Goal: Transaction & Acquisition: Download file/media

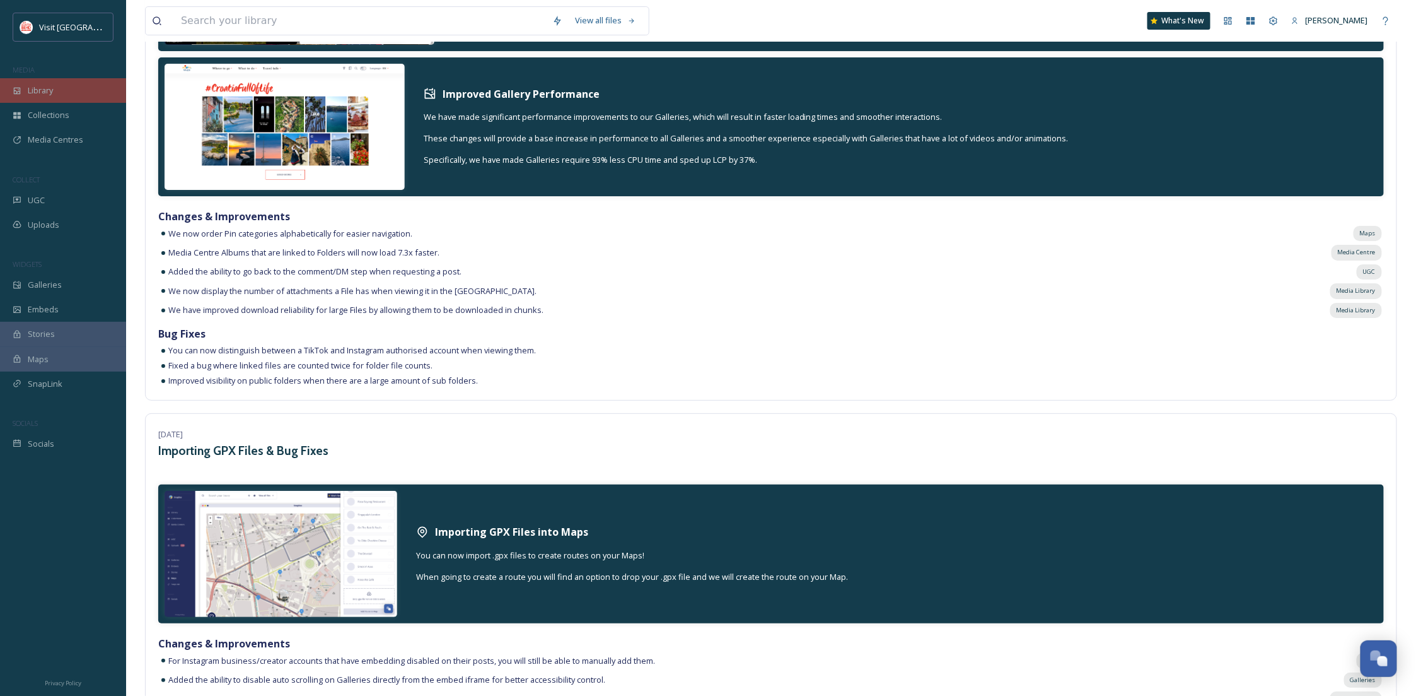
scroll to position [192, 0]
click at [33, 83] on div "Library" at bounding box center [63, 90] width 126 height 25
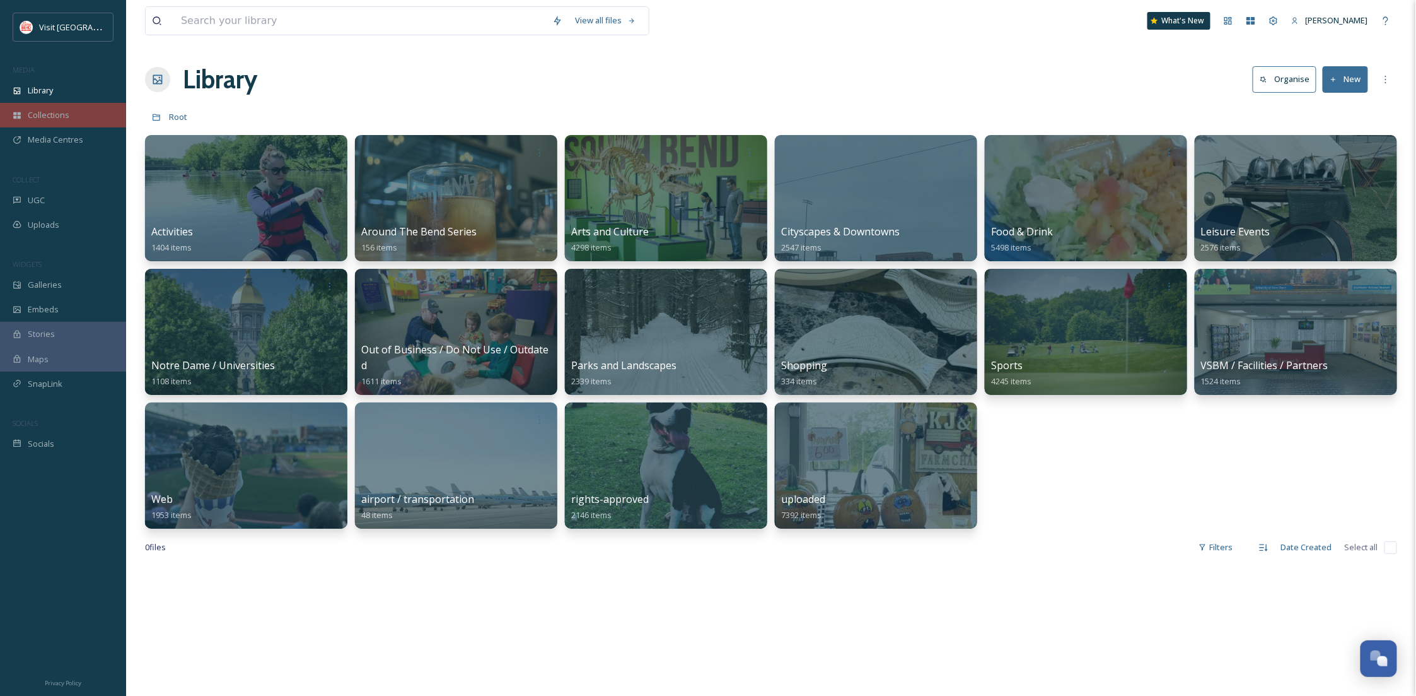
click at [102, 115] on div "Collections" at bounding box center [63, 115] width 126 height 25
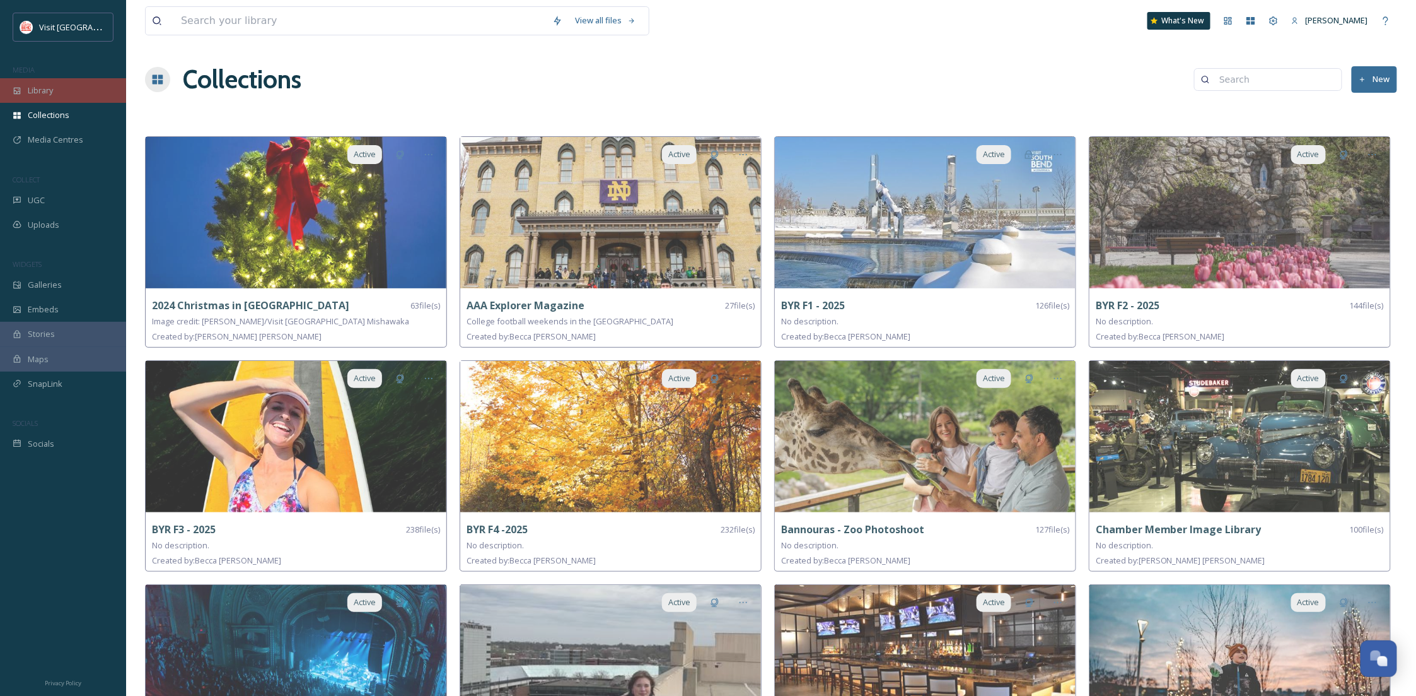
click at [30, 91] on span "Library" at bounding box center [40, 91] width 25 height 12
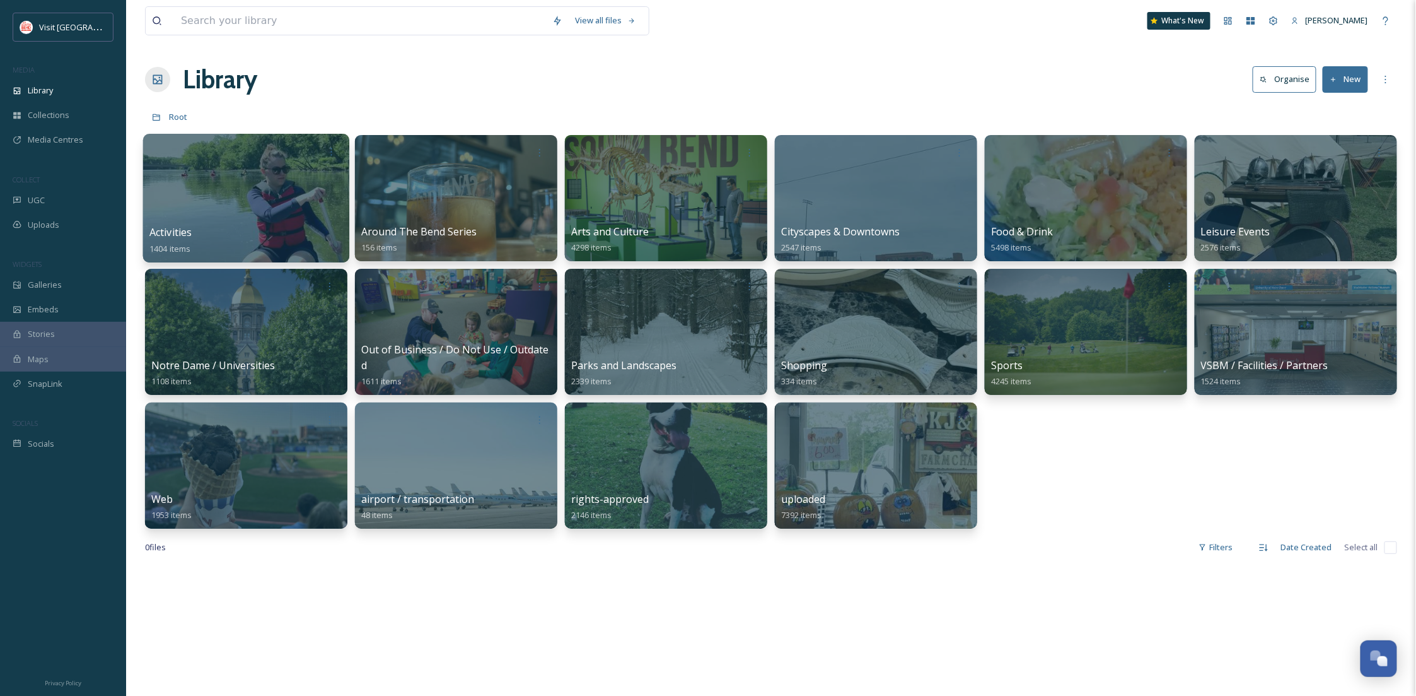
click at [295, 200] on div at bounding box center [246, 198] width 206 height 129
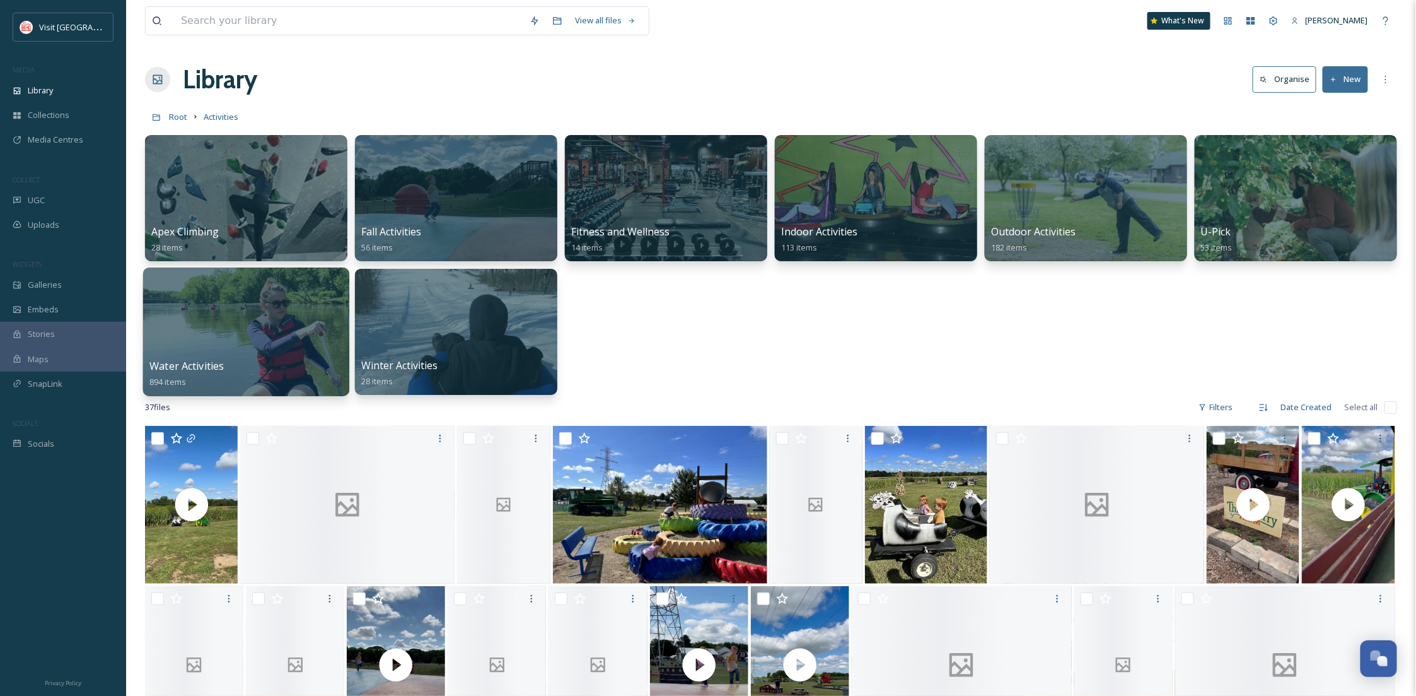
click at [172, 329] on div at bounding box center [246, 331] width 206 height 129
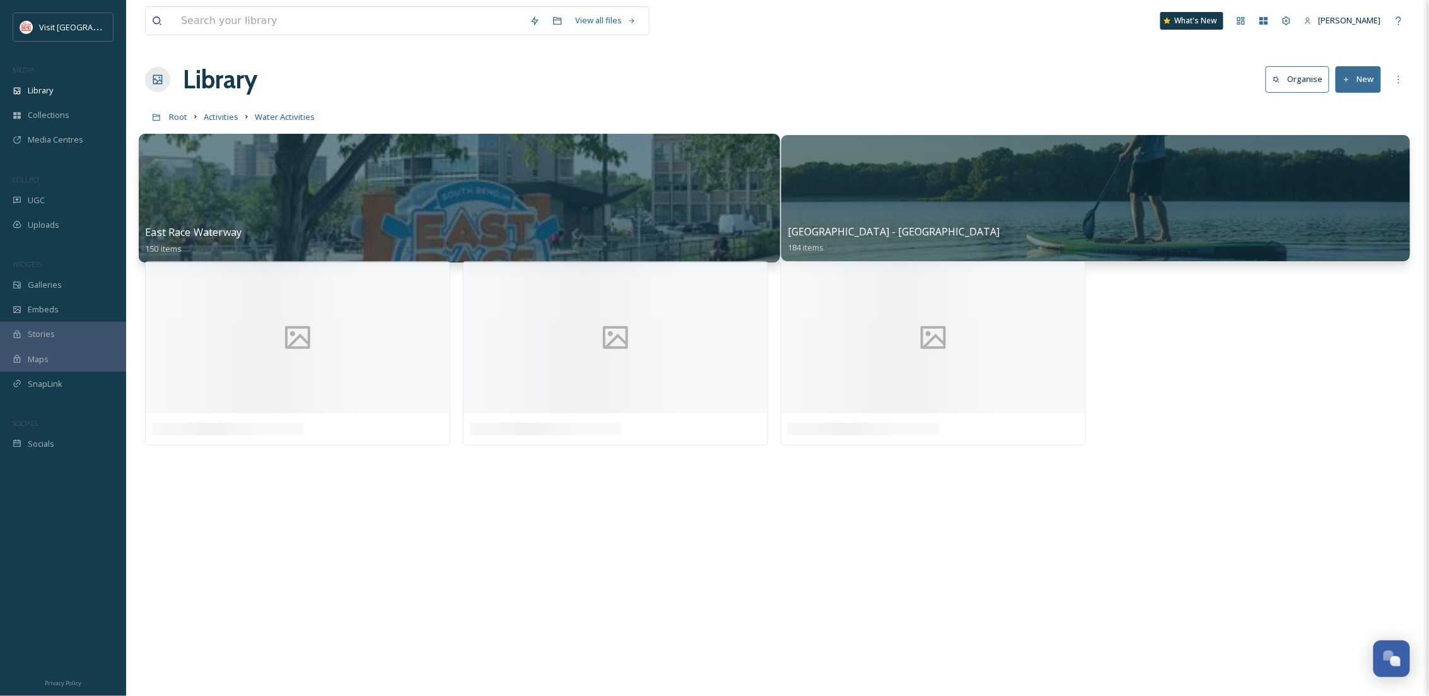
click at [428, 190] on div at bounding box center [459, 198] width 641 height 129
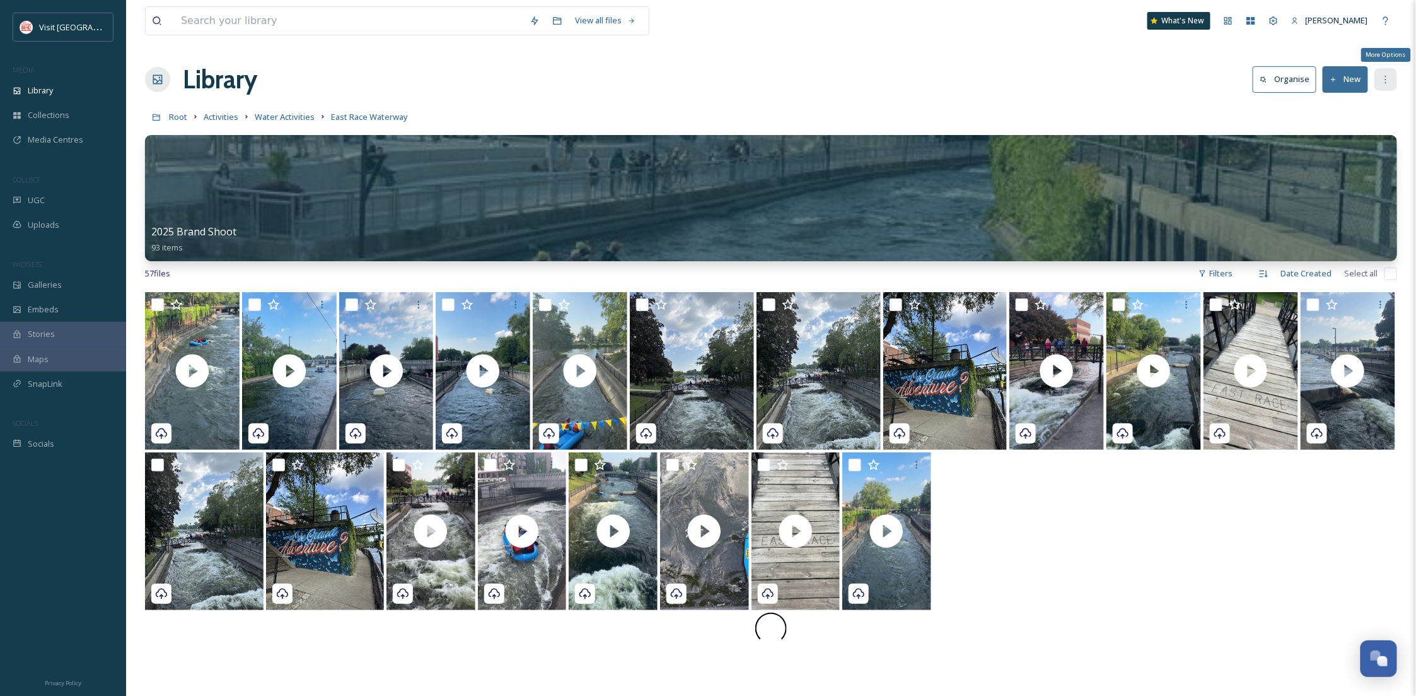
click at [1382, 80] on icon at bounding box center [1386, 79] width 10 height 10
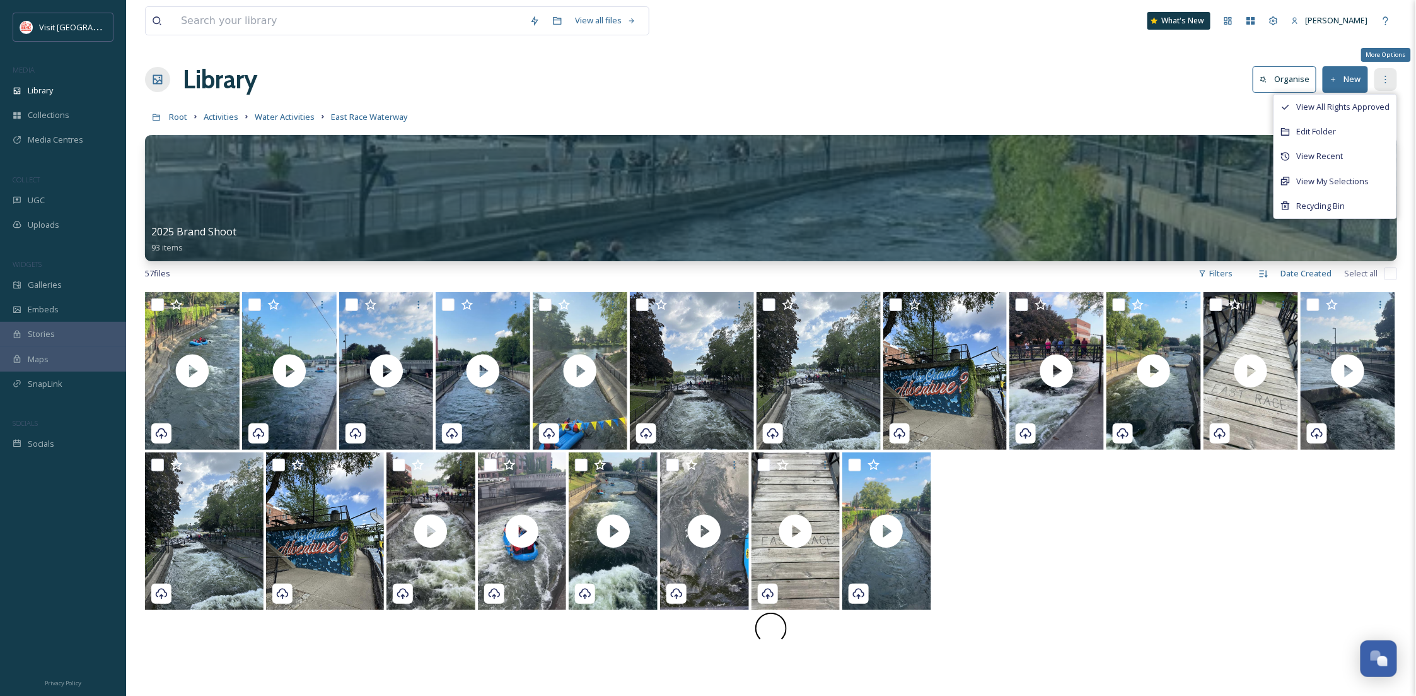
click at [1392, 79] on div "More Options" at bounding box center [1386, 79] width 23 height 23
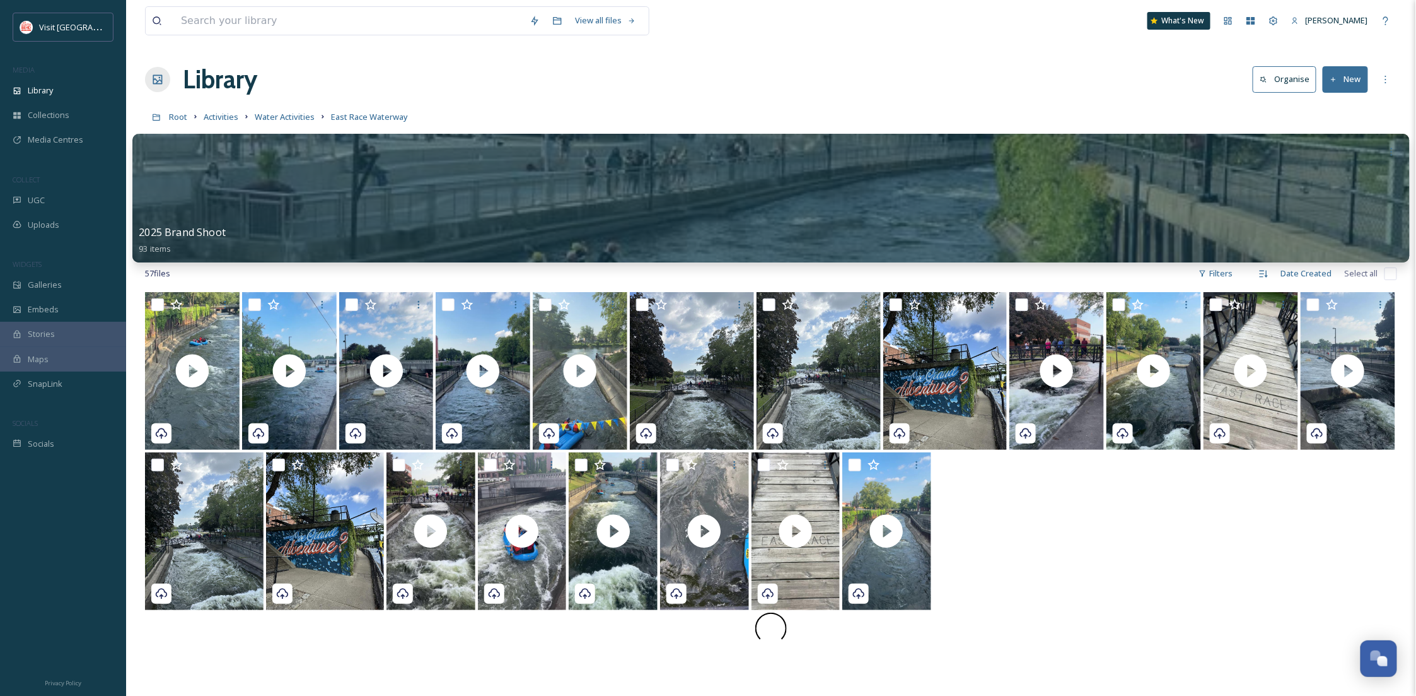
click at [420, 213] on div at bounding box center [771, 198] width 1278 height 129
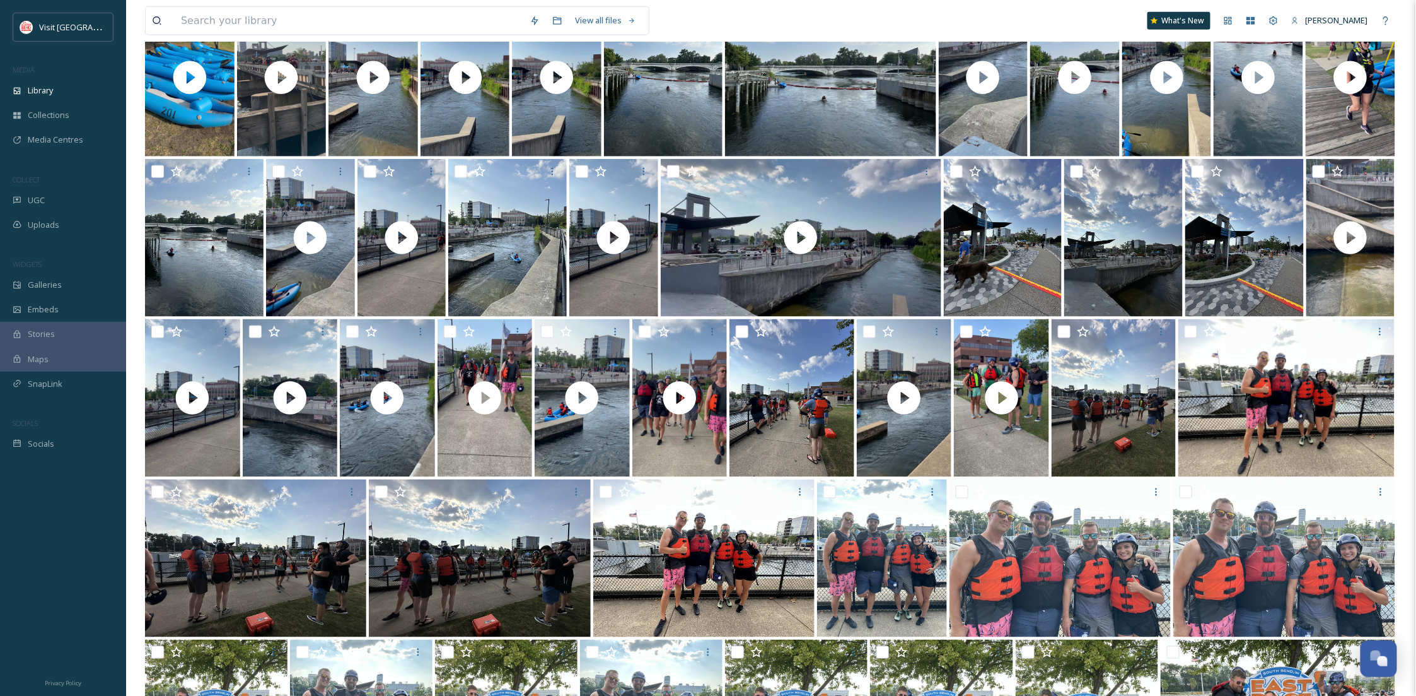
scroll to position [527, 0]
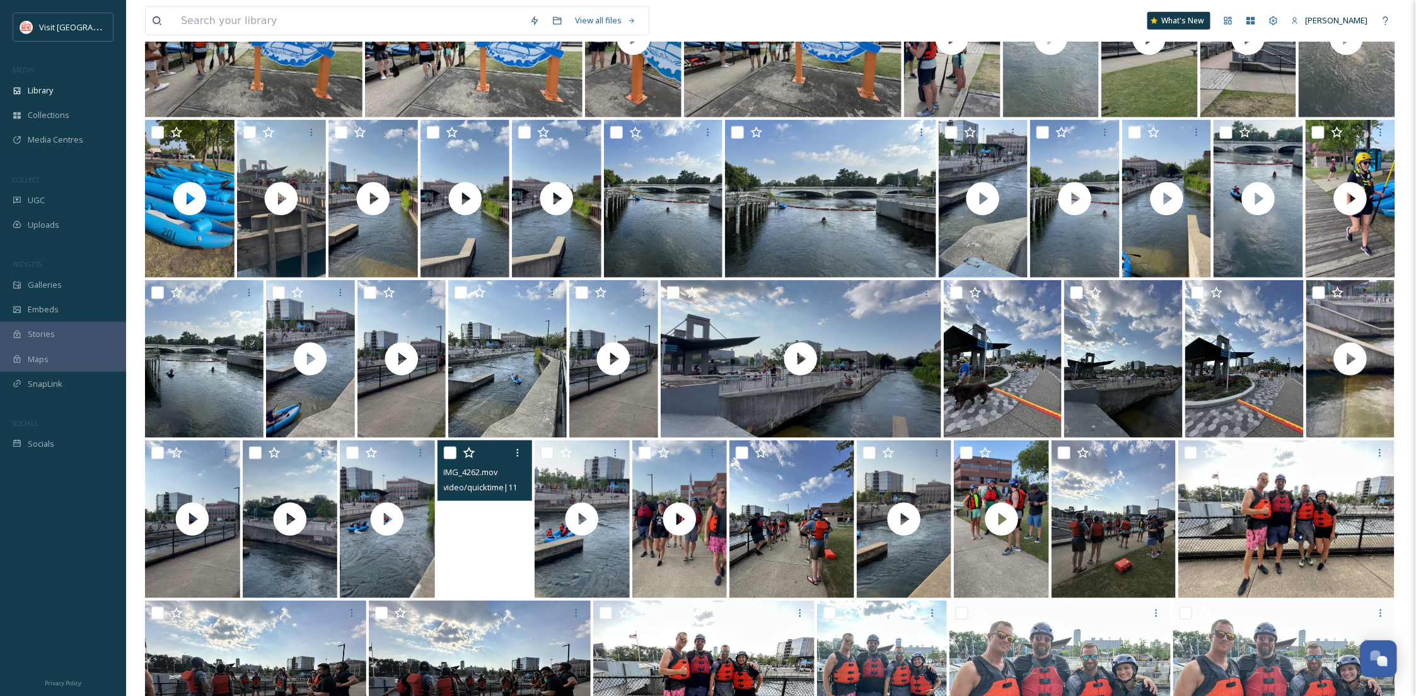
click at [495, 540] on video "IMG_4262.mov" at bounding box center [485, 519] width 95 height 158
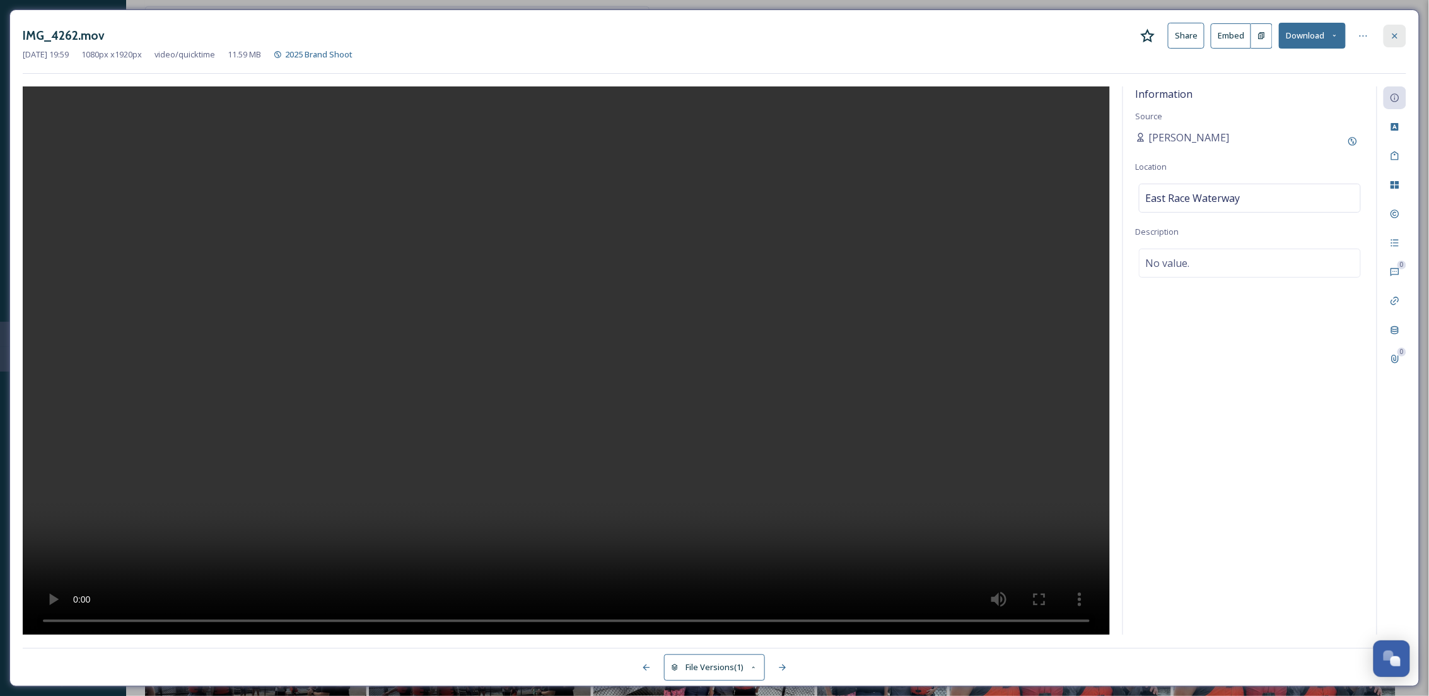
click at [1398, 40] on icon at bounding box center [1395, 36] width 10 height 10
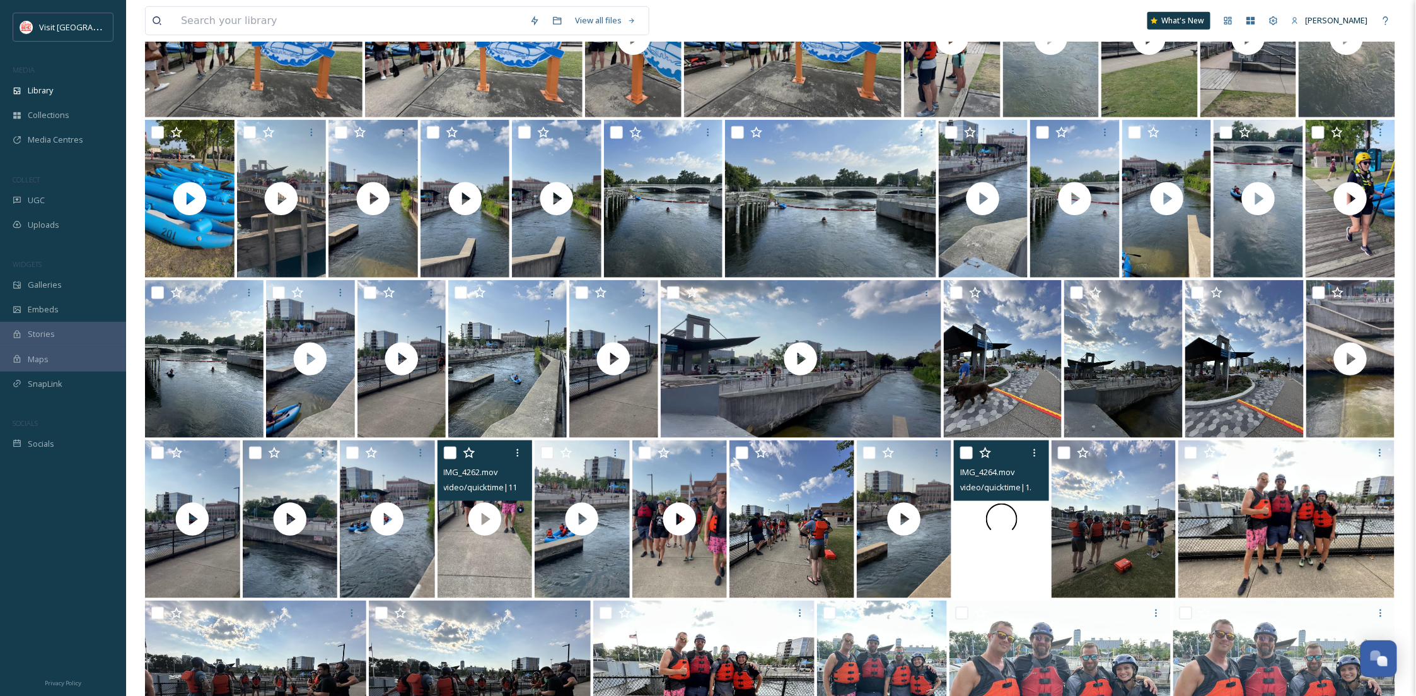
click at [1022, 533] on video "IMG_4264.mov" at bounding box center [1001, 519] width 95 height 158
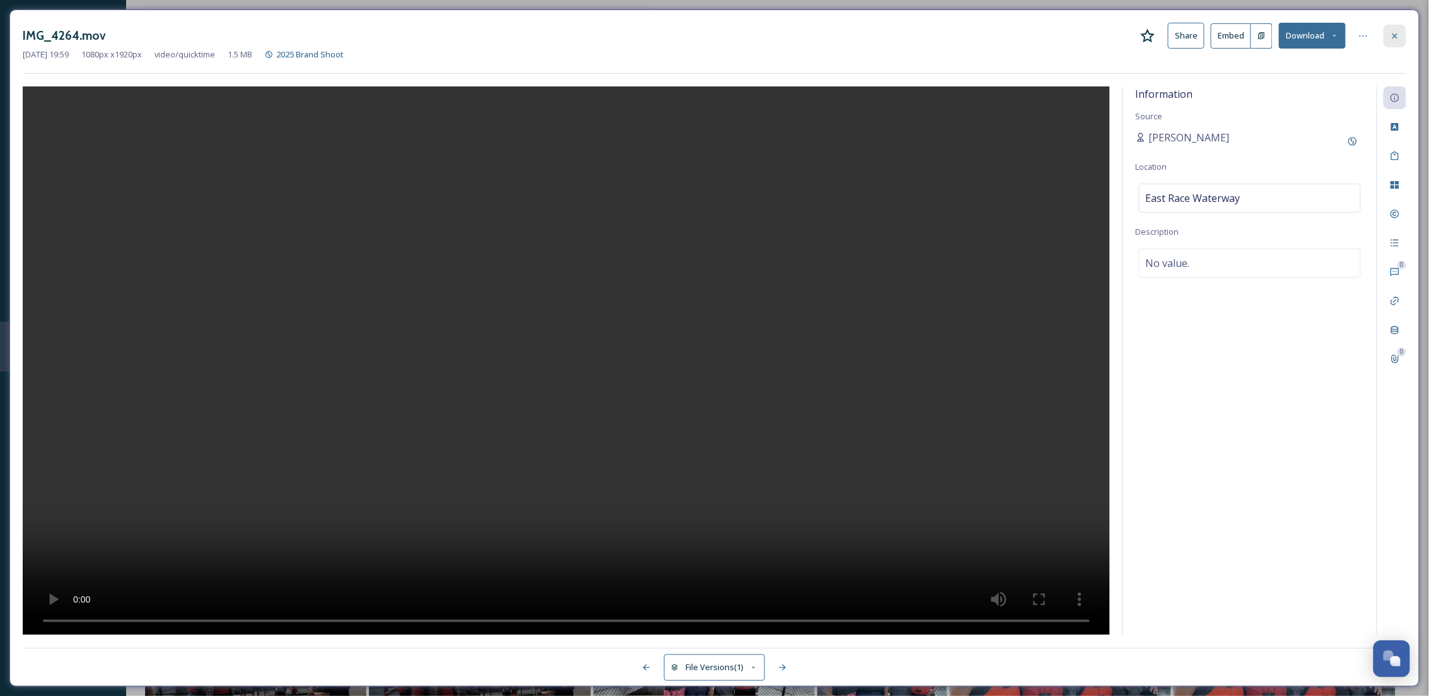
click at [1389, 35] on div at bounding box center [1395, 36] width 23 height 23
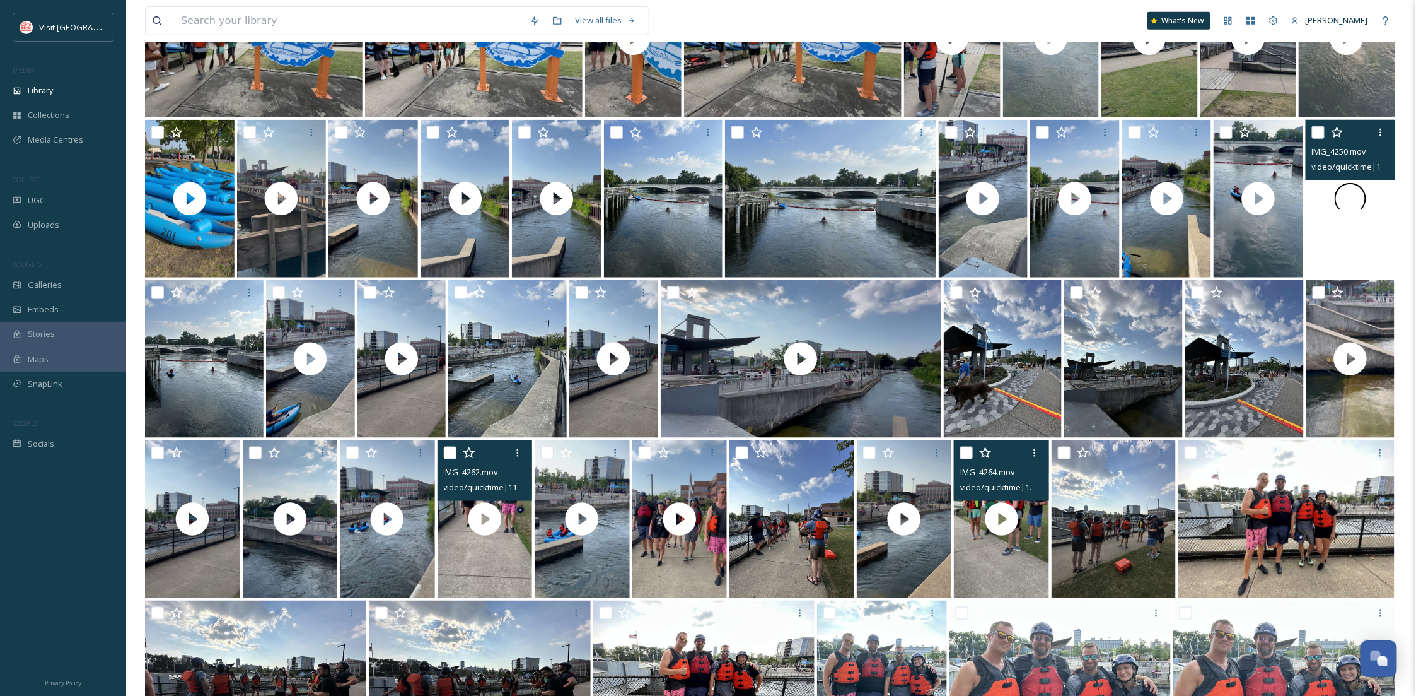
click at [1343, 245] on div at bounding box center [1351, 199] width 90 height 158
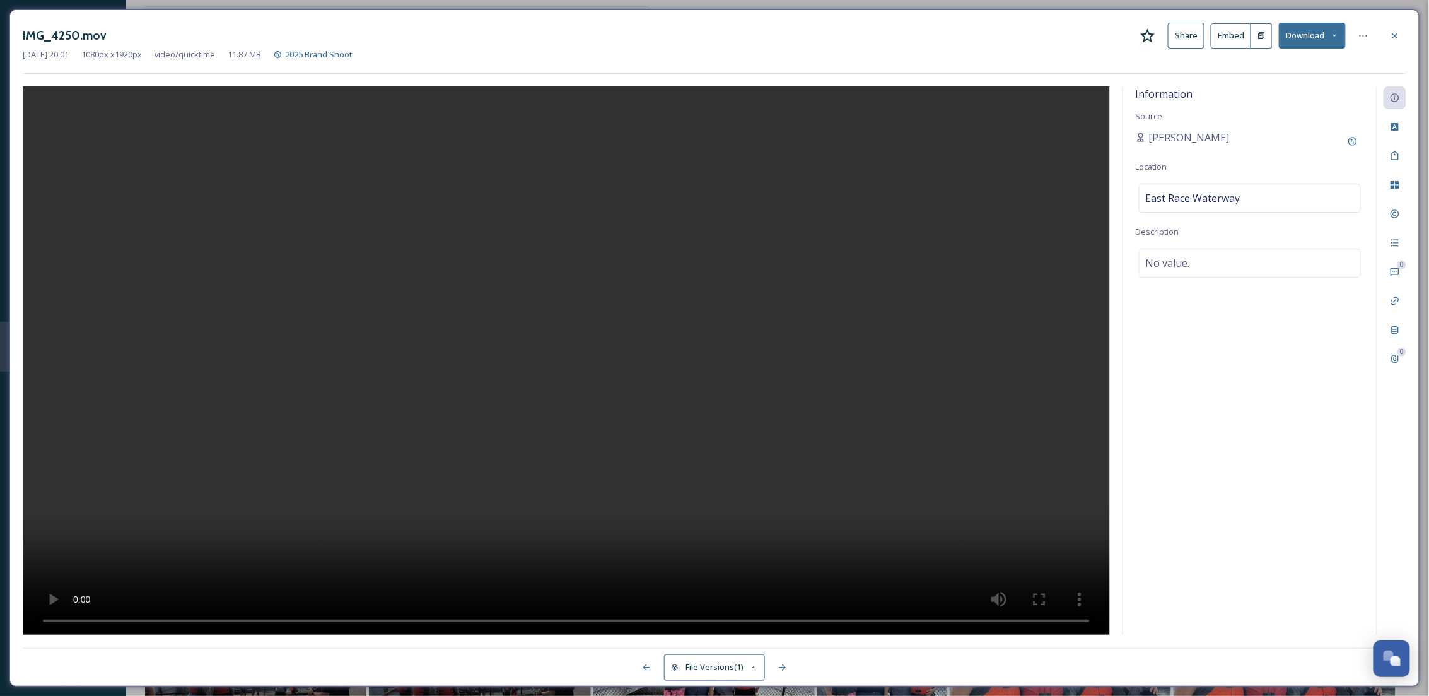
click at [1291, 37] on button "Download" at bounding box center [1312, 36] width 67 height 26
click at [1309, 59] on span "Download Original (1080 x 1920)" at bounding box center [1279, 65] width 119 height 12
click at [1386, 42] on div at bounding box center [1395, 36] width 23 height 23
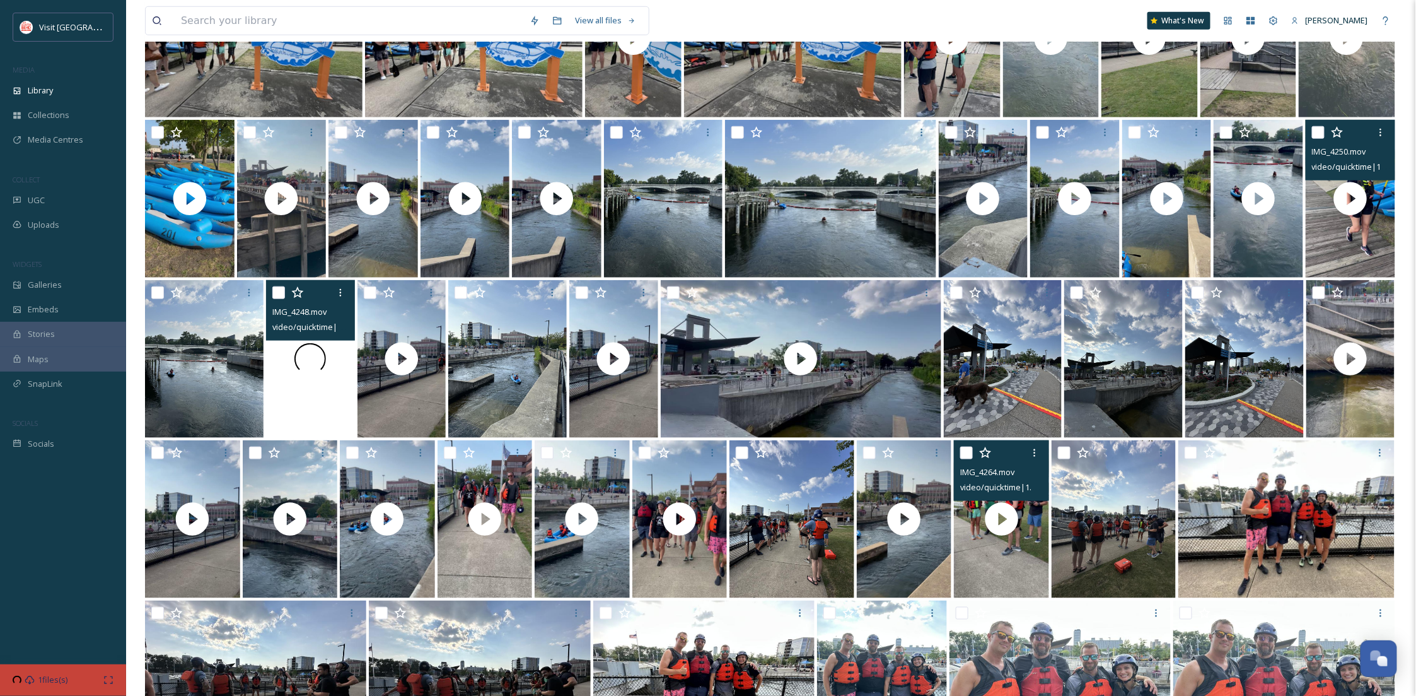
click at [307, 402] on div at bounding box center [310, 359] width 89 height 158
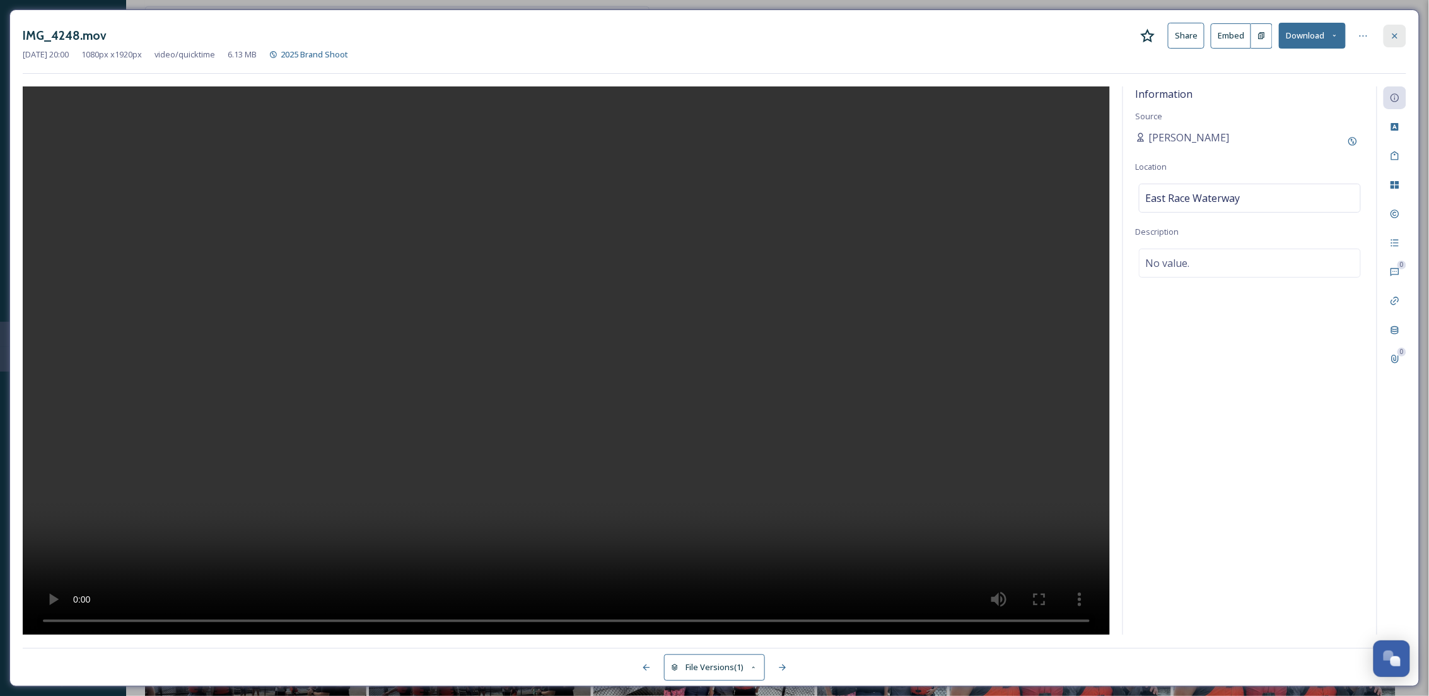
click at [1392, 43] on div at bounding box center [1395, 36] width 23 height 23
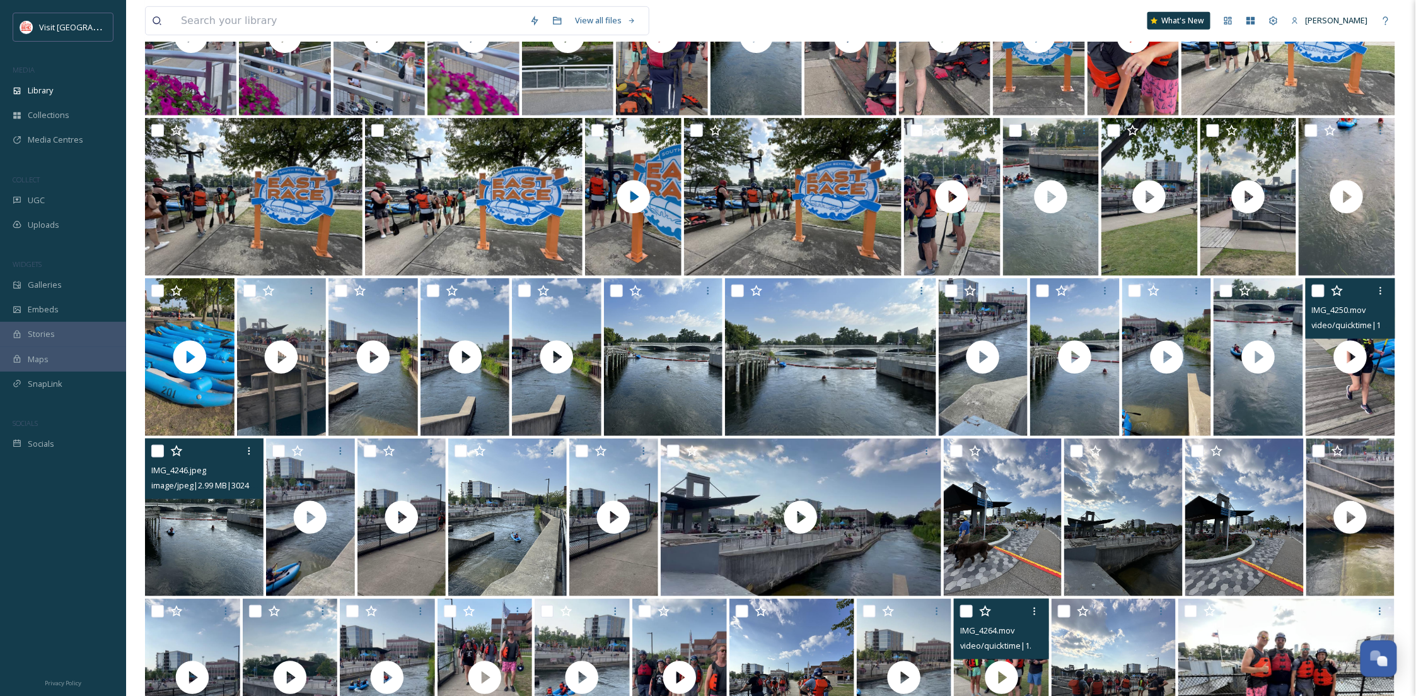
scroll to position [302, 0]
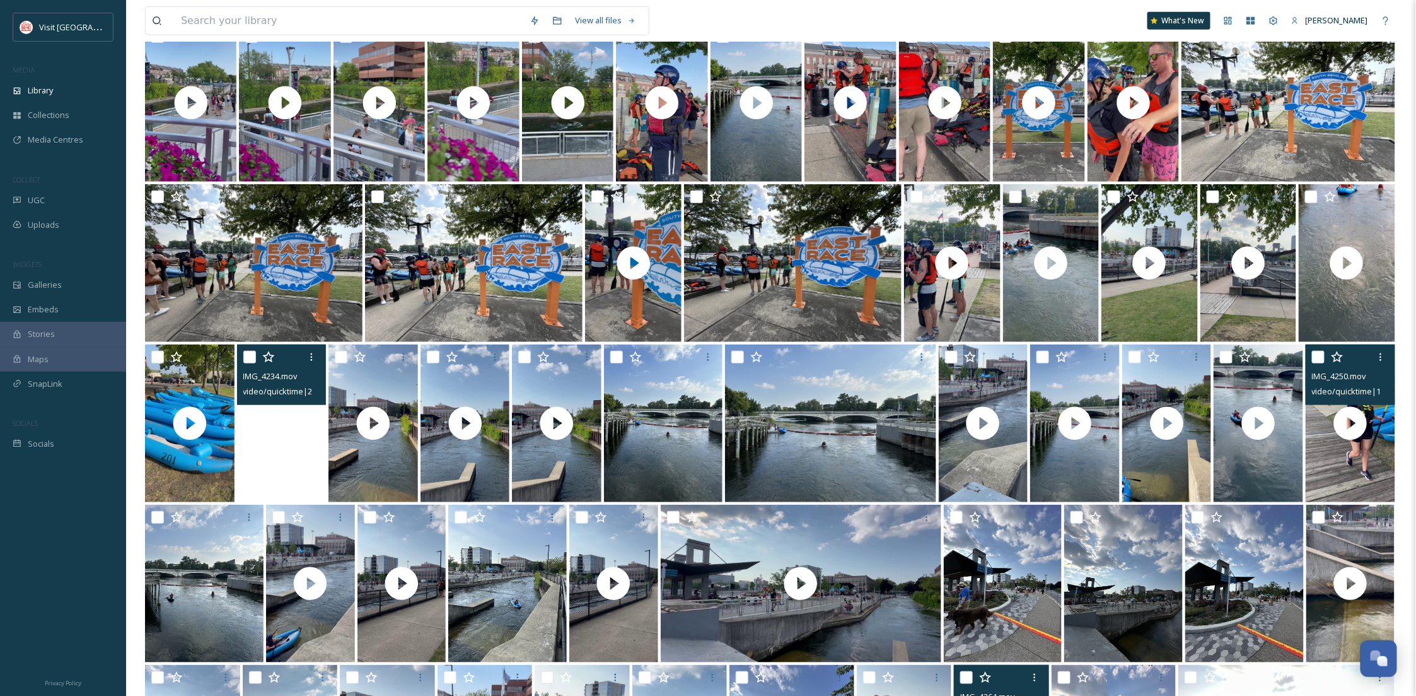
click at [257, 421] on video "IMG_4234.mov" at bounding box center [282, 423] width 90 height 158
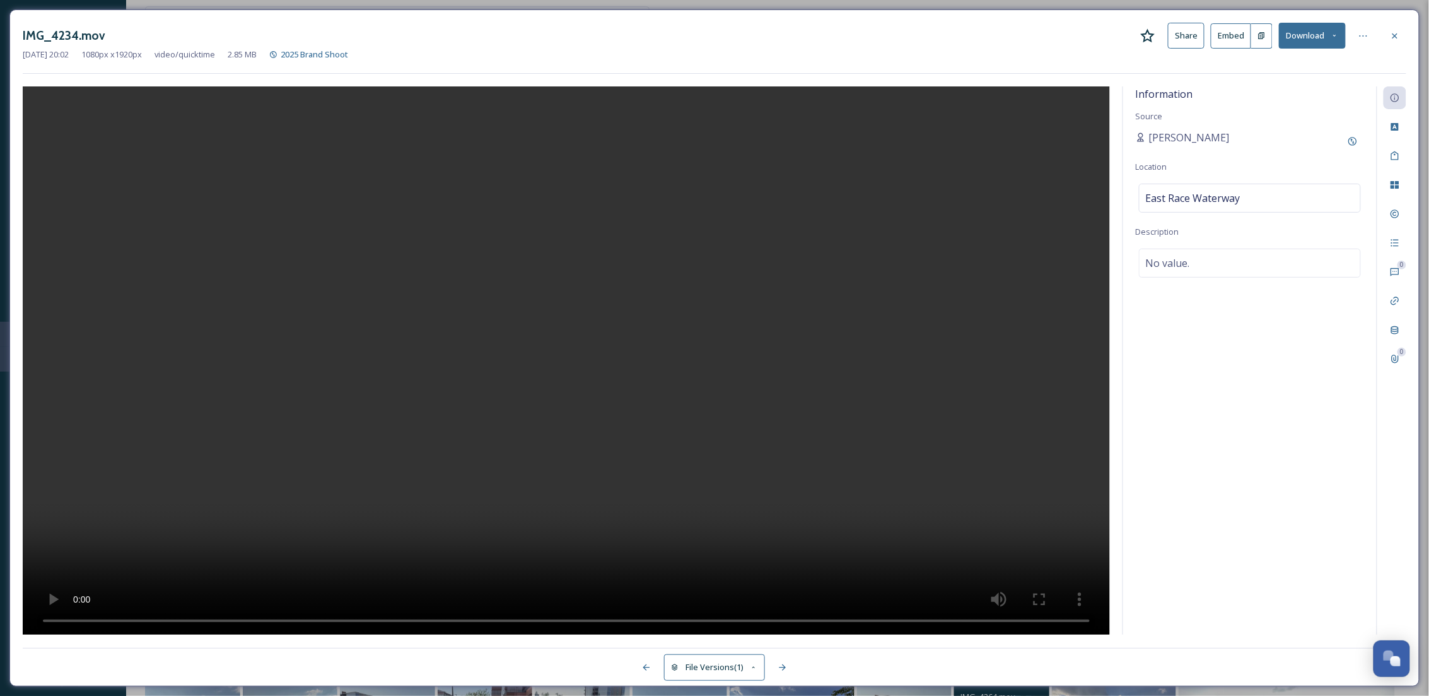
drag, startPoint x: 1399, startPoint y: 35, endPoint x: 1386, endPoint y: 43, distance: 15.3
click at [1400, 35] on div at bounding box center [1395, 36] width 23 height 23
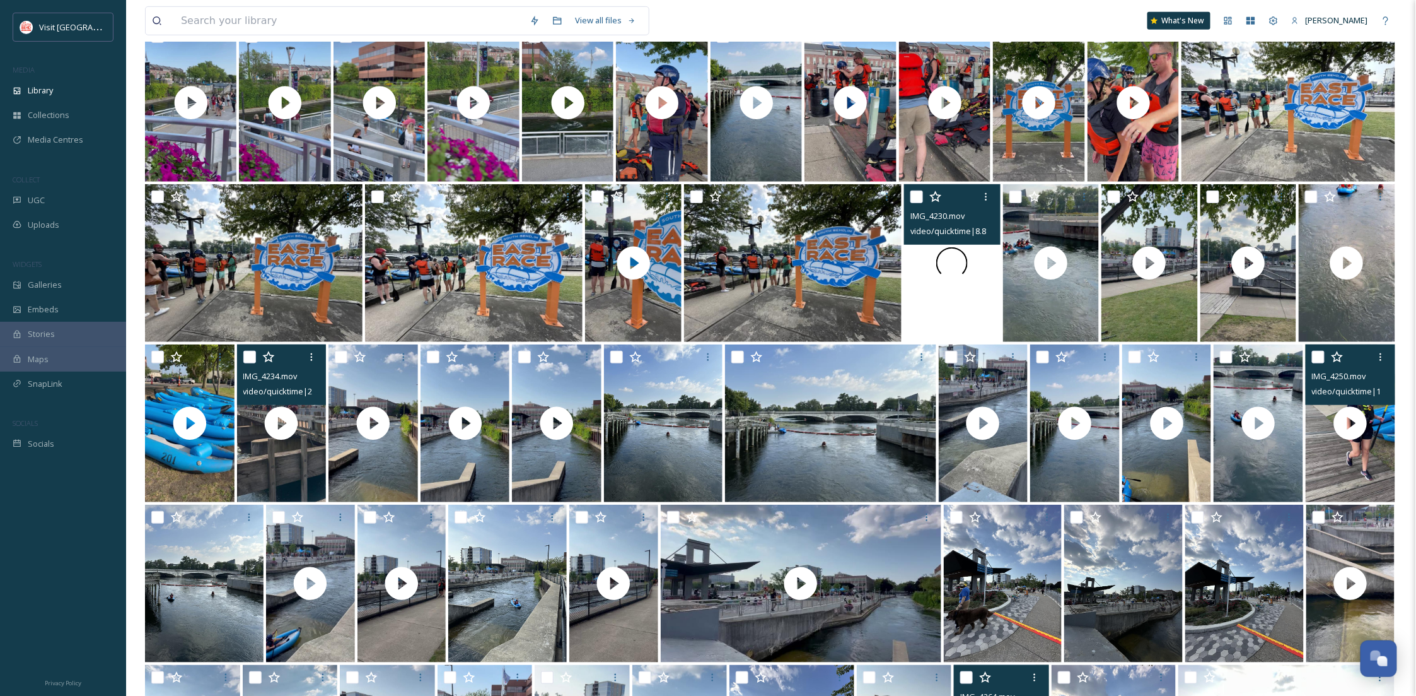
click at [935, 302] on div at bounding box center [952, 263] width 96 height 158
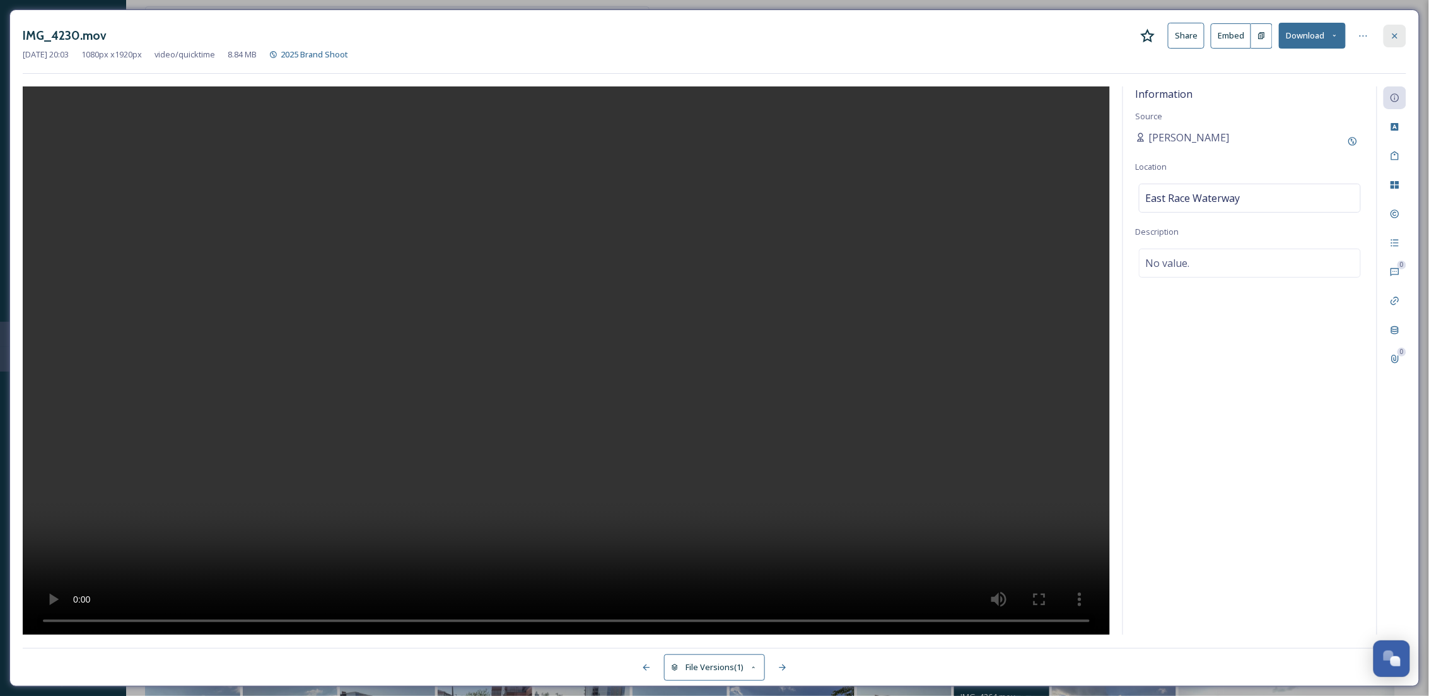
click at [1392, 33] on icon at bounding box center [1395, 36] width 10 height 10
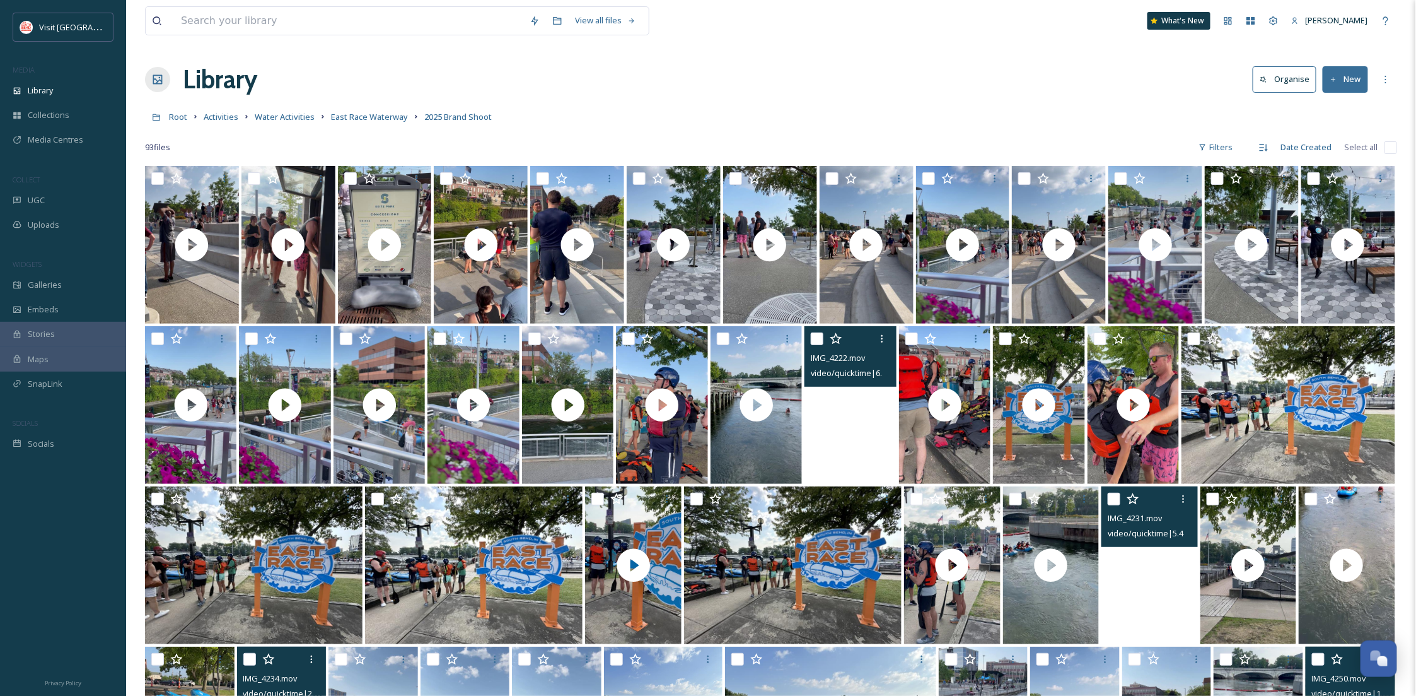
click at [844, 433] on video "IMG_4222.mov" at bounding box center [850, 405] width 91 height 158
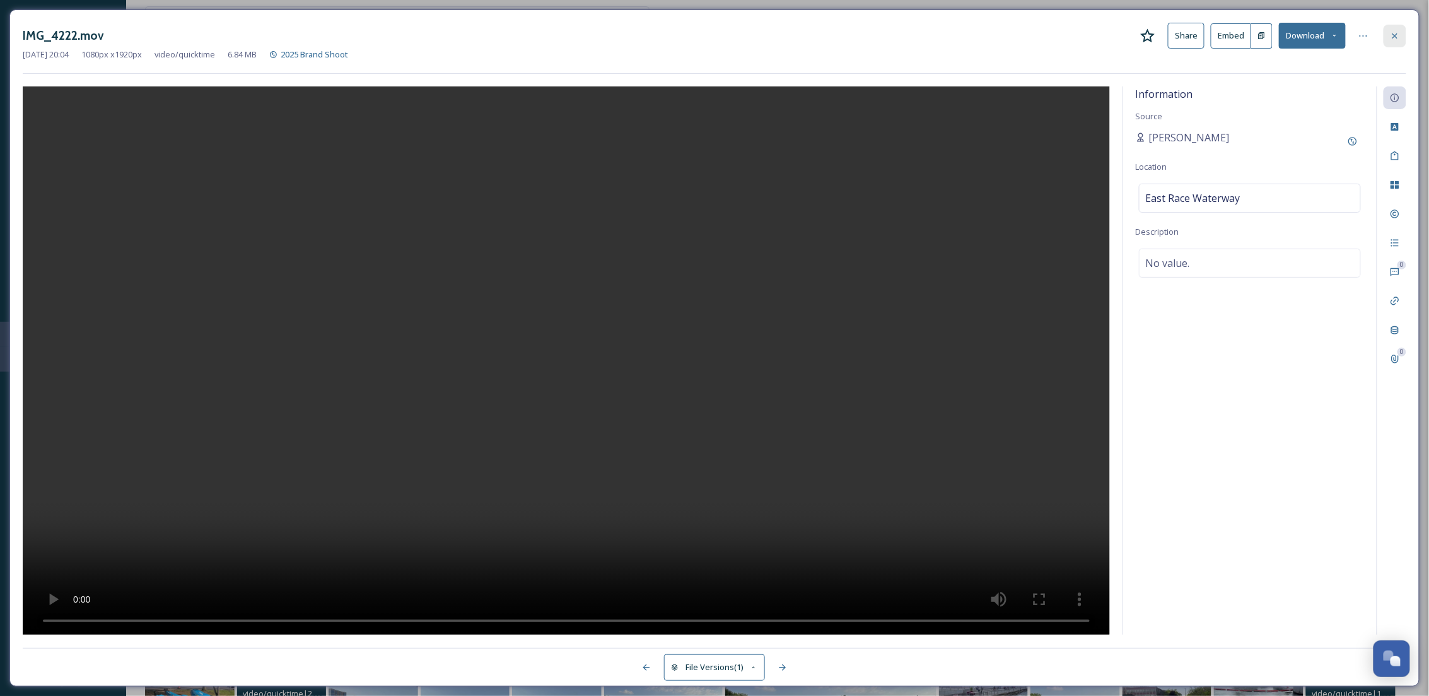
click at [1394, 37] on icon at bounding box center [1395, 36] width 10 height 10
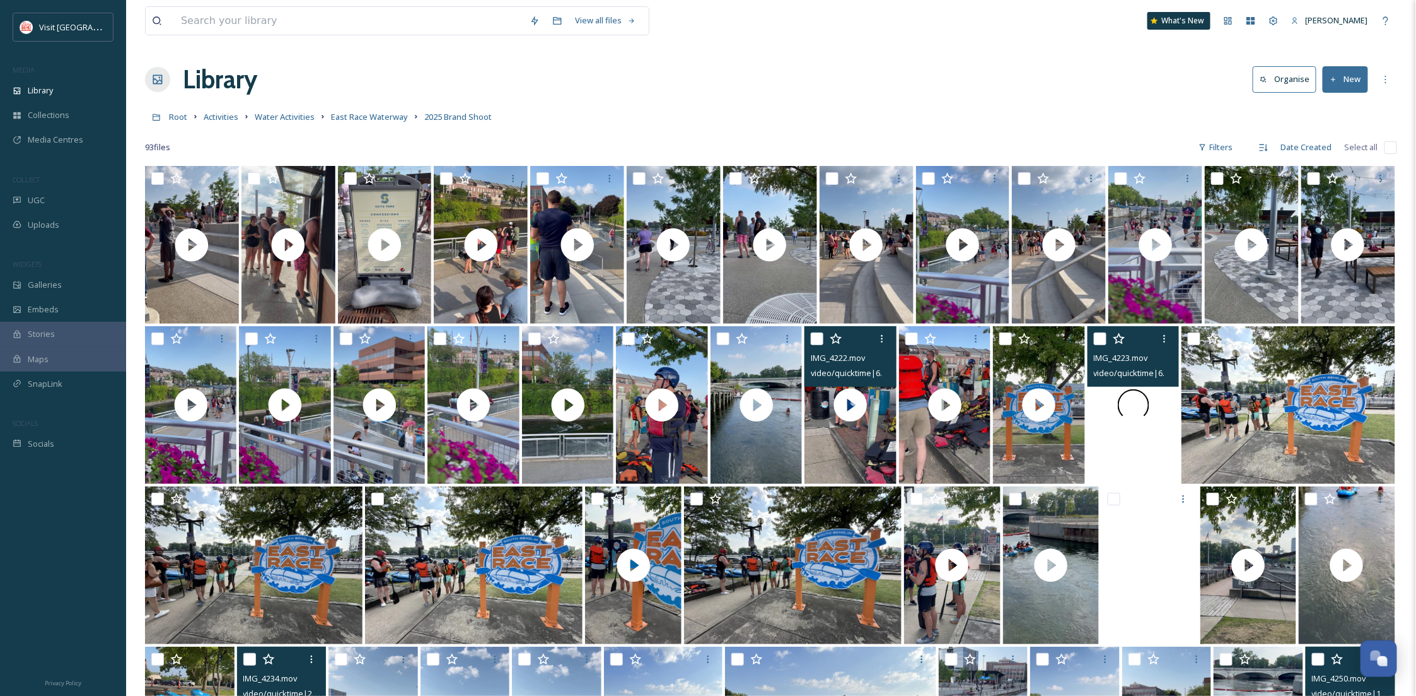
click at [1140, 436] on div at bounding box center [1133, 405] width 91 height 158
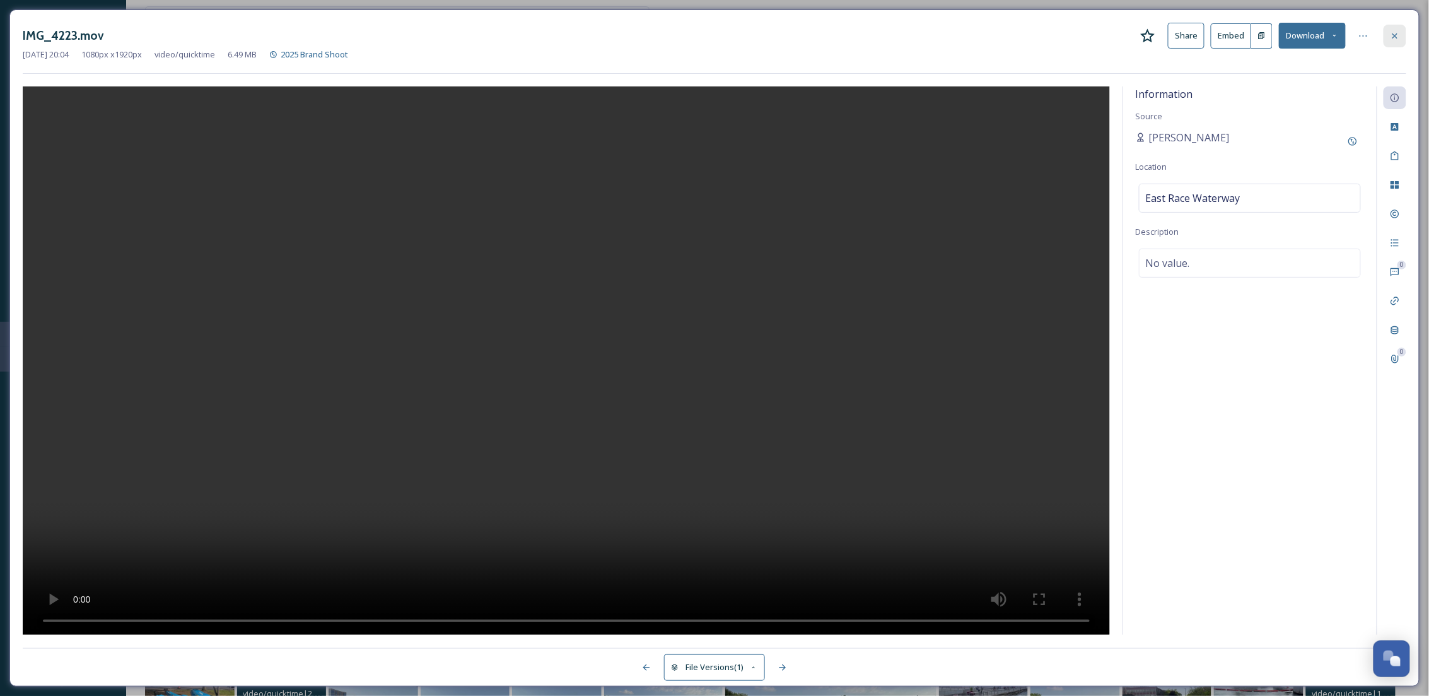
click at [1402, 37] on div at bounding box center [1395, 36] width 23 height 23
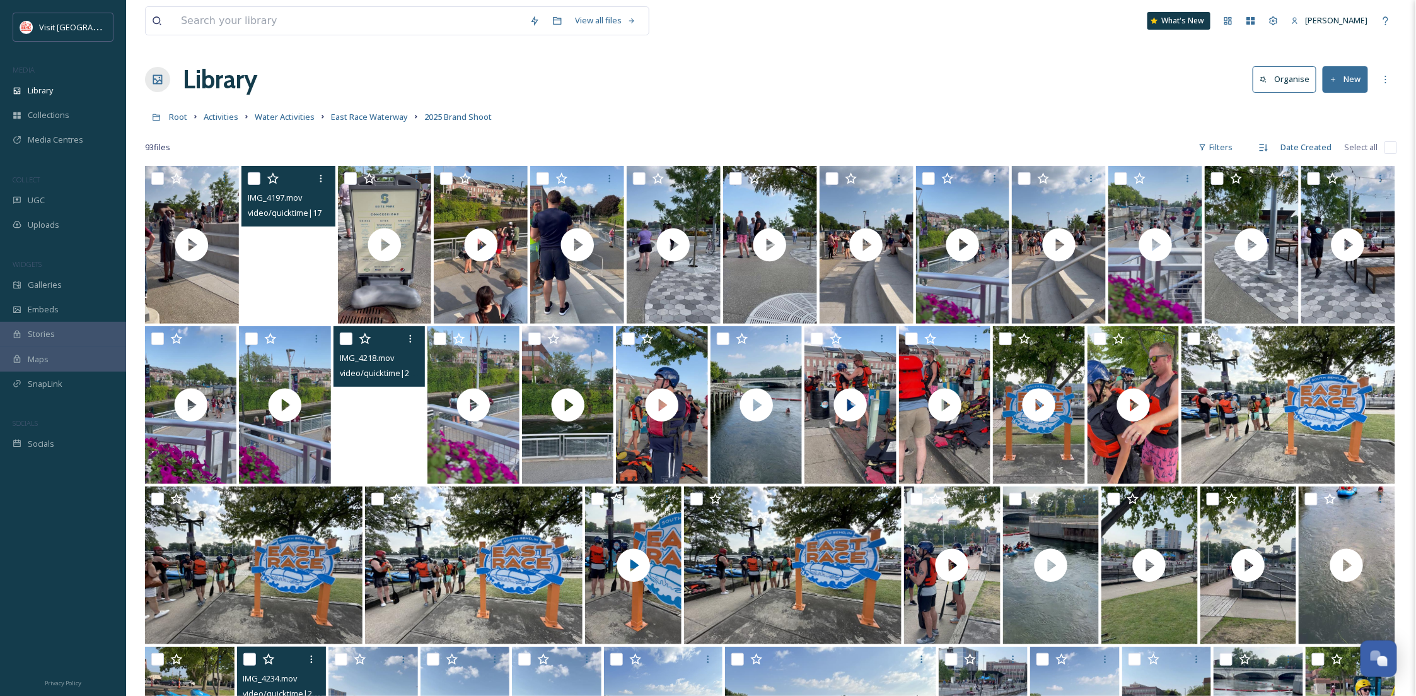
click at [373, 436] on video "IMG_4218.mov" at bounding box center [379, 405] width 91 height 158
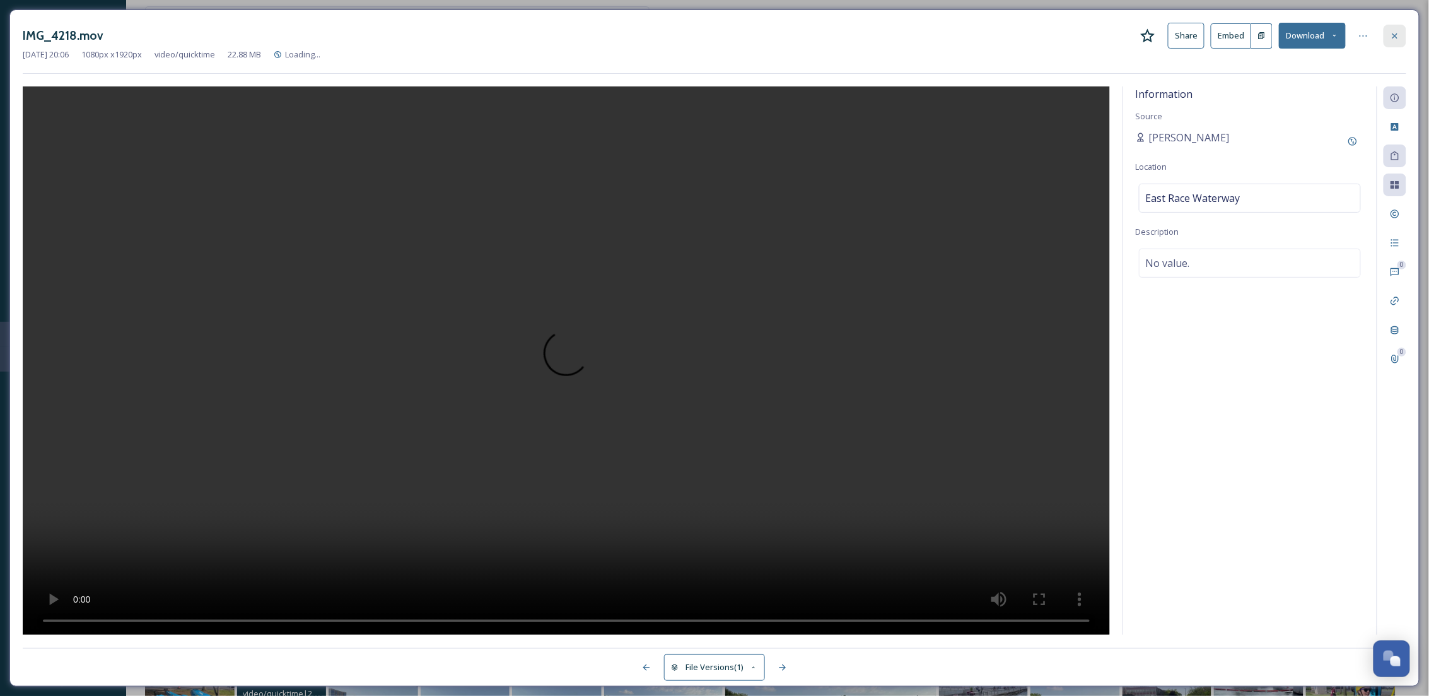
click at [1394, 33] on icon at bounding box center [1395, 36] width 10 height 10
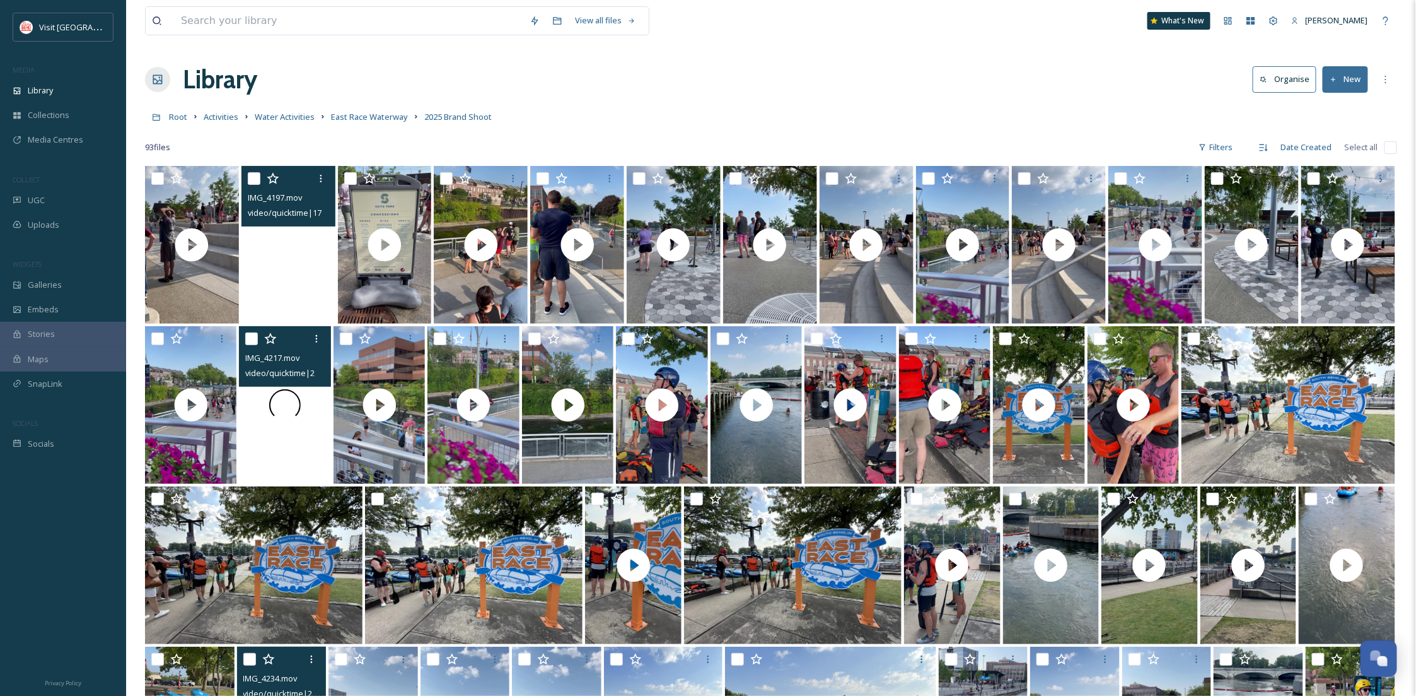
click at [296, 462] on div at bounding box center [284, 405] width 91 height 158
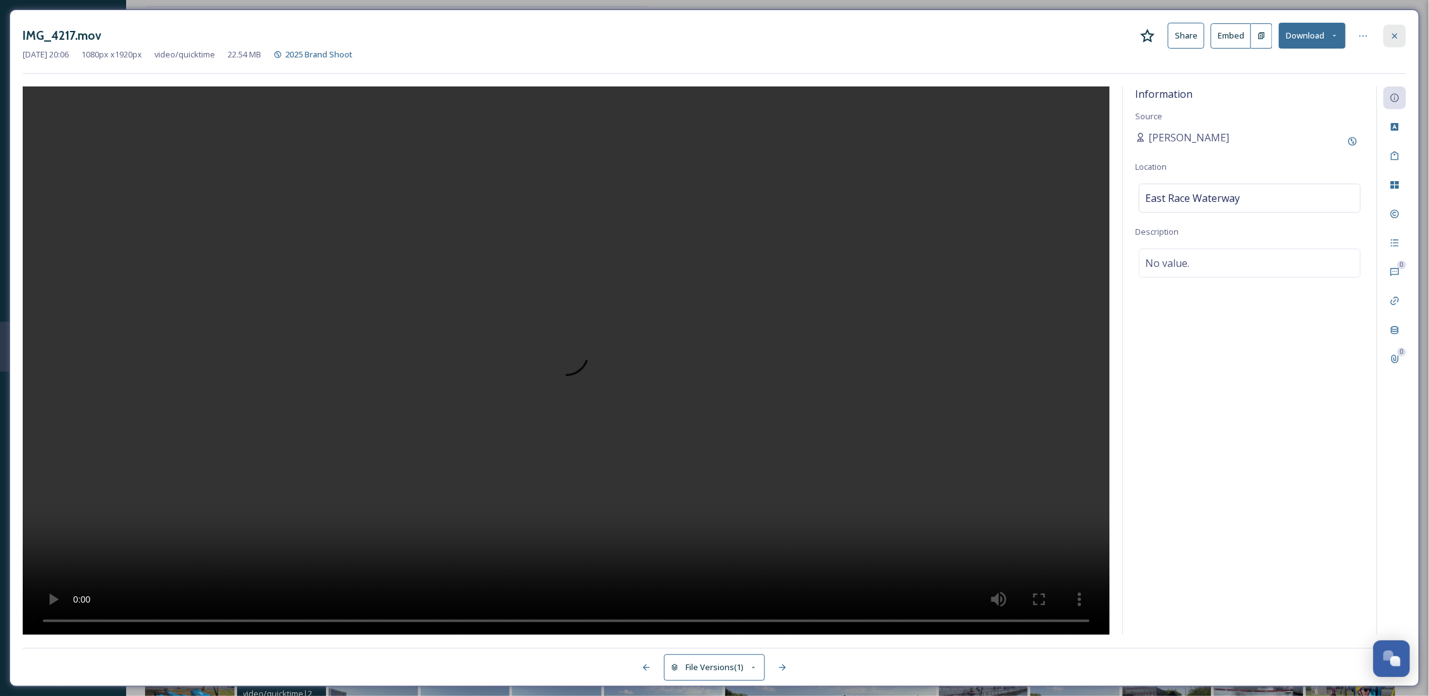
click at [1402, 31] on div at bounding box center [1395, 36] width 23 height 23
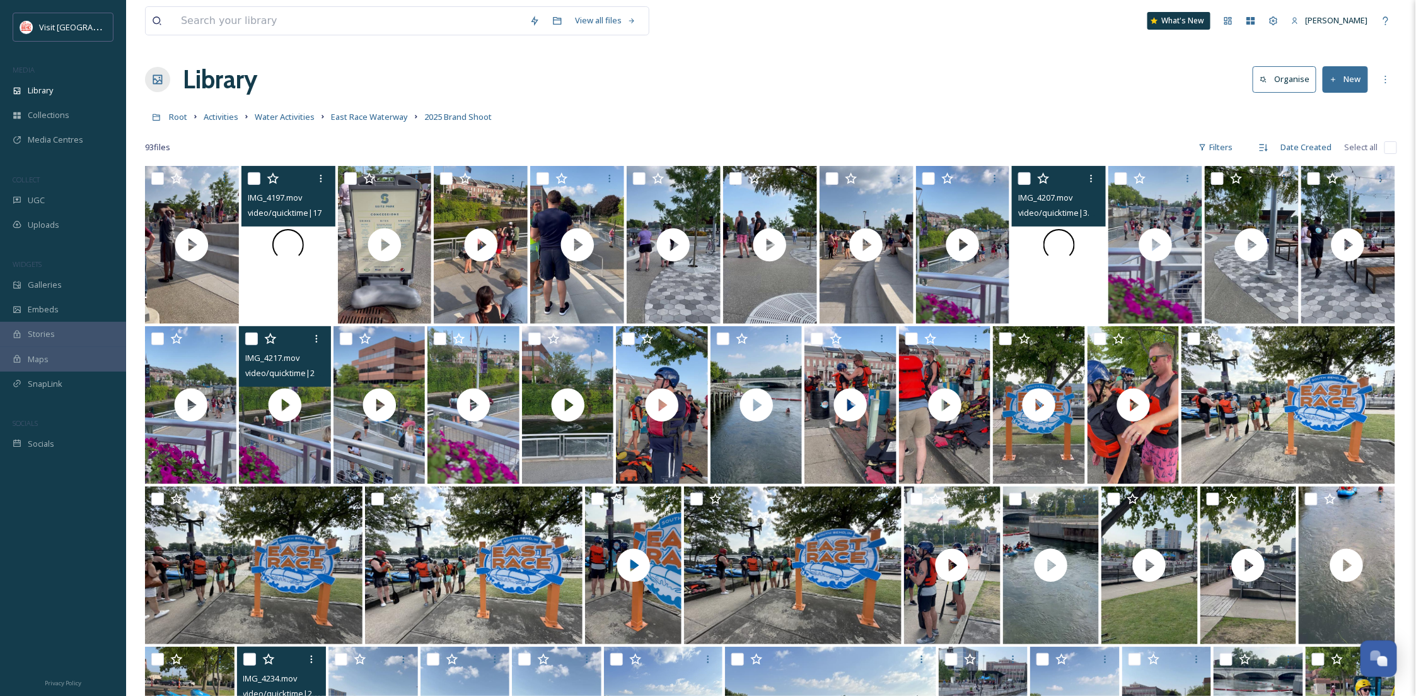
click at [1087, 268] on div at bounding box center [1059, 245] width 94 height 158
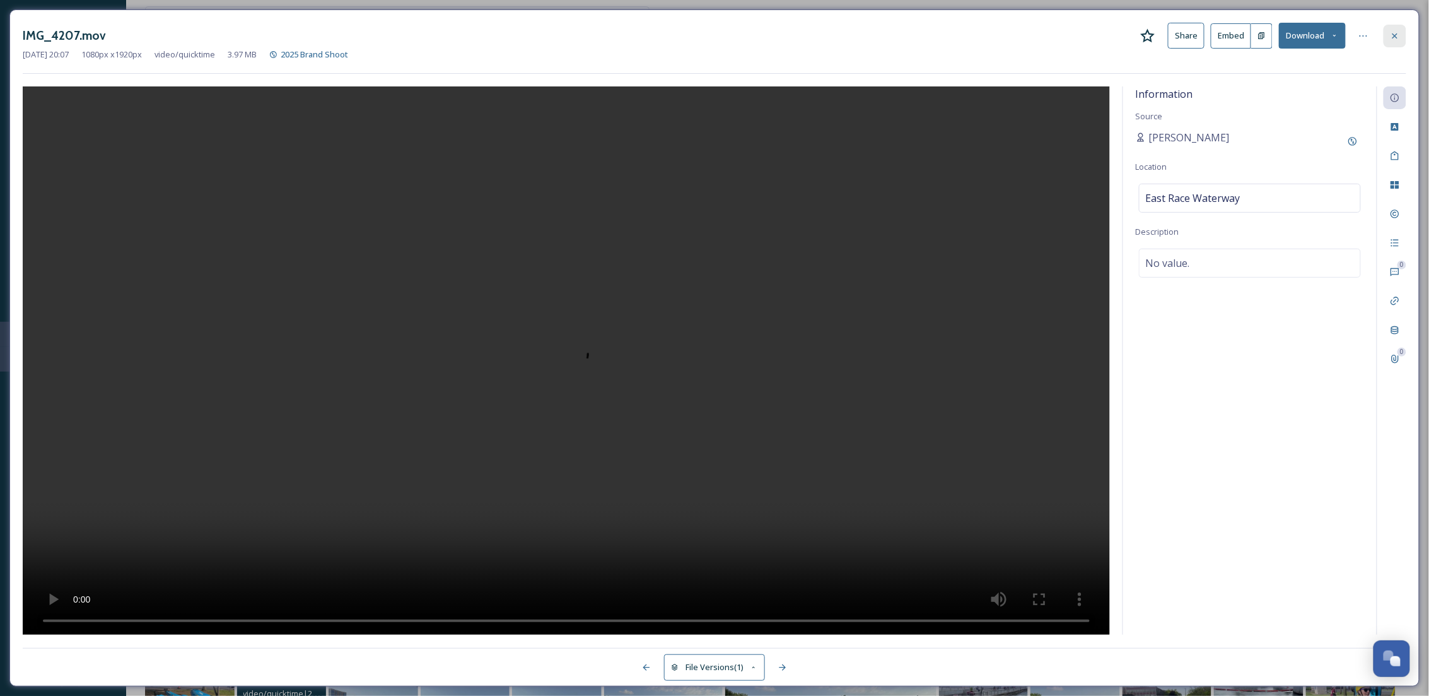
click at [1386, 28] on div at bounding box center [1395, 36] width 23 height 23
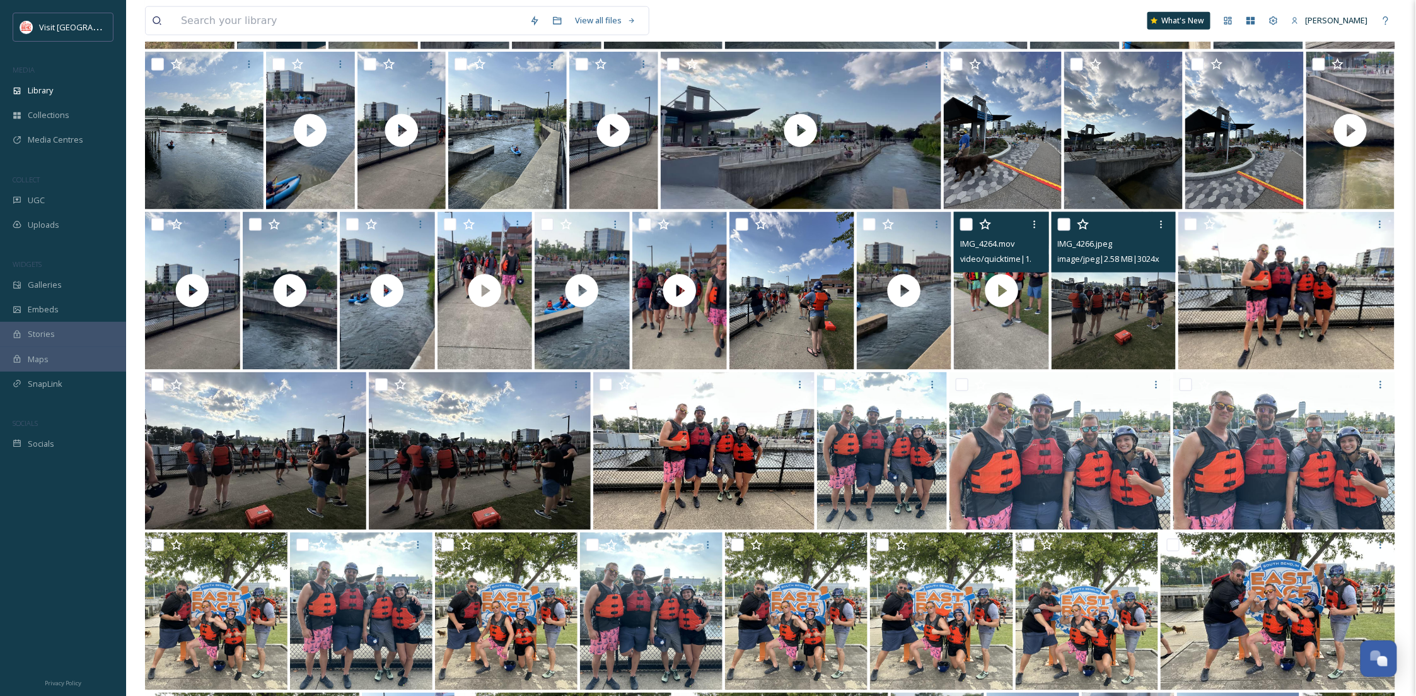
scroll to position [896, 0]
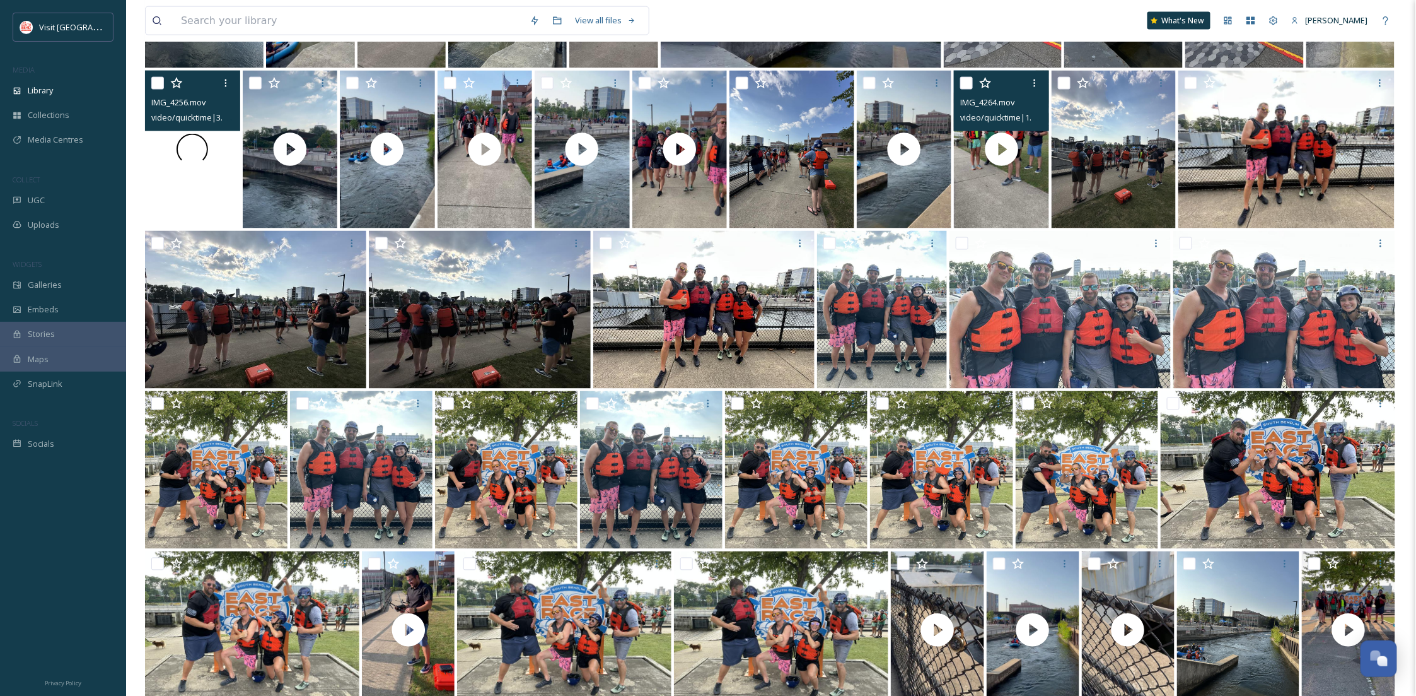
drag, startPoint x: 221, startPoint y: 170, endPoint x: 199, endPoint y: 168, distance: 22.2
click at [199, 168] on div at bounding box center [192, 150] width 95 height 158
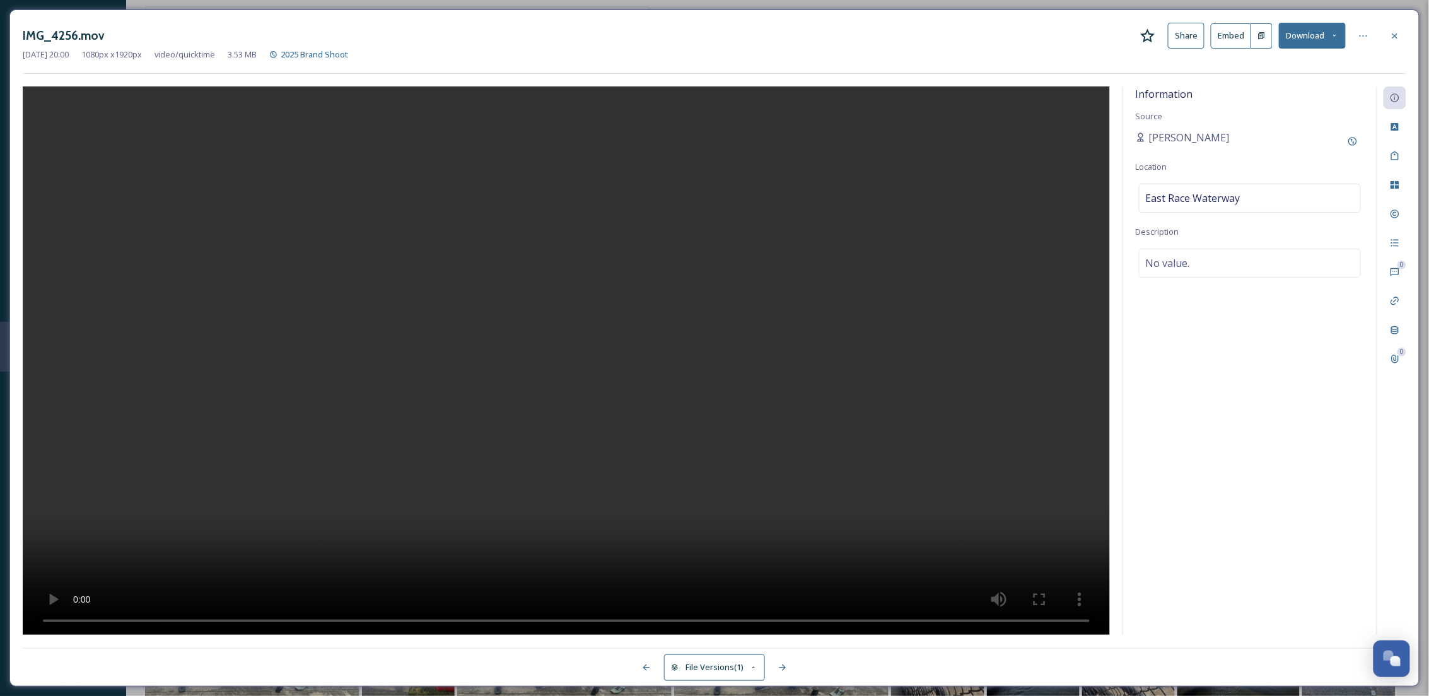
click at [1396, 35] on icon at bounding box center [1394, 35] width 5 height 5
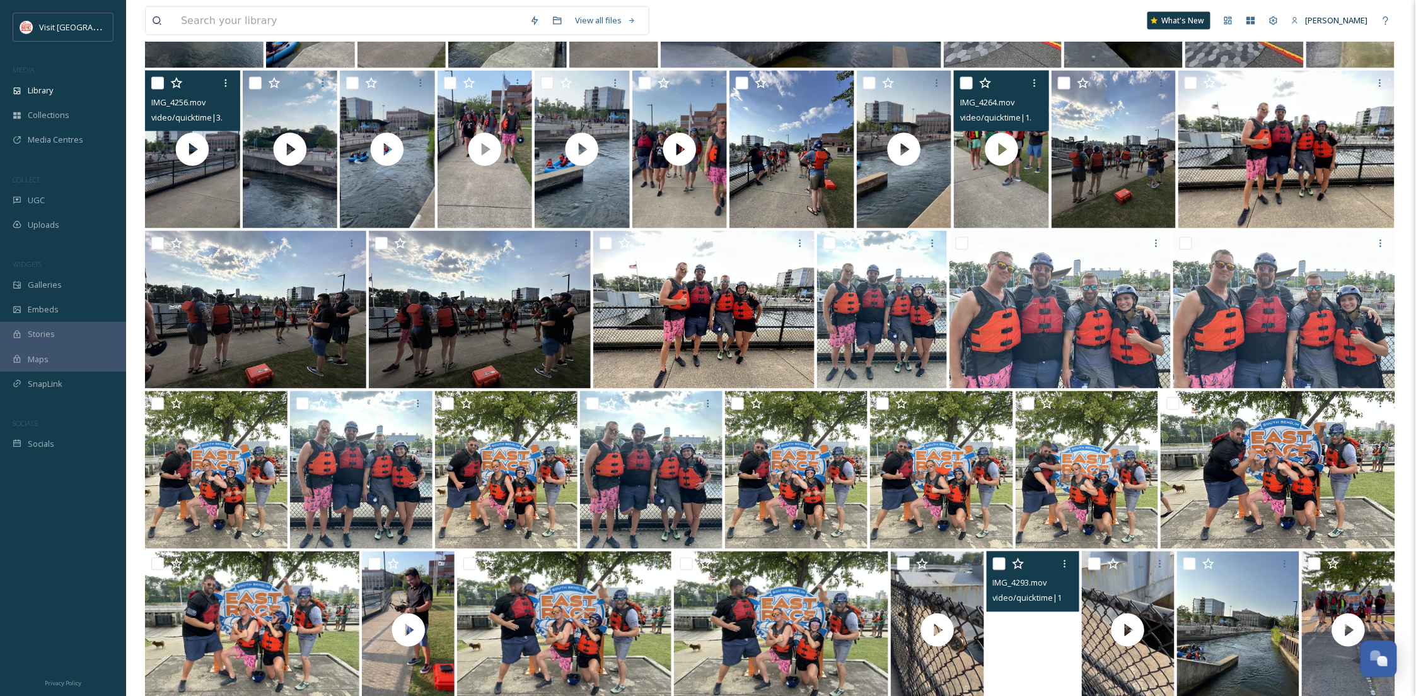
scroll to position [1087, 0]
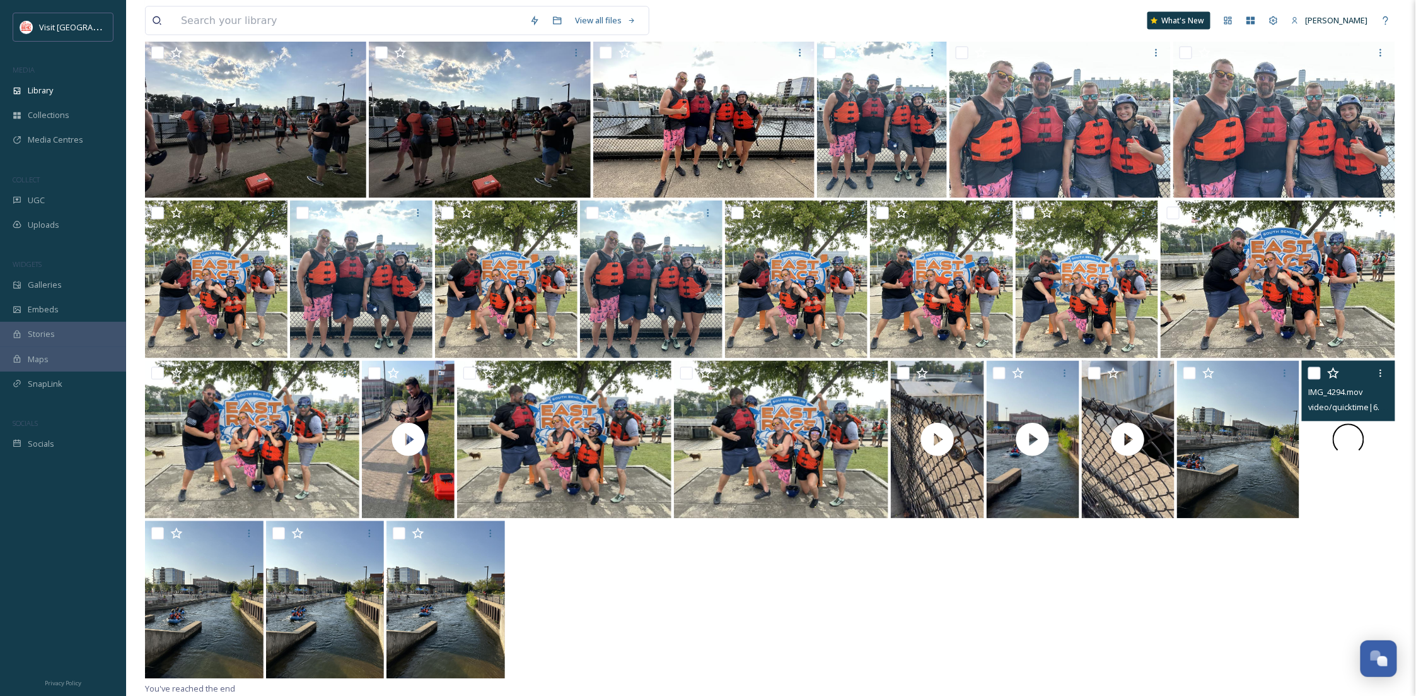
click at [1337, 484] on div at bounding box center [1348, 440] width 93 height 158
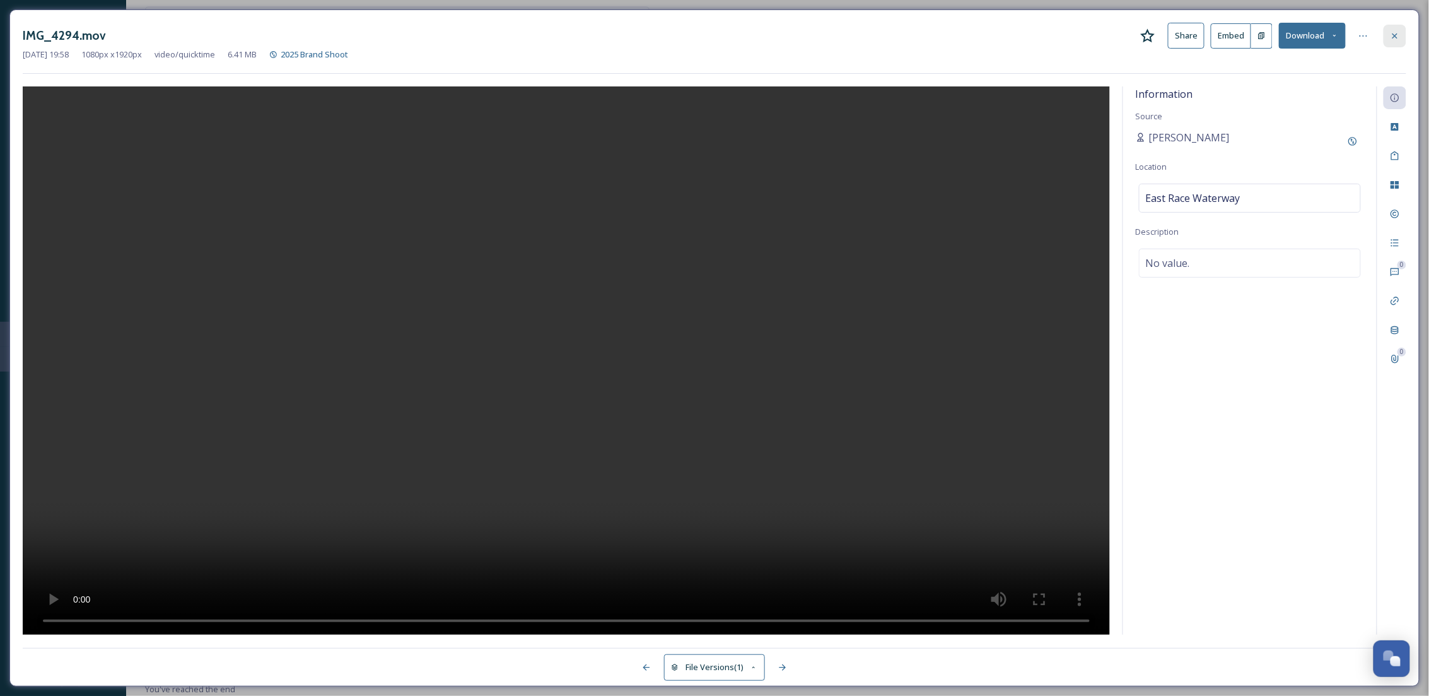
click at [1397, 33] on icon at bounding box center [1394, 35] width 5 height 5
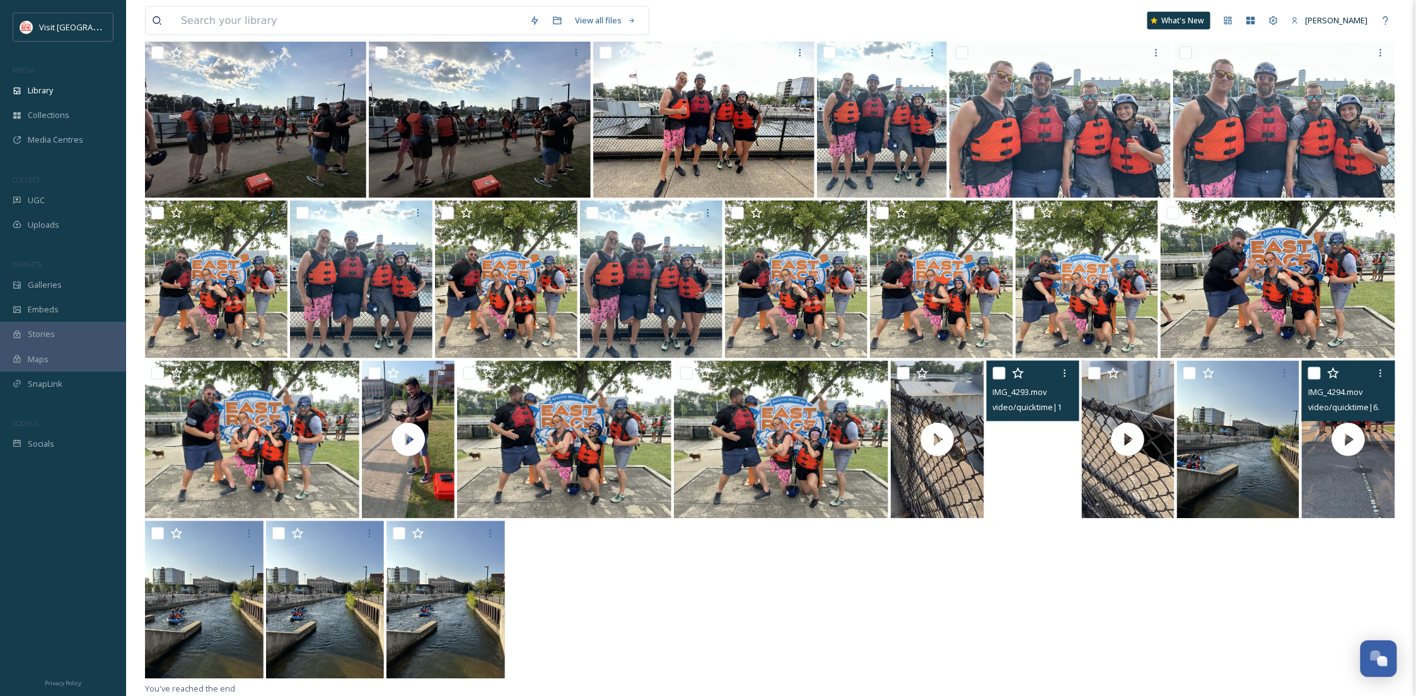
click at [1027, 475] on video "IMG_4293.mov" at bounding box center [1033, 440] width 93 height 158
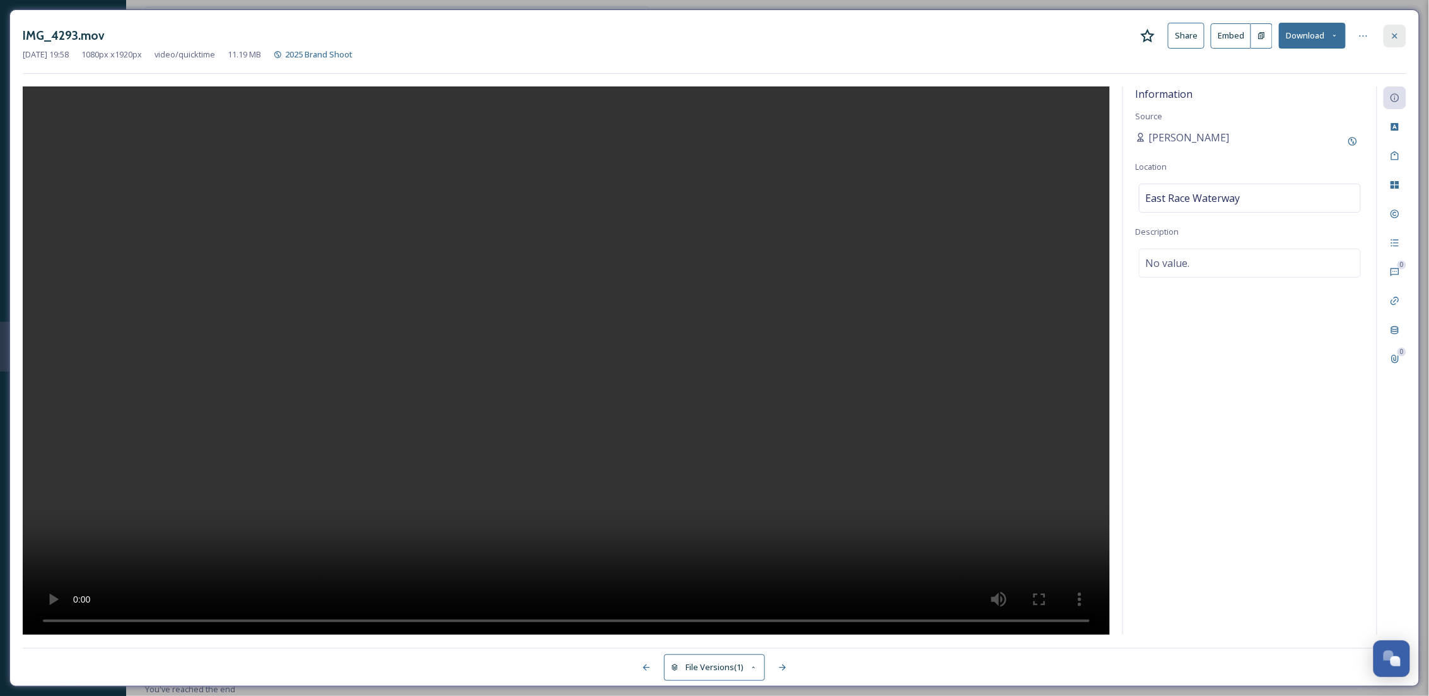
click at [1387, 33] on div at bounding box center [1395, 36] width 23 height 23
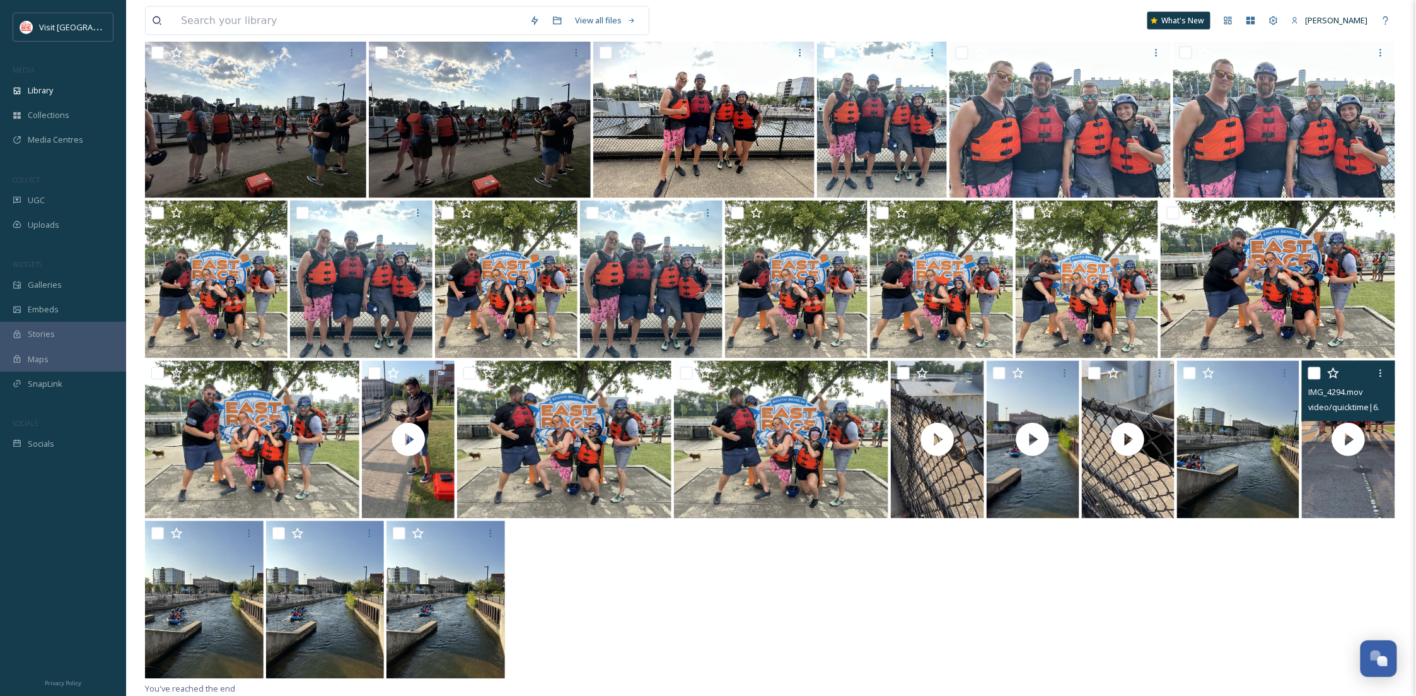
click at [667, 552] on div at bounding box center [771, 601] width 1252 height 160
click at [1339, 479] on video "IMG_4294.mov" at bounding box center [1348, 440] width 93 height 158
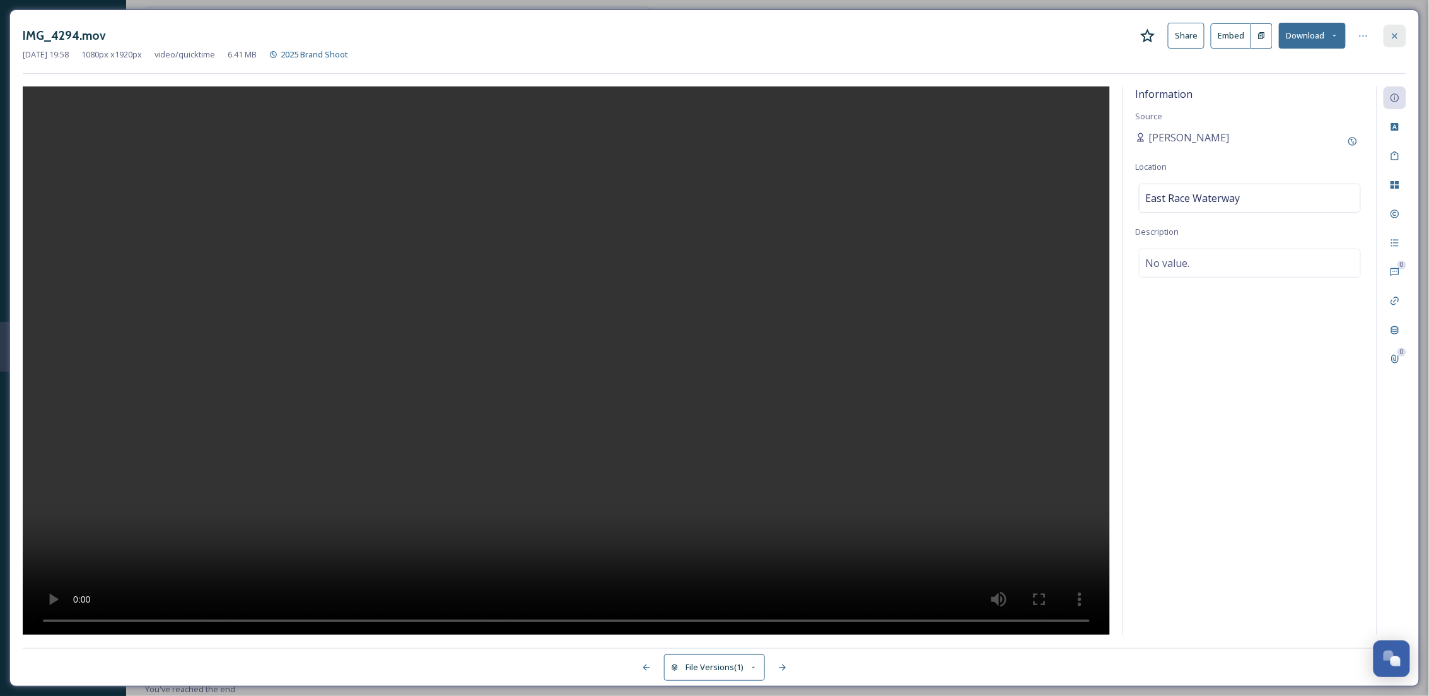
click at [1396, 38] on icon at bounding box center [1395, 36] width 10 height 10
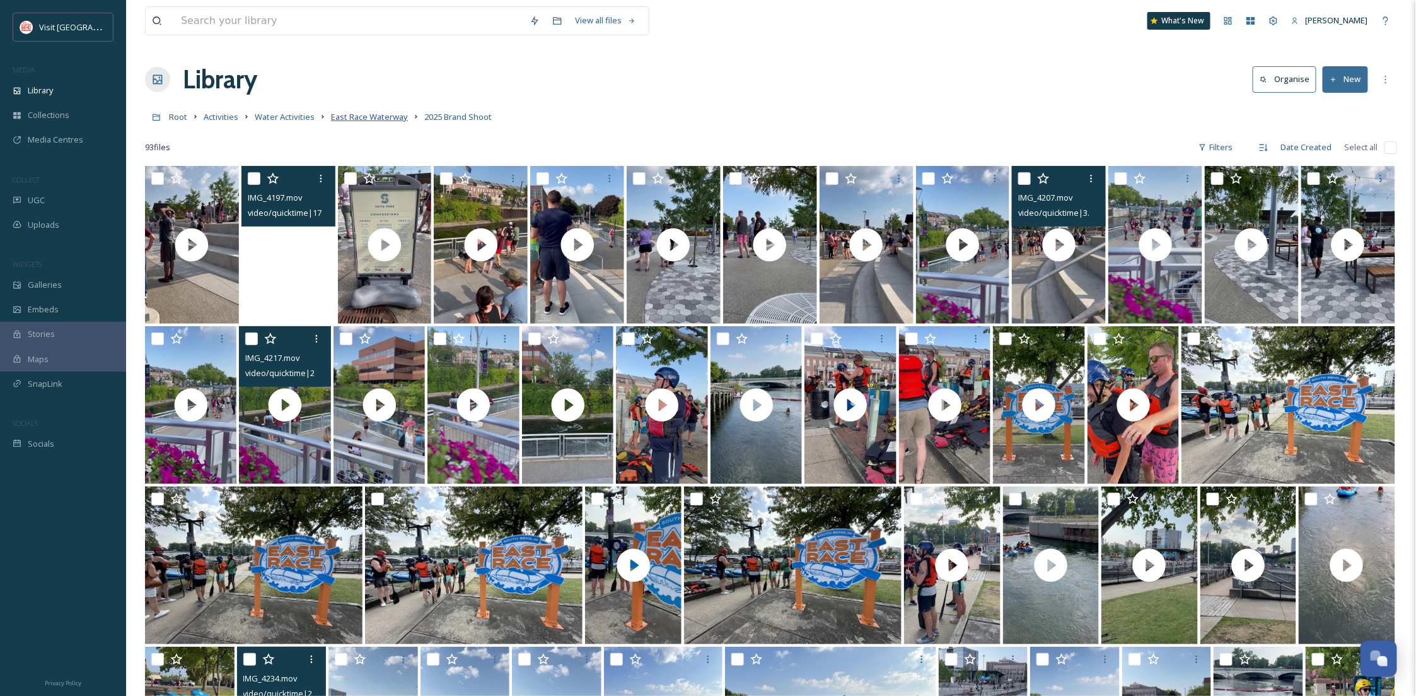
click at [392, 112] on span "East Race Waterway" at bounding box center [369, 116] width 77 height 11
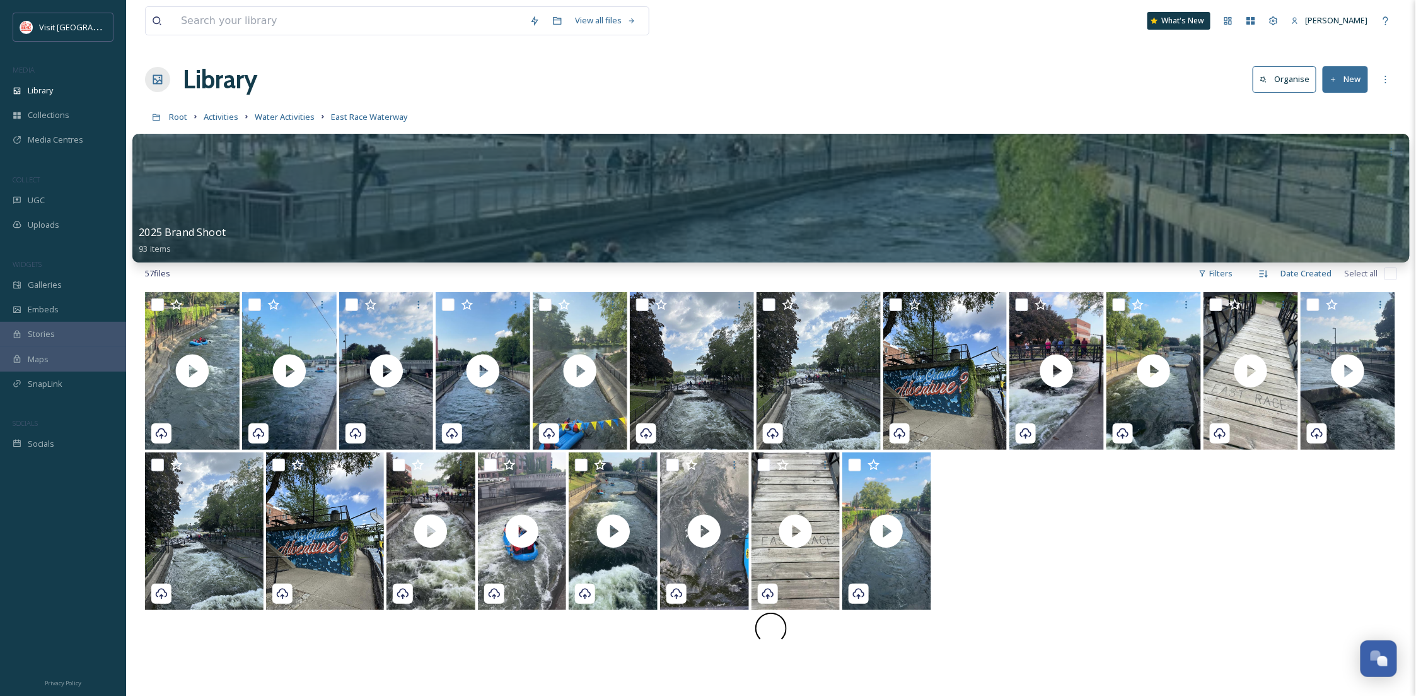
click at [622, 188] on div at bounding box center [771, 198] width 1278 height 129
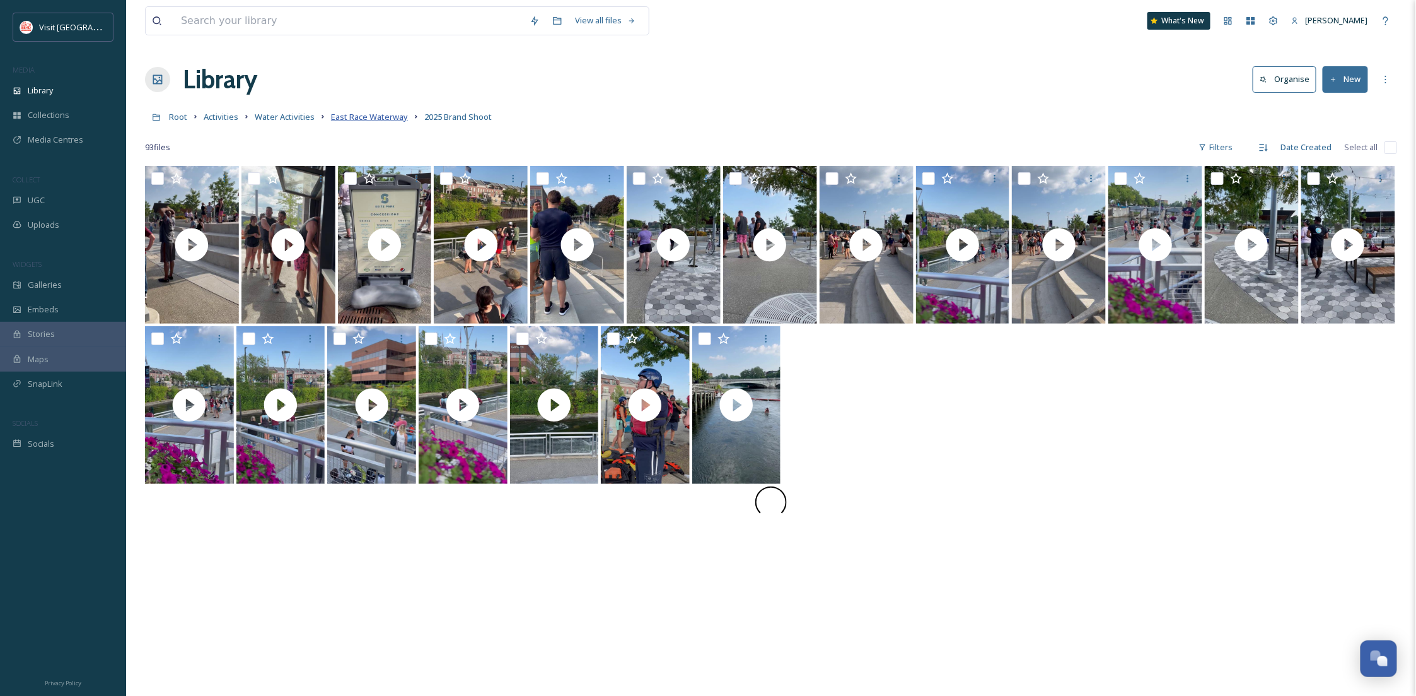
click at [370, 116] on span "East Race Waterway" at bounding box center [369, 116] width 77 height 11
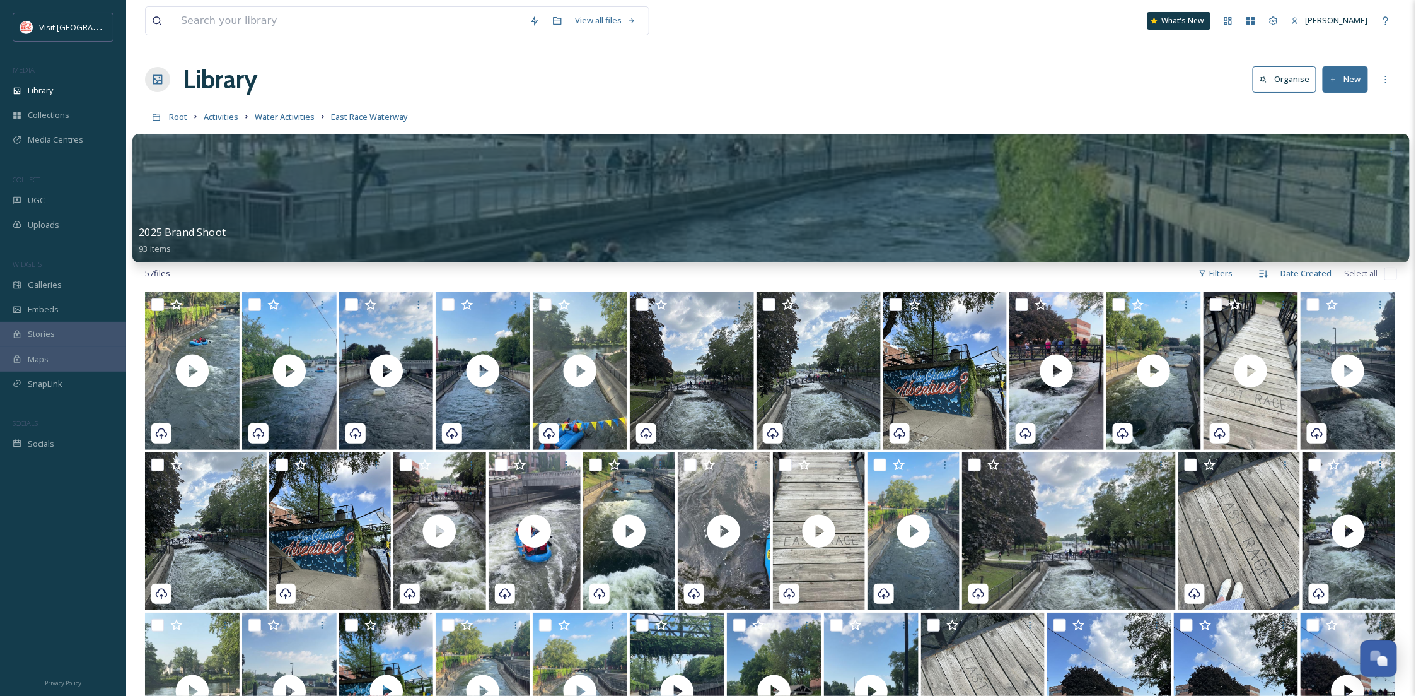
click at [315, 194] on div at bounding box center [771, 198] width 1278 height 129
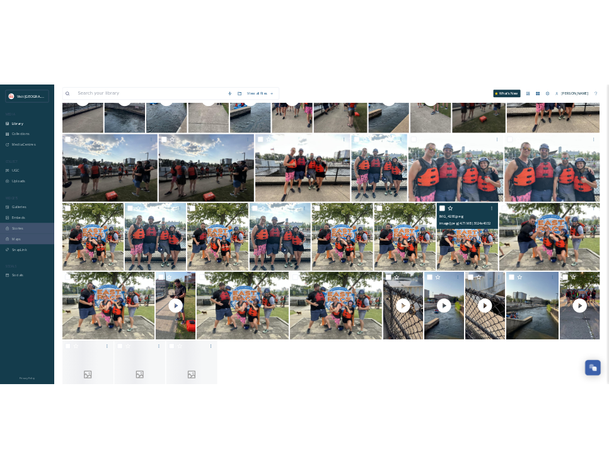
scroll to position [1087, 0]
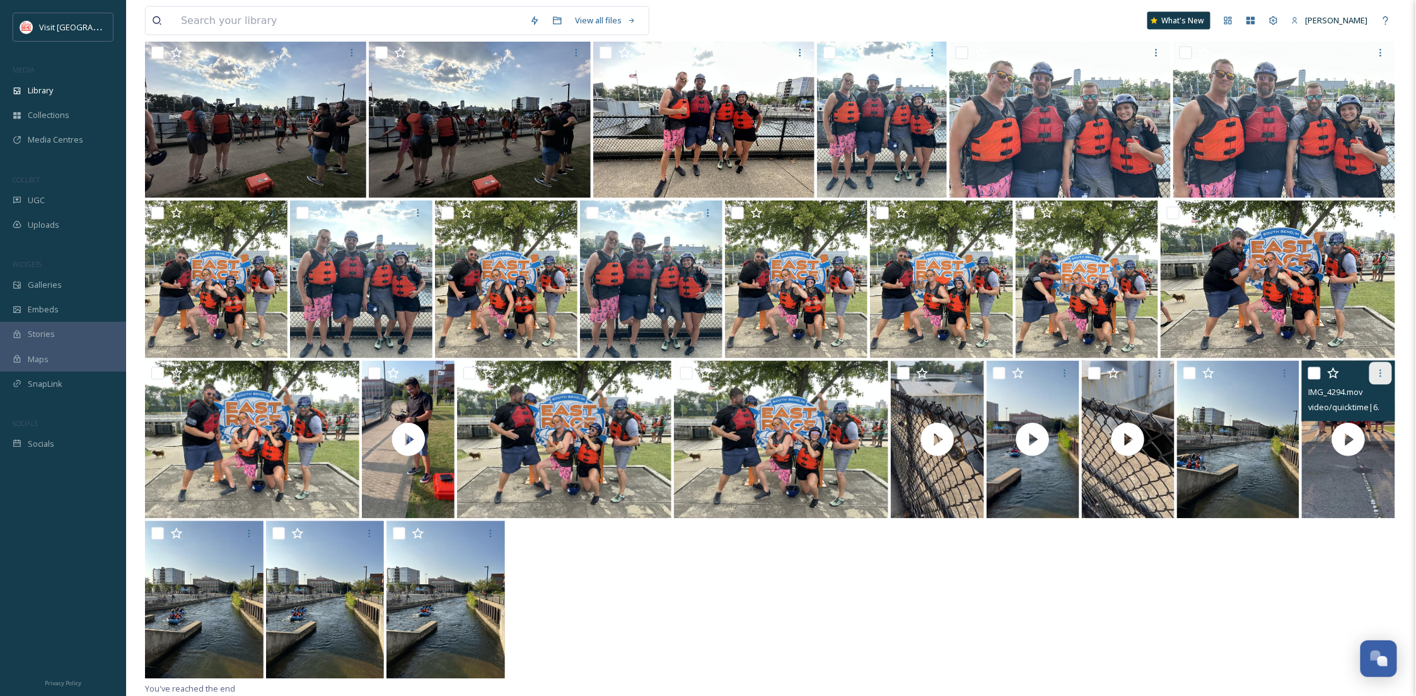
click at [1372, 370] on div at bounding box center [1381, 373] width 23 height 23
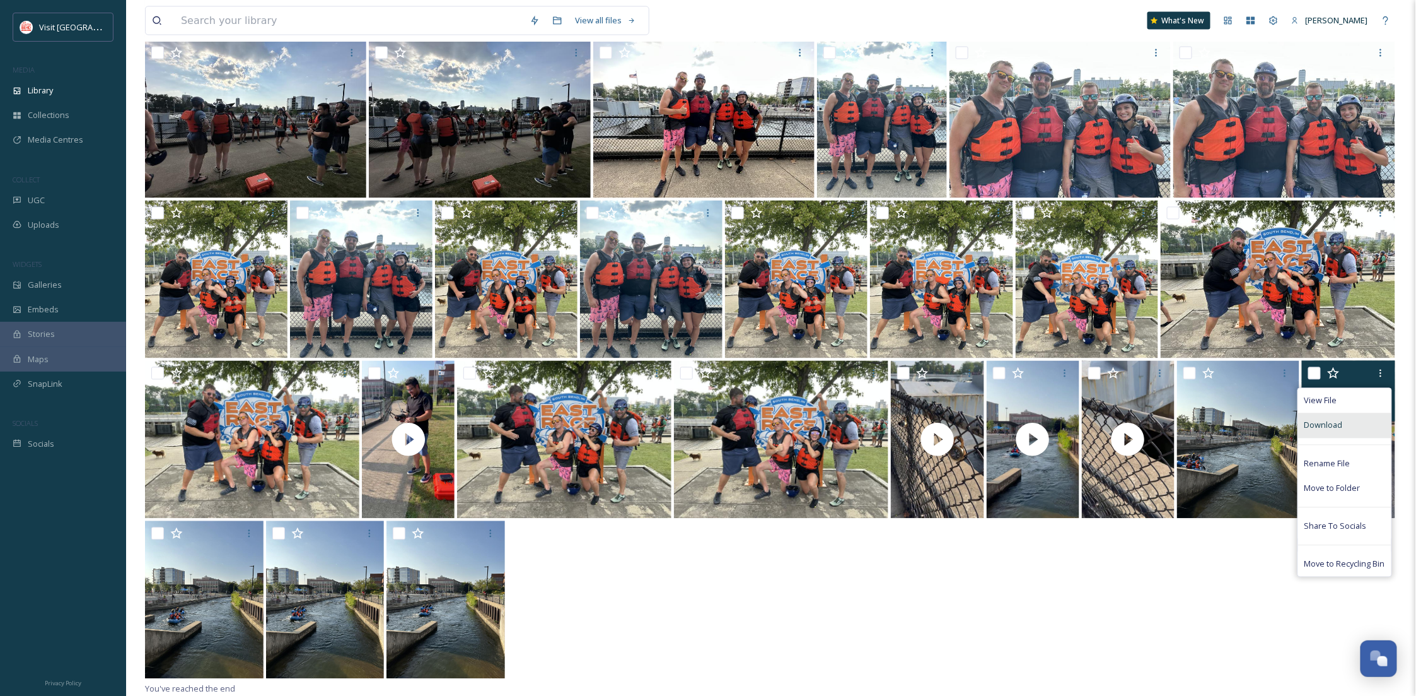
click at [1342, 418] on div "Download" at bounding box center [1344, 425] width 93 height 25
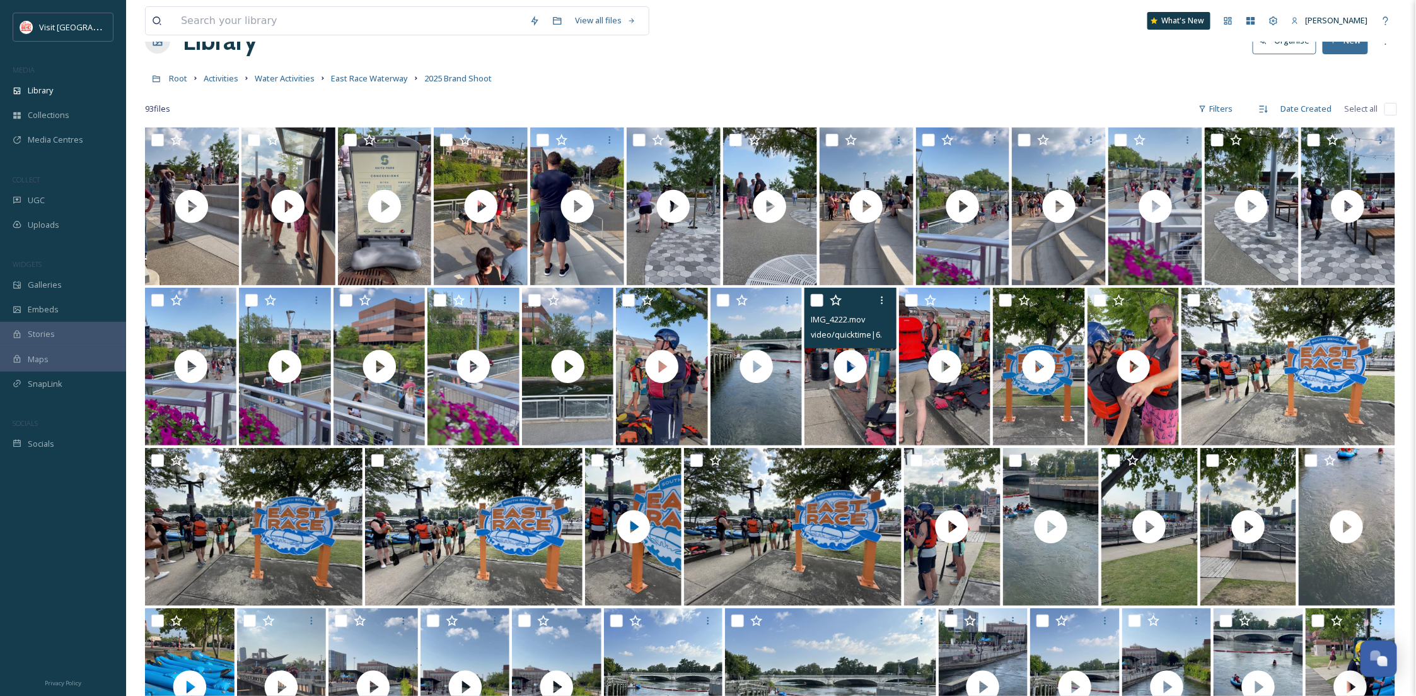
scroll to position [0, 0]
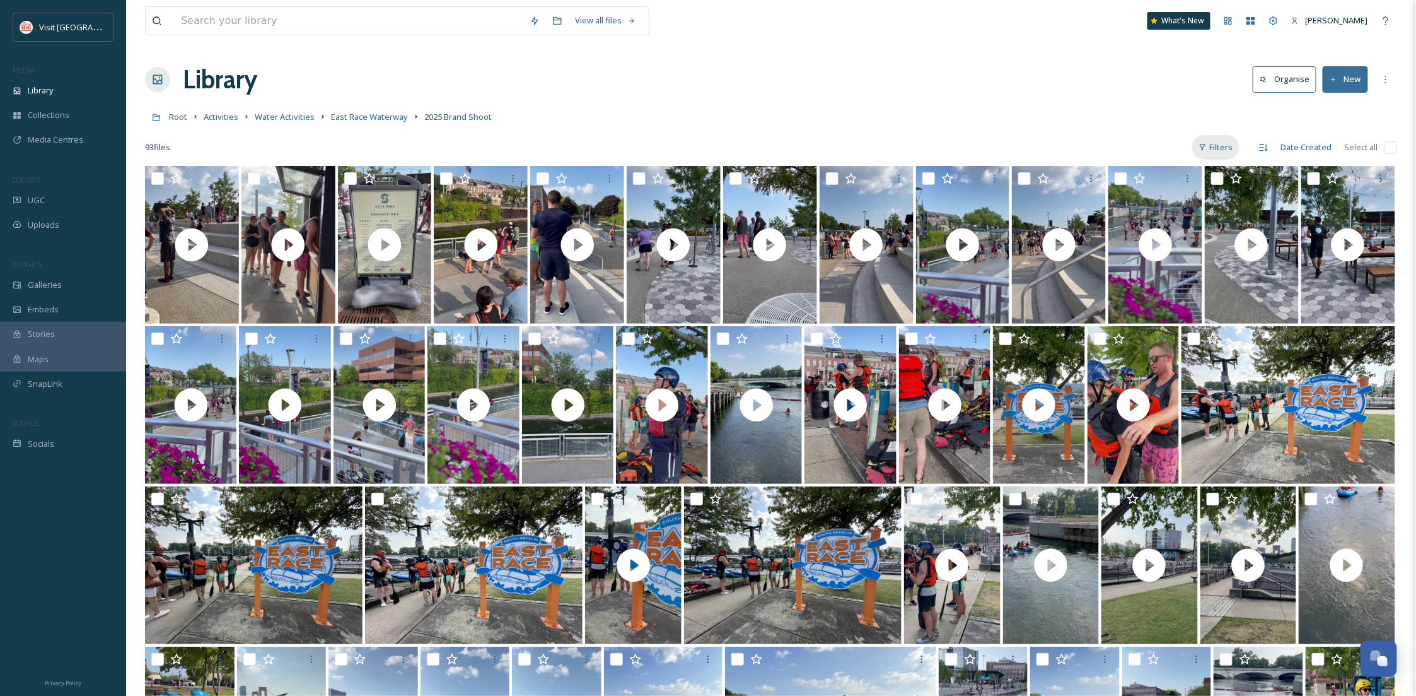
click at [1208, 137] on div "Filters" at bounding box center [1216, 147] width 47 height 25
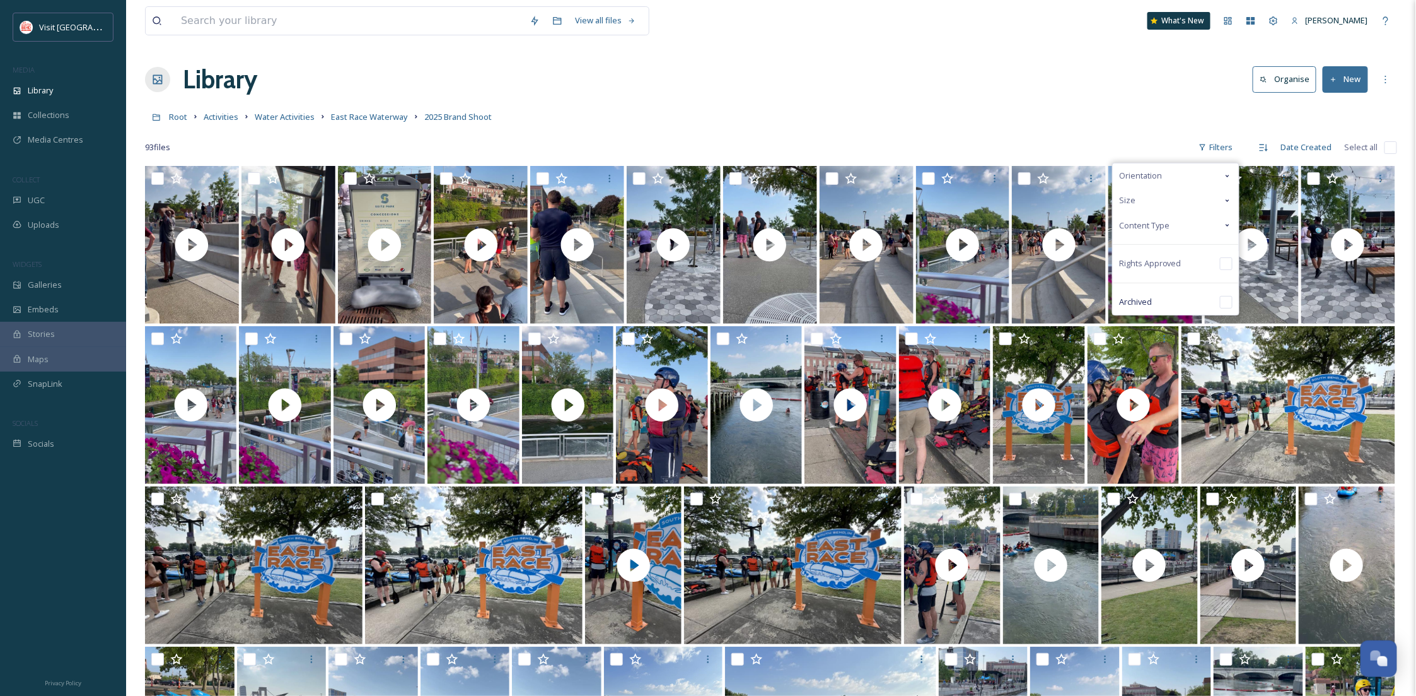
click at [1136, 222] on span "Content Type" at bounding box center [1144, 225] width 50 height 12
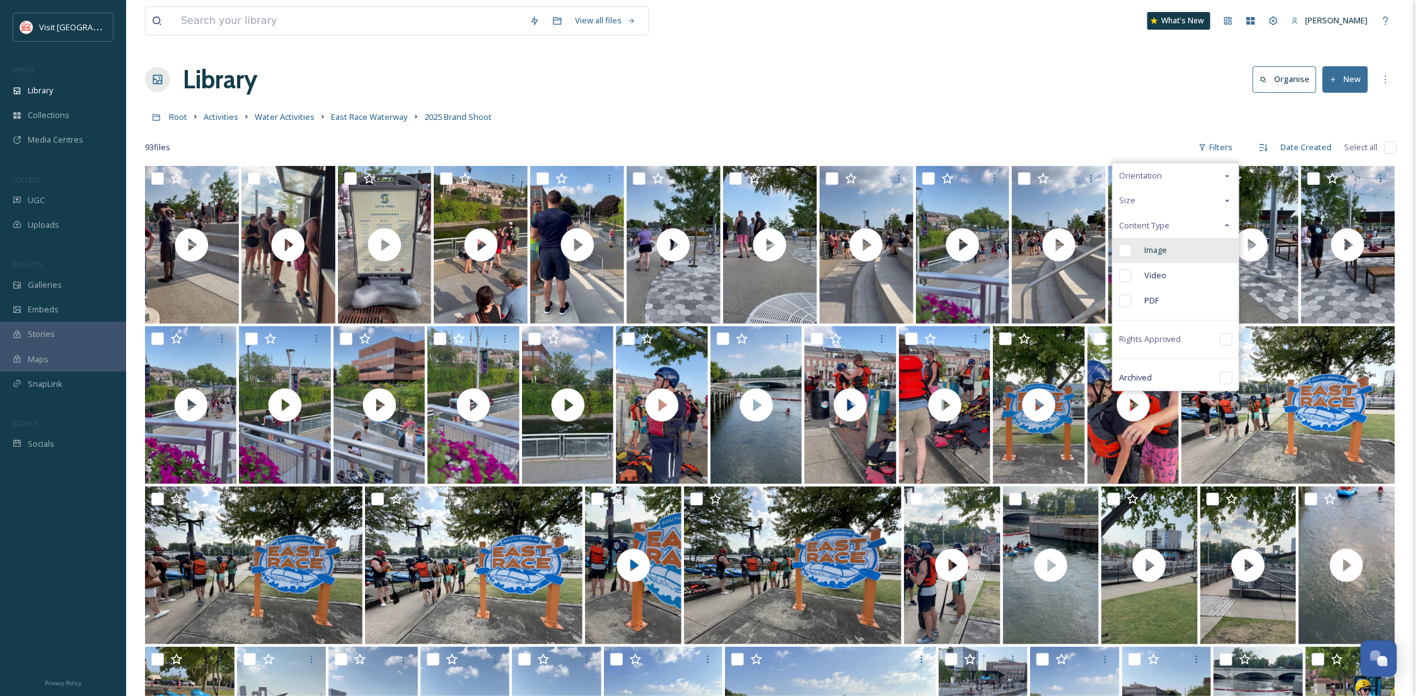
click at [1136, 256] on div "Image" at bounding box center [1176, 250] width 126 height 25
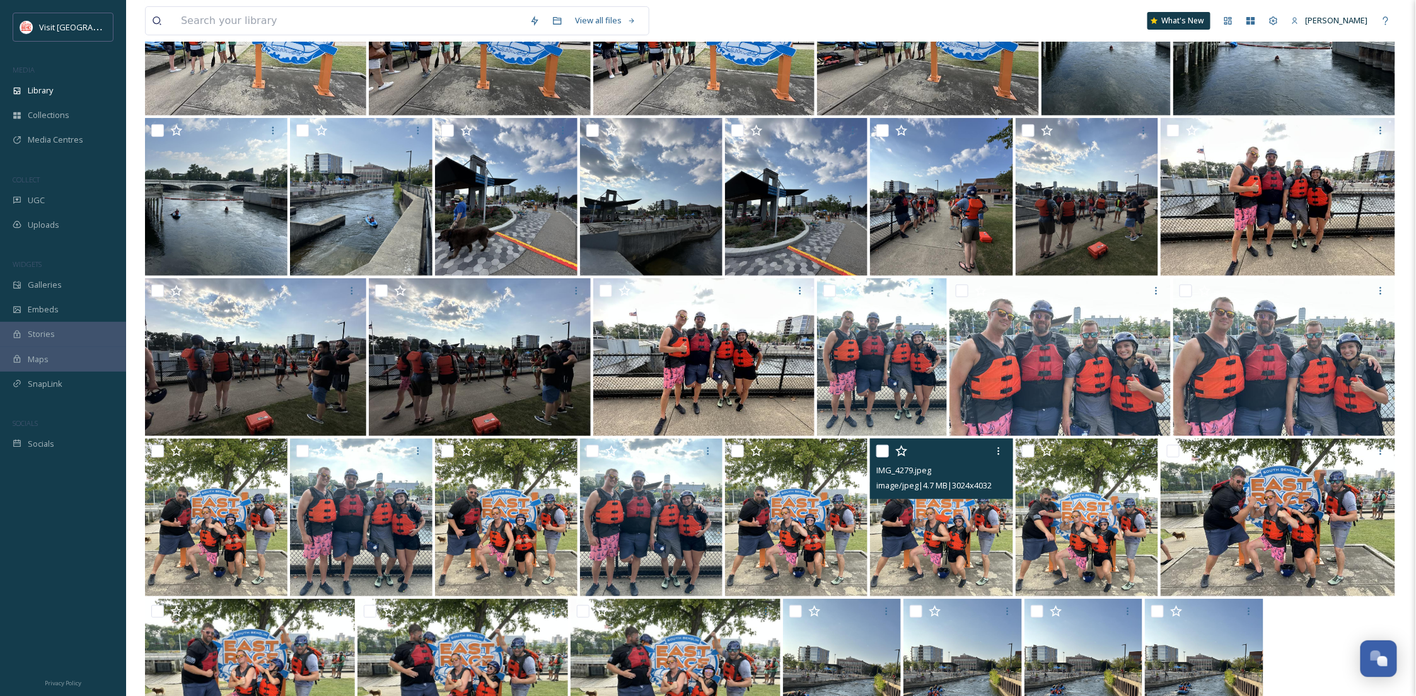
scroll to position [174, 0]
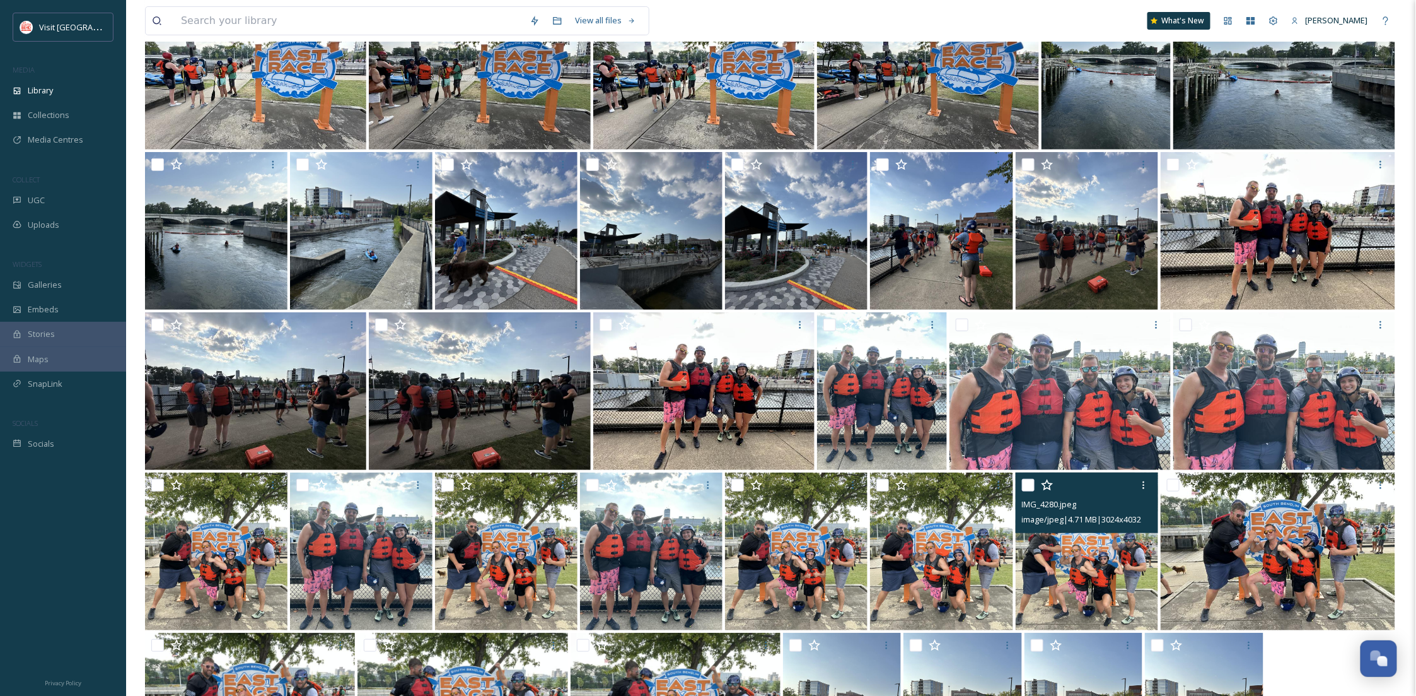
click at [1068, 585] on img at bounding box center [1087, 551] width 143 height 158
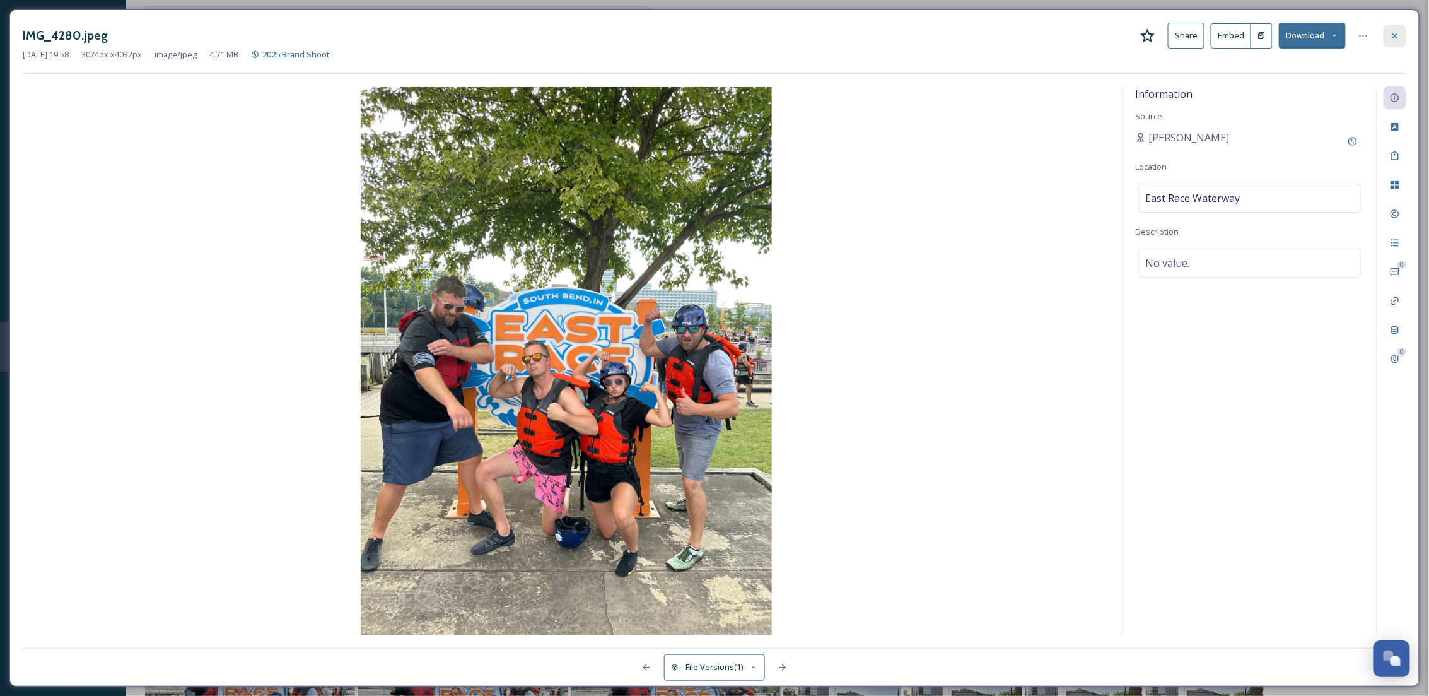
click at [1404, 45] on div at bounding box center [1395, 36] width 23 height 23
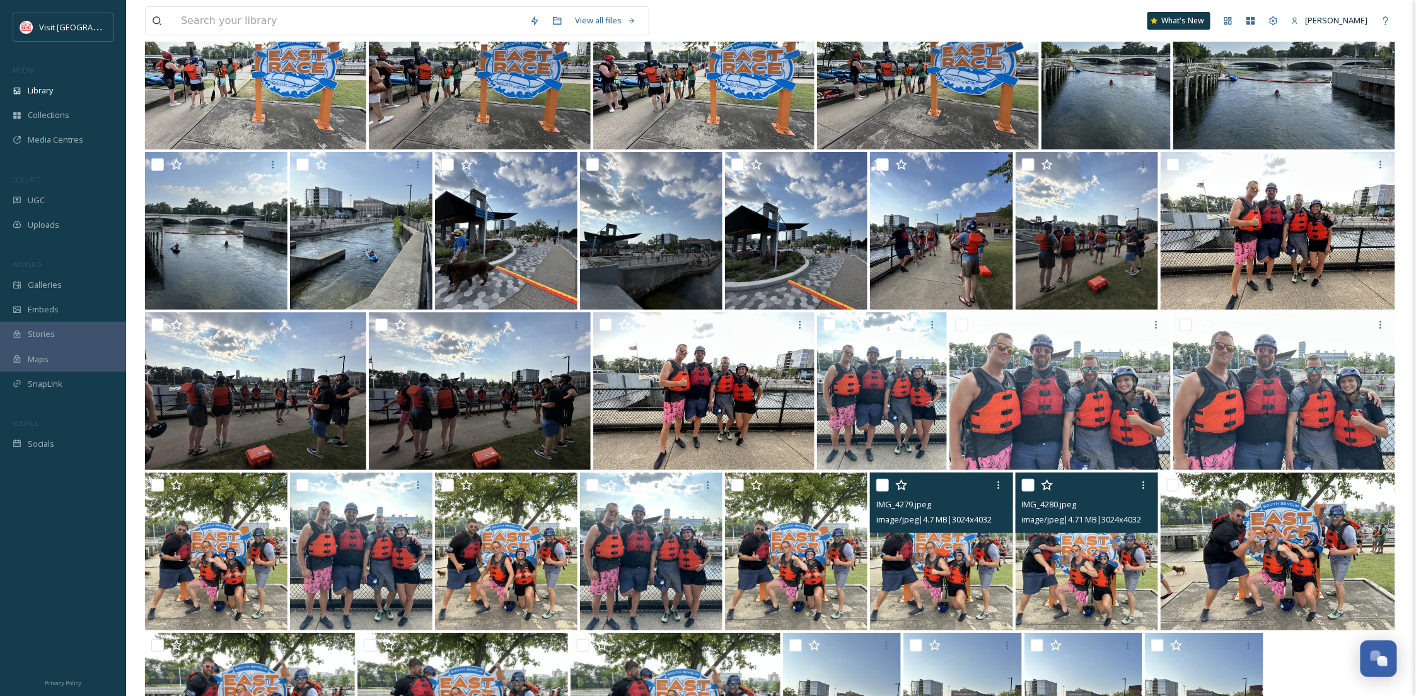
click at [938, 597] on img at bounding box center [941, 551] width 143 height 158
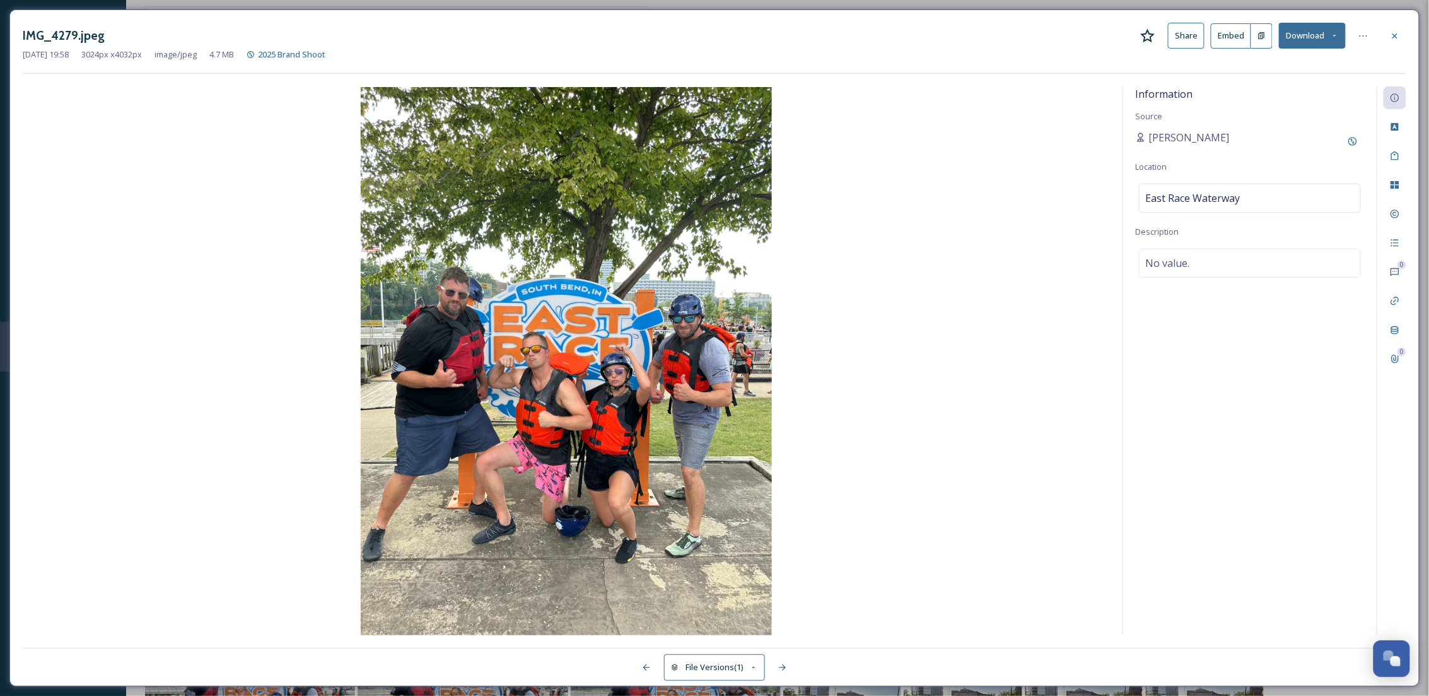
click at [1412, 35] on div "IMG_4279.jpeg Share Embed Download [DATE] 19:58 3024 px x 4032 px image/jpeg 4.…" at bounding box center [714, 347] width 1410 height 677
click at [1396, 30] on div at bounding box center [1395, 36] width 23 height 23
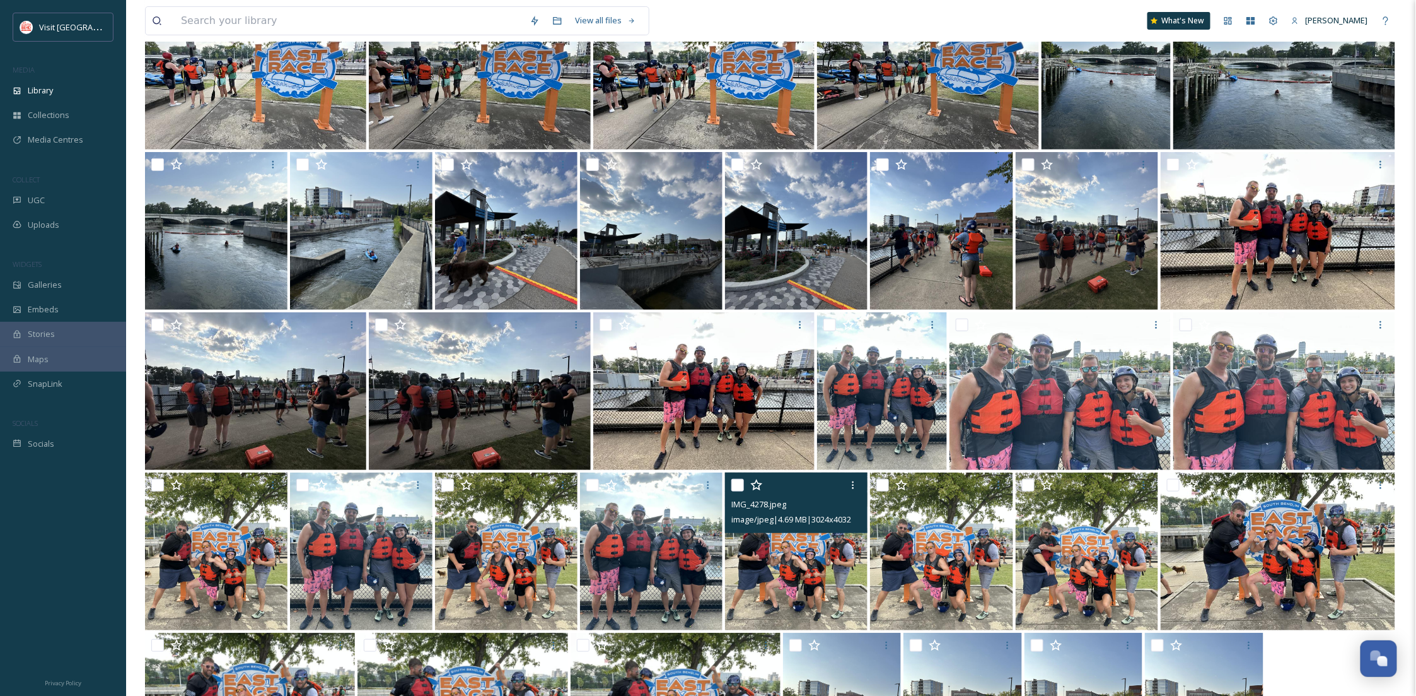
click at [783, 610] on img at bounding box center [796, 551] width 143 height 158
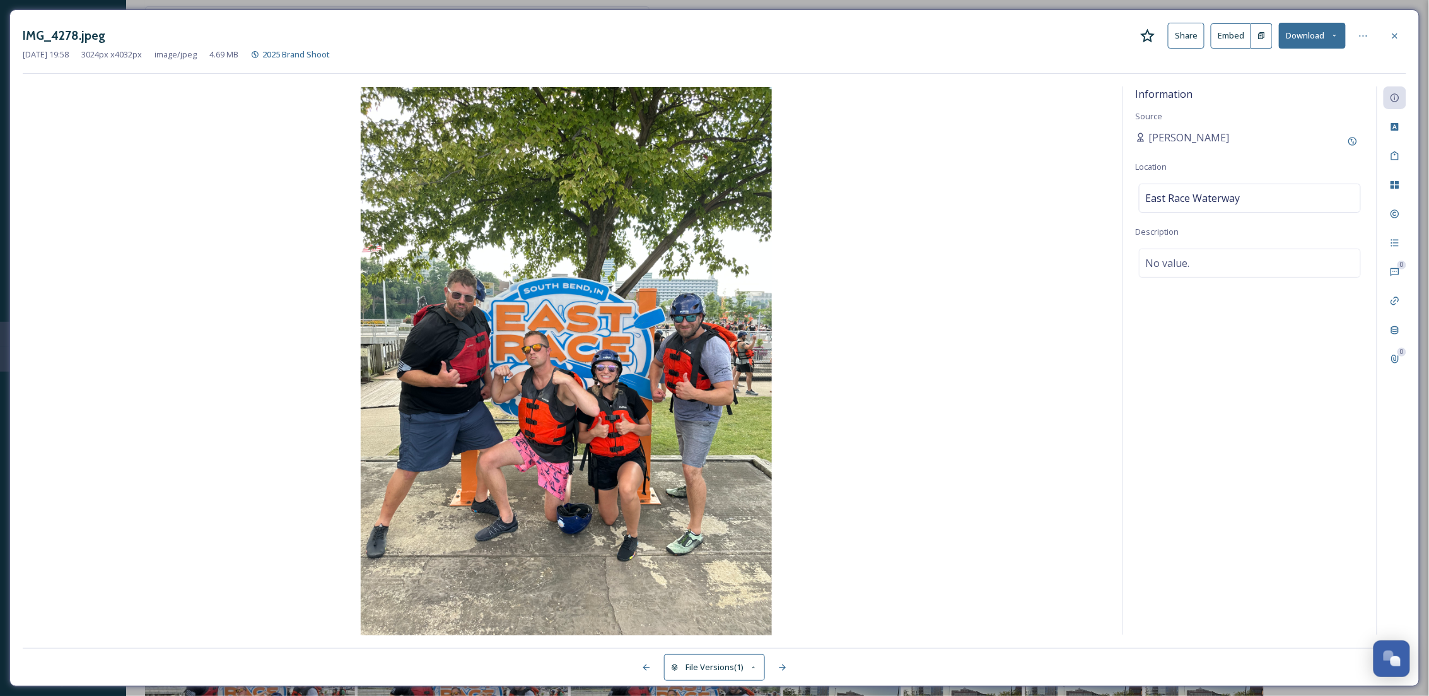
click at [1328, 38] on button "Download" at bounding box center [1312, 36] width 67 height 26
click at [1287, 66] on span "Download Original (3024 x 4032)" at bounding box center [1279, 65] width 119 height 12
click at [1396, 35] on icon at bounding box center [1395, 36] width 10 height 10
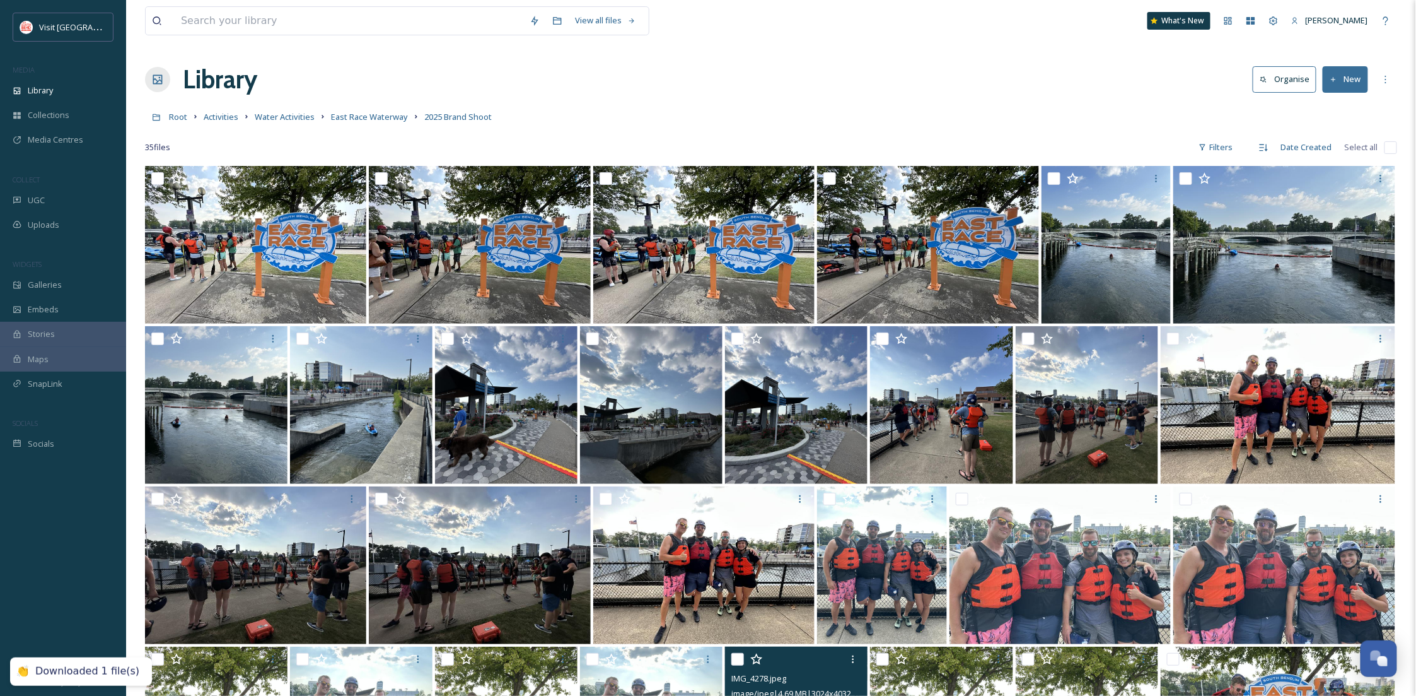
click at [351, 110] on link "East Race Waterway" at bounding box center [369, 116] width 77 height 15
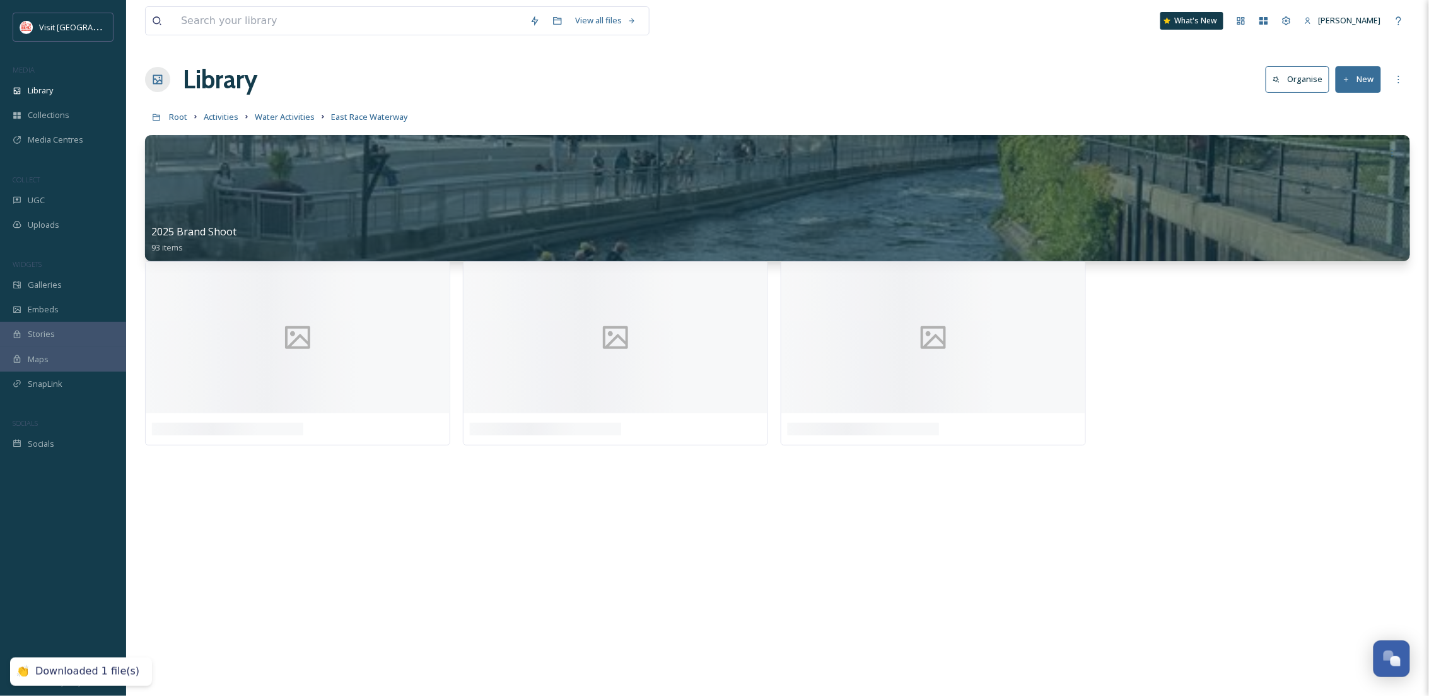
click at [1011, 61] on div "Library Organise New" at bounding box center [777, 80] width 1265 height 38
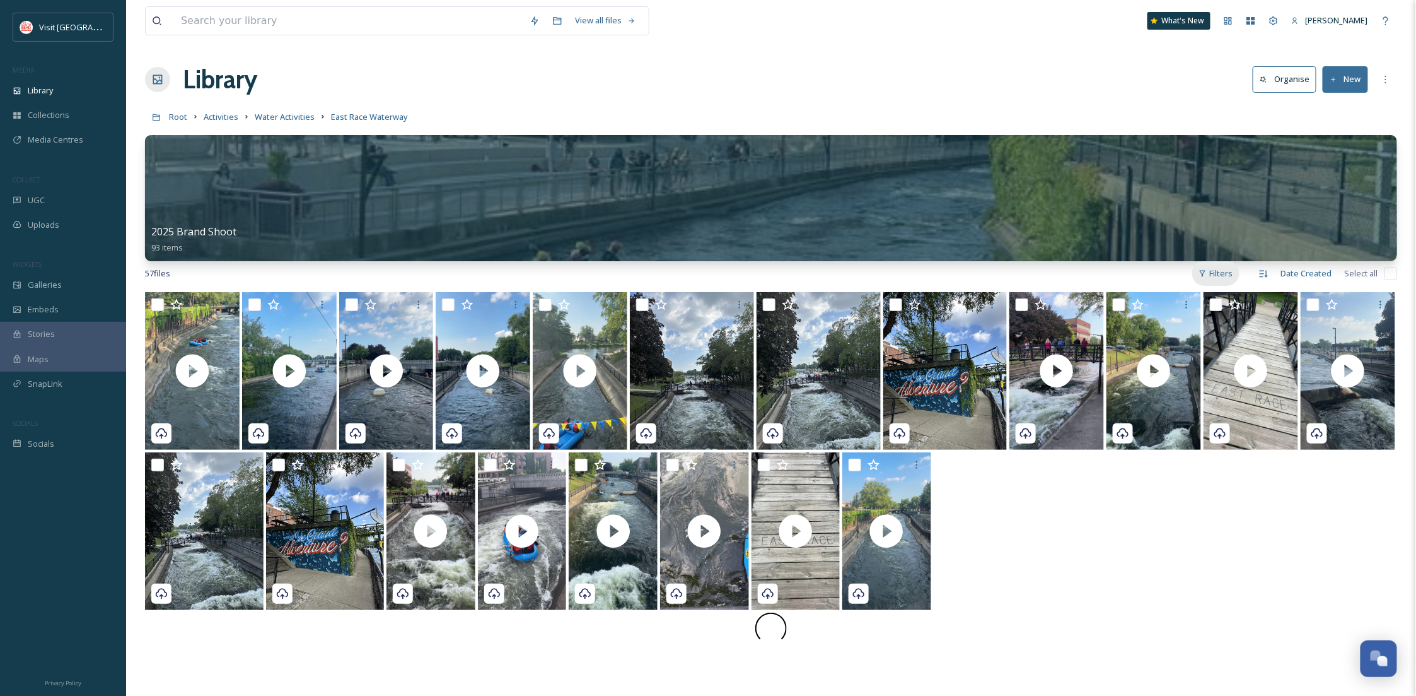
click at [1207, 272] on icon at bounding box center [1203, 273] width 8 height 8
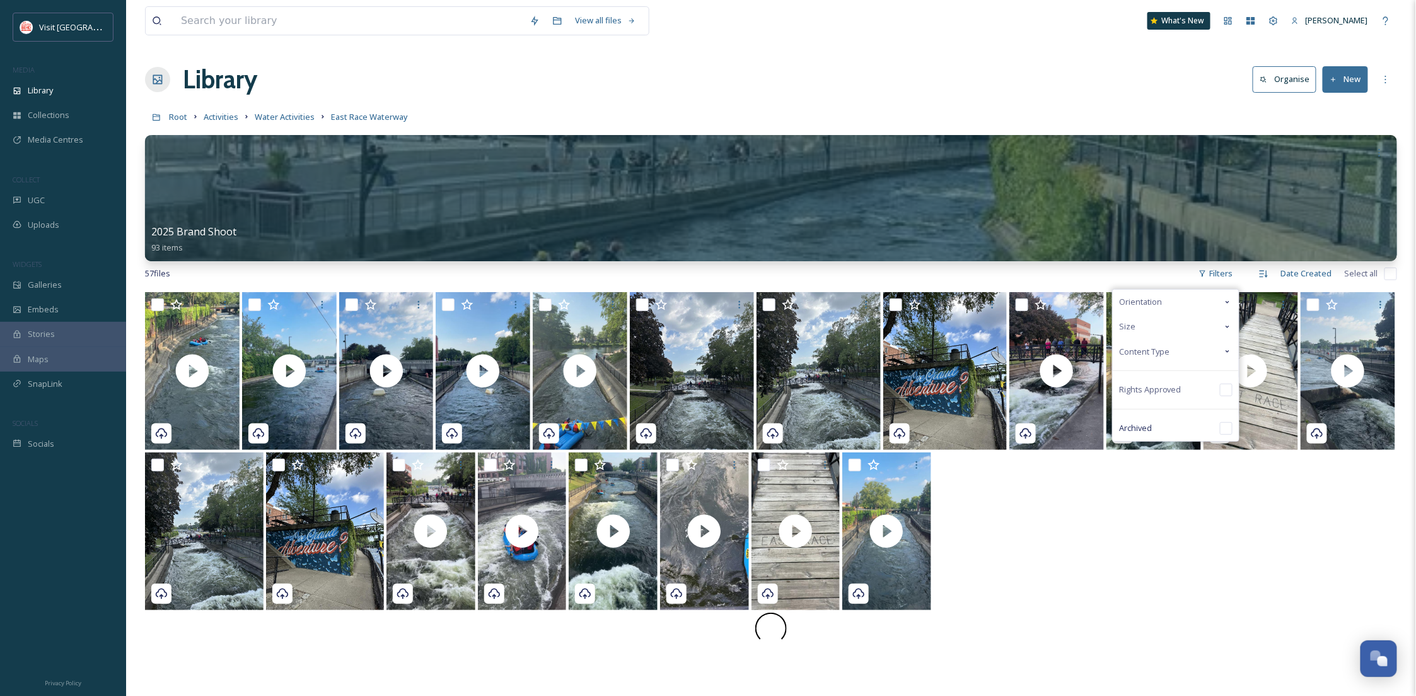
click at [1172, 354] on div "Content Type" at bounding box center [1176, 351] width 126 height 25
click at [1174, 373] on div "Image" at bounding box center [1176, 376] width 126 height 25
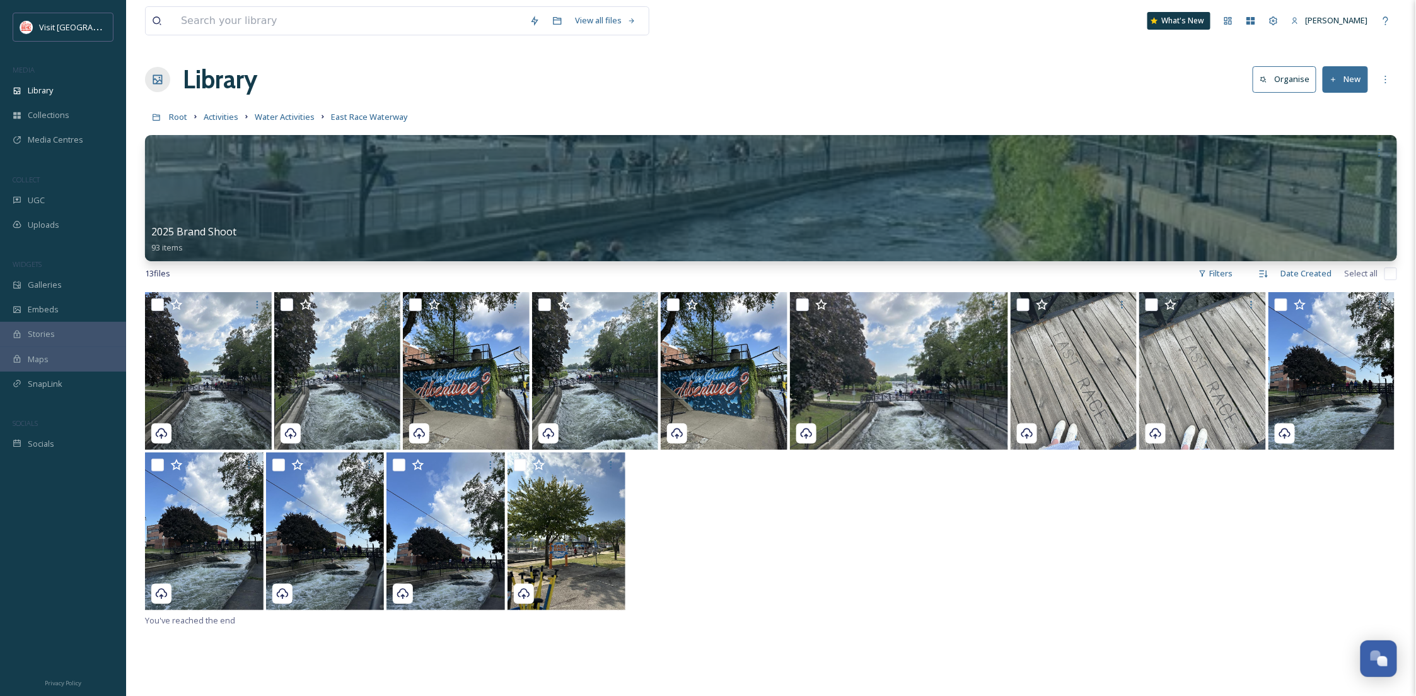
click at [31, 71] on span "MEDIA" at bounding box center [24, 69] width 22 height 9
click at [173, 118] on span "Root" at bounding box center [178, 116] width 18 height 11
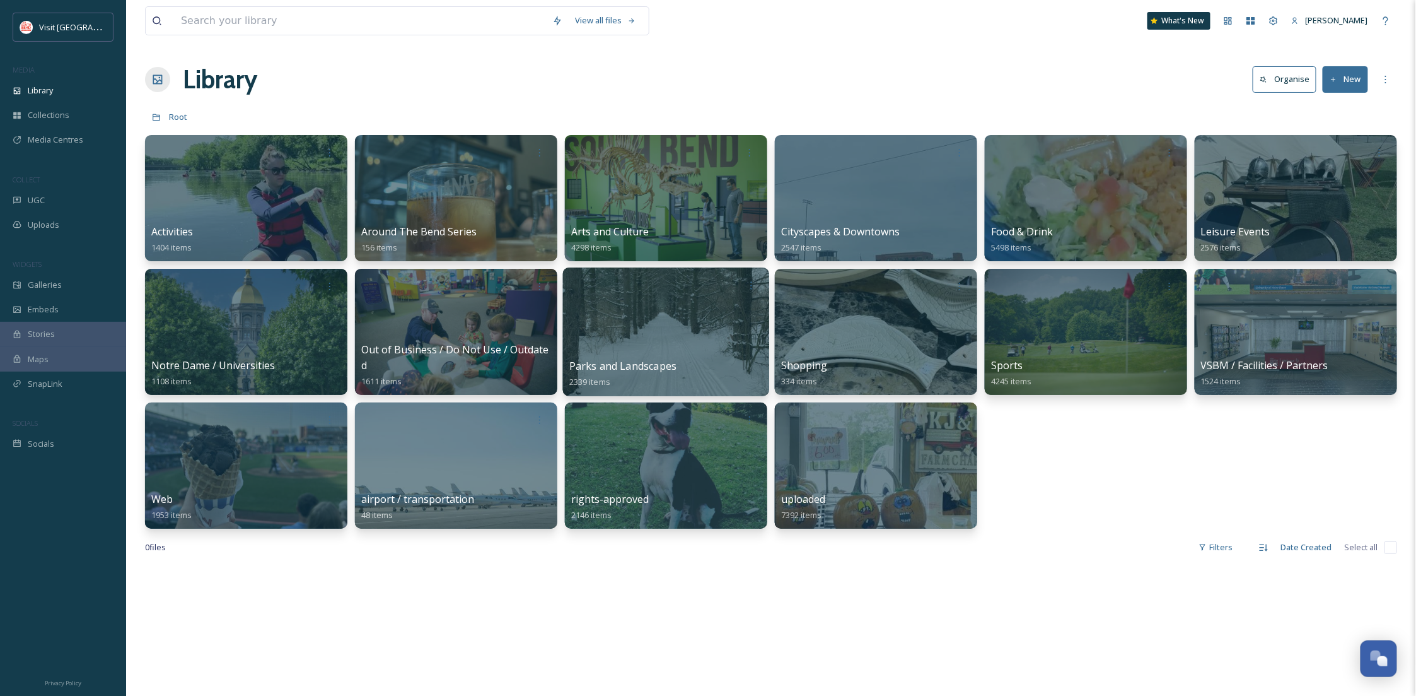
click at [704, 325] on div at bounding box center [666, 331] width 206 height 129
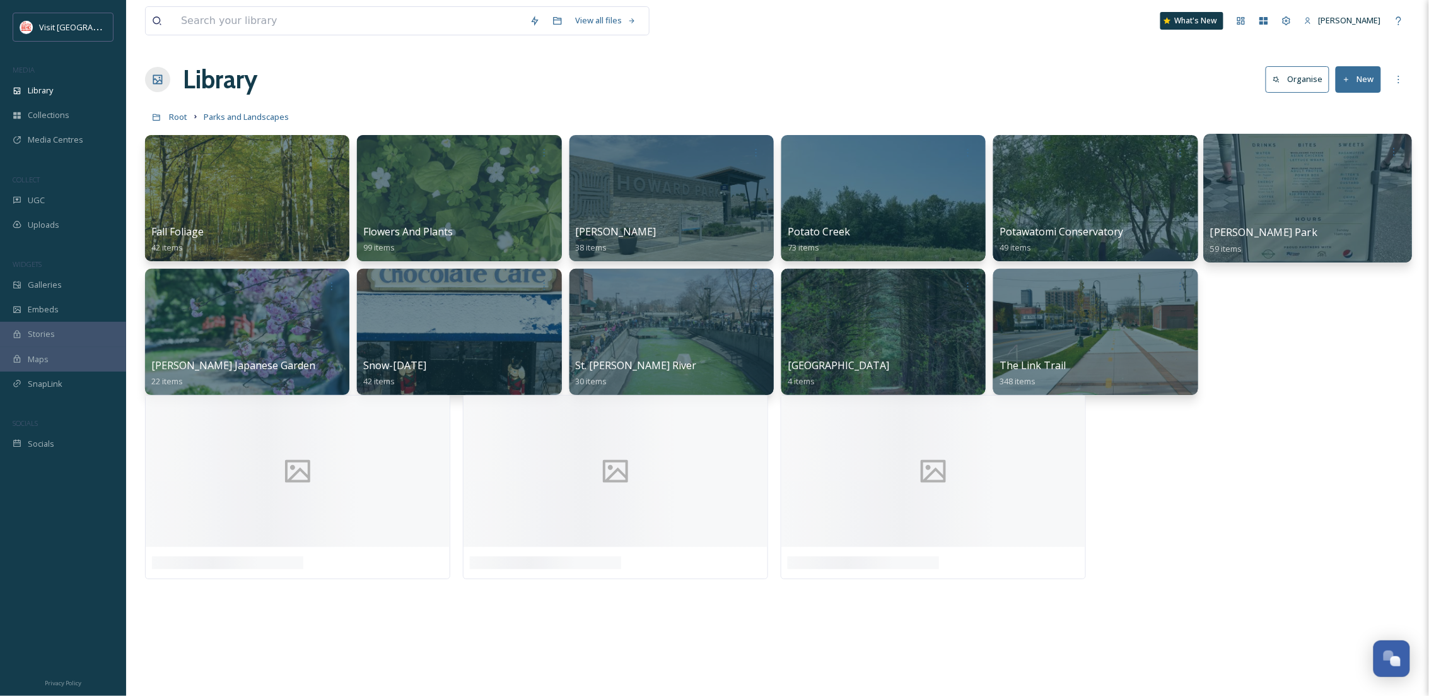
click at [1277, 182] on div at bounding box center [1307, 198] width 209 height 129
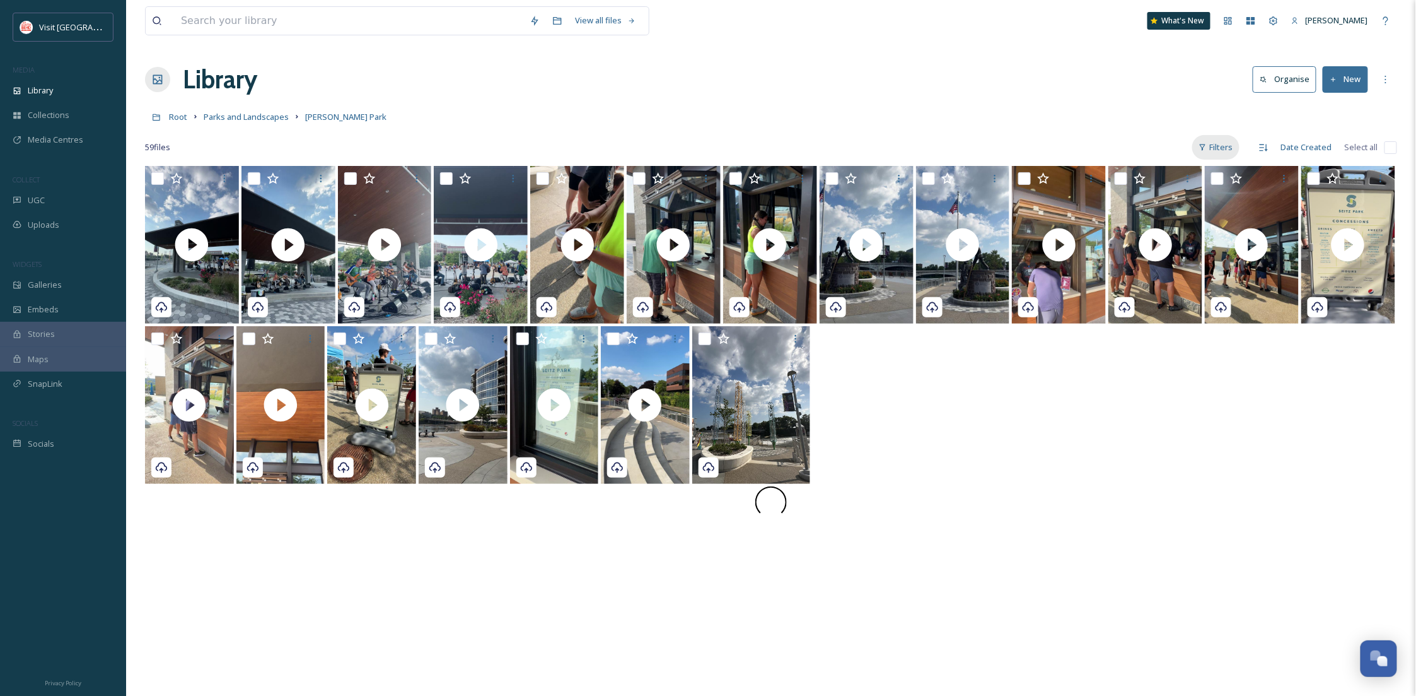
click at [1214, 139] on div "Filters" at bounding box center [1216, 147] width 47 height 25
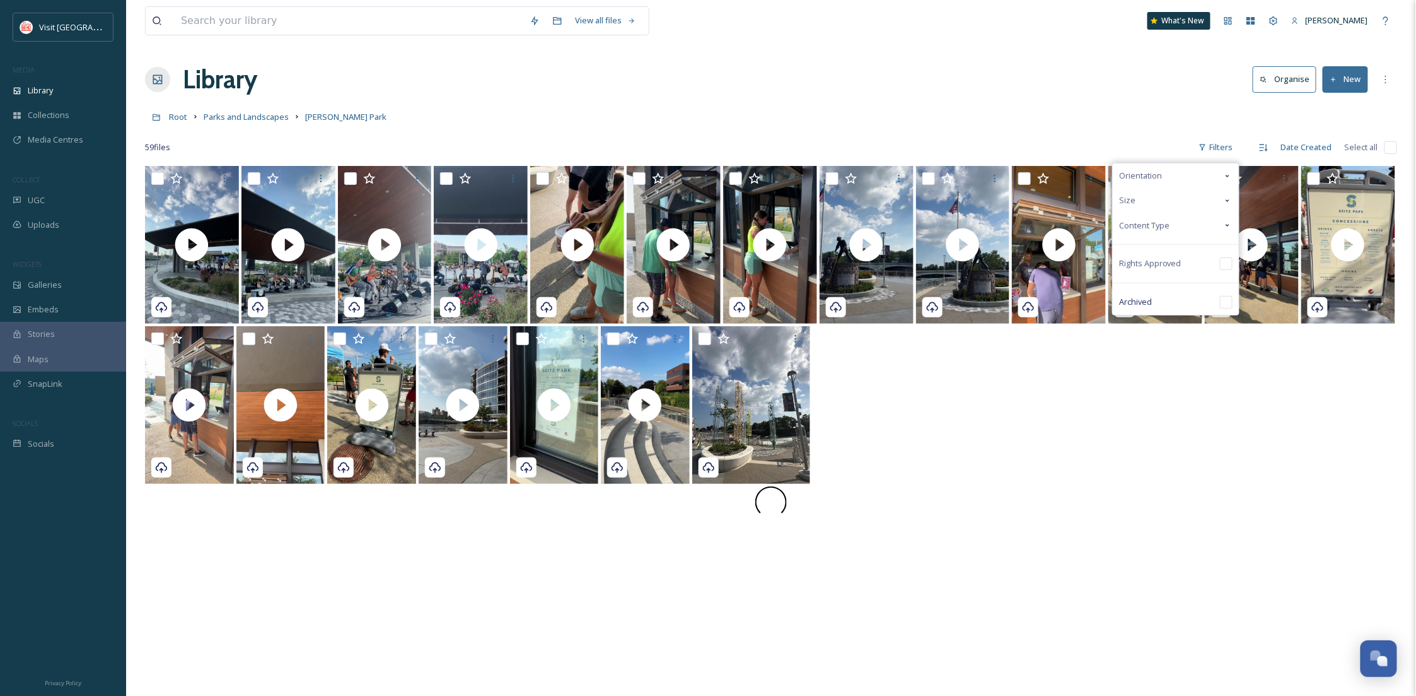
click at [1179, 221] on div "Content Type" at bounding box center [1176, 225] width 126 height 25
click at [1176, 242] on div "Image" at bounding box center [1176, 250] width 126 height 25
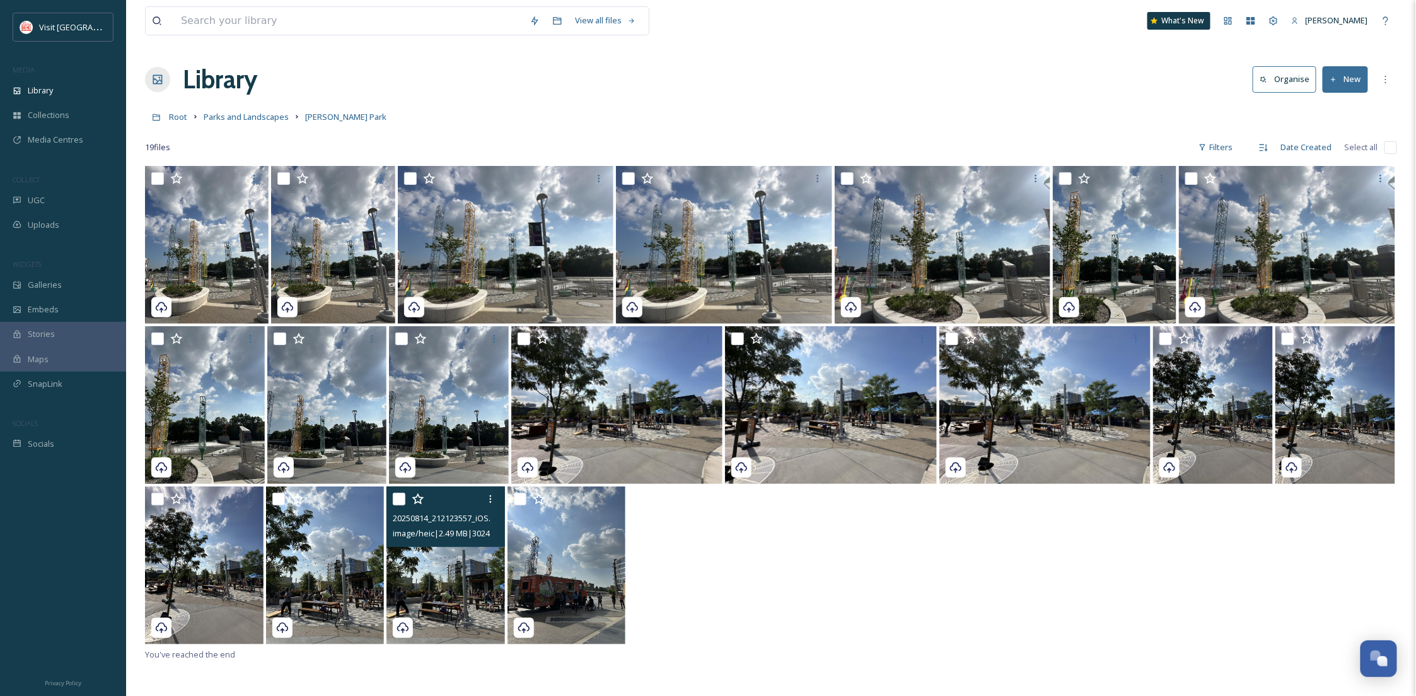
click at [474, 569] on img at bounding box center [446, 565] width 119 height 158
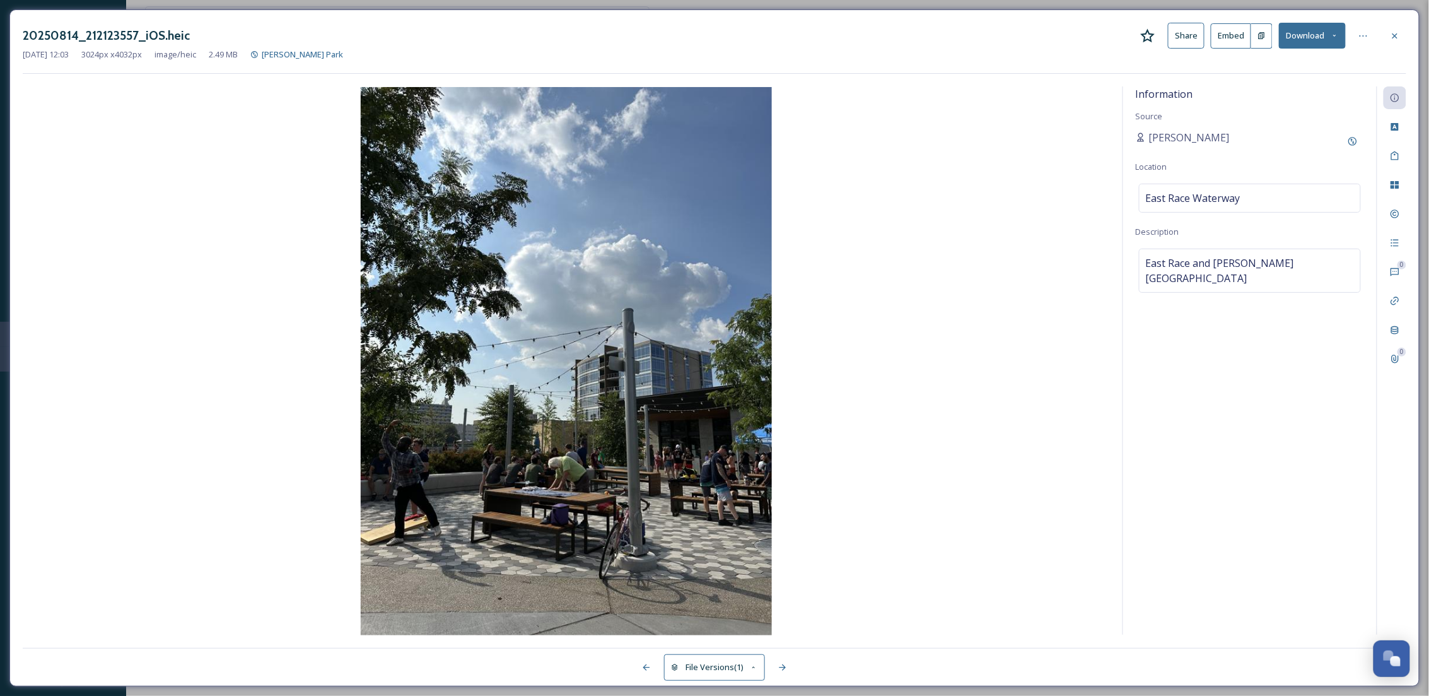
click at [1317, 32] on button "Download" at bounding box center [1312, 36] width 67 height 26
click at [1308, 73] on div "Download Original (3024 x 4032)" at bounding box center [1279, 64] width 132 height 25
click at [1396, 37] on icon at bounding box center [1394, 35] width 5 height 5
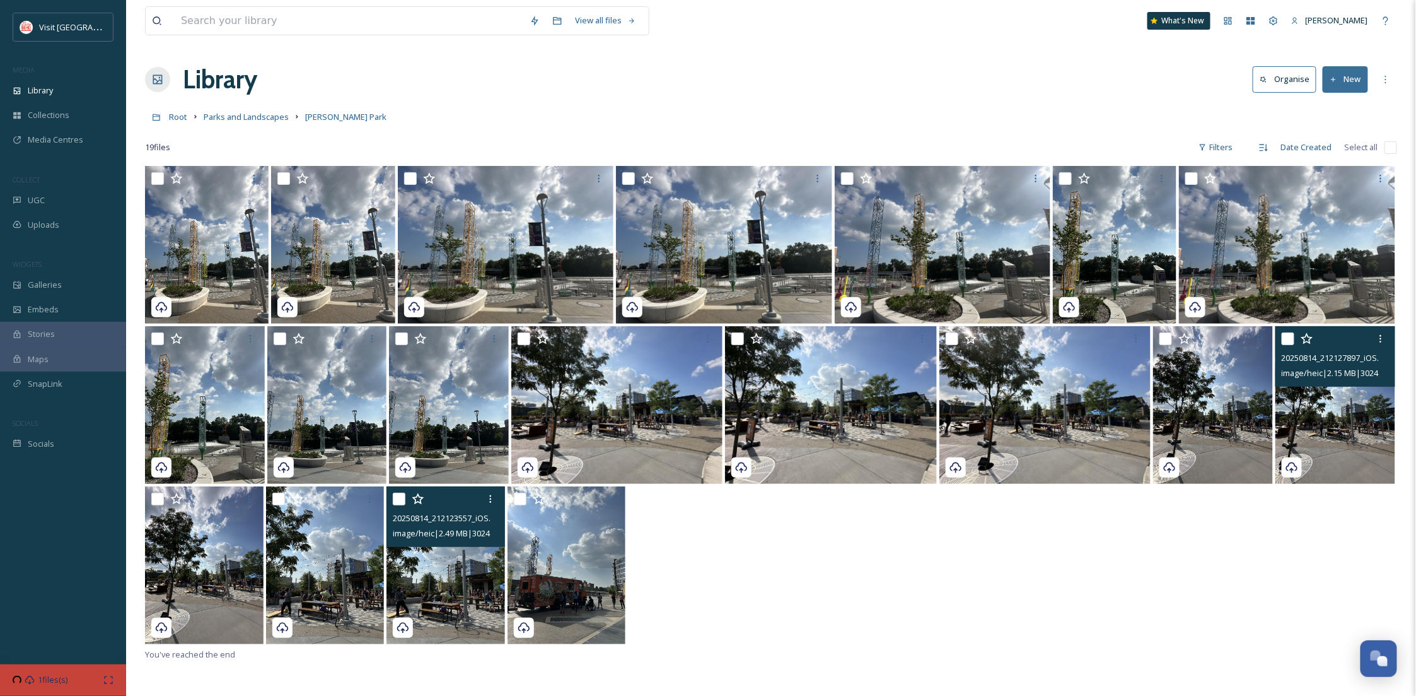
click at [1372, 424] on img at bounding box center [1336, 405] width 120 height 158
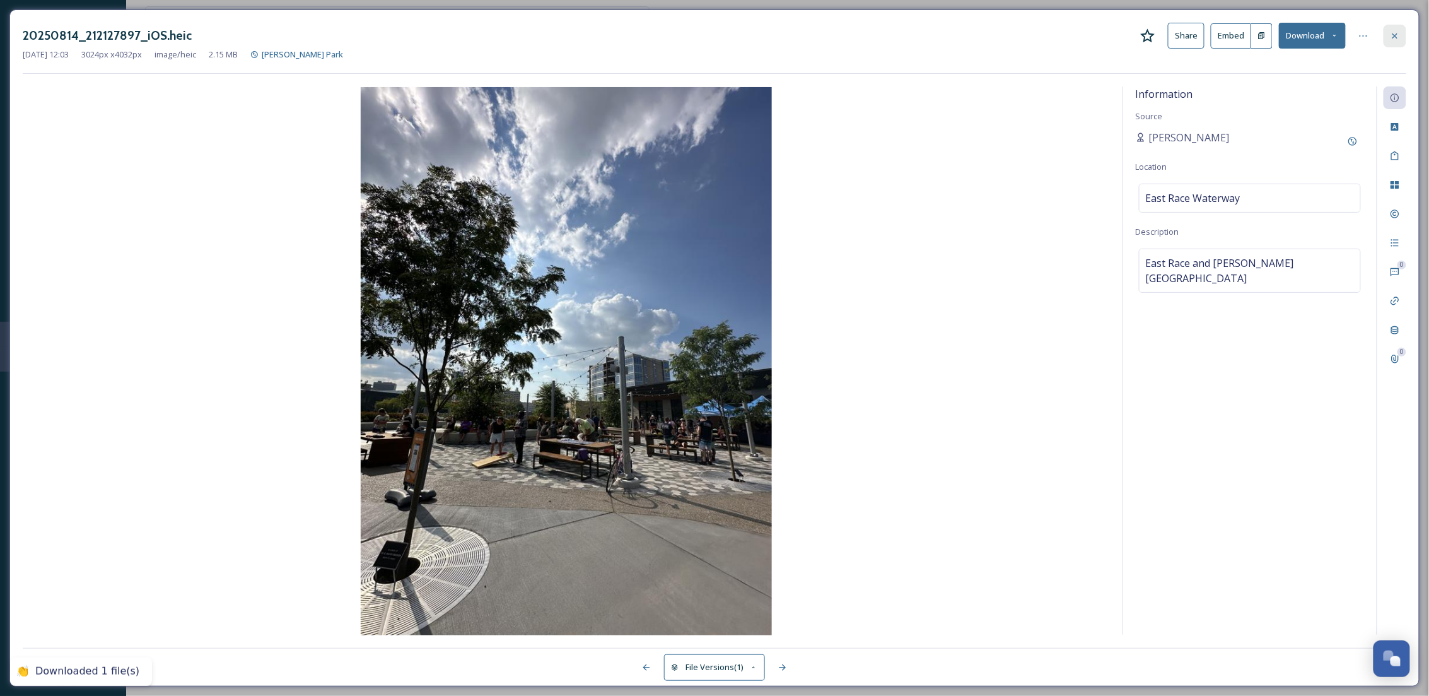
click at [1394, 32] on icon at bounding box center [1395, 36] width 10 height 10
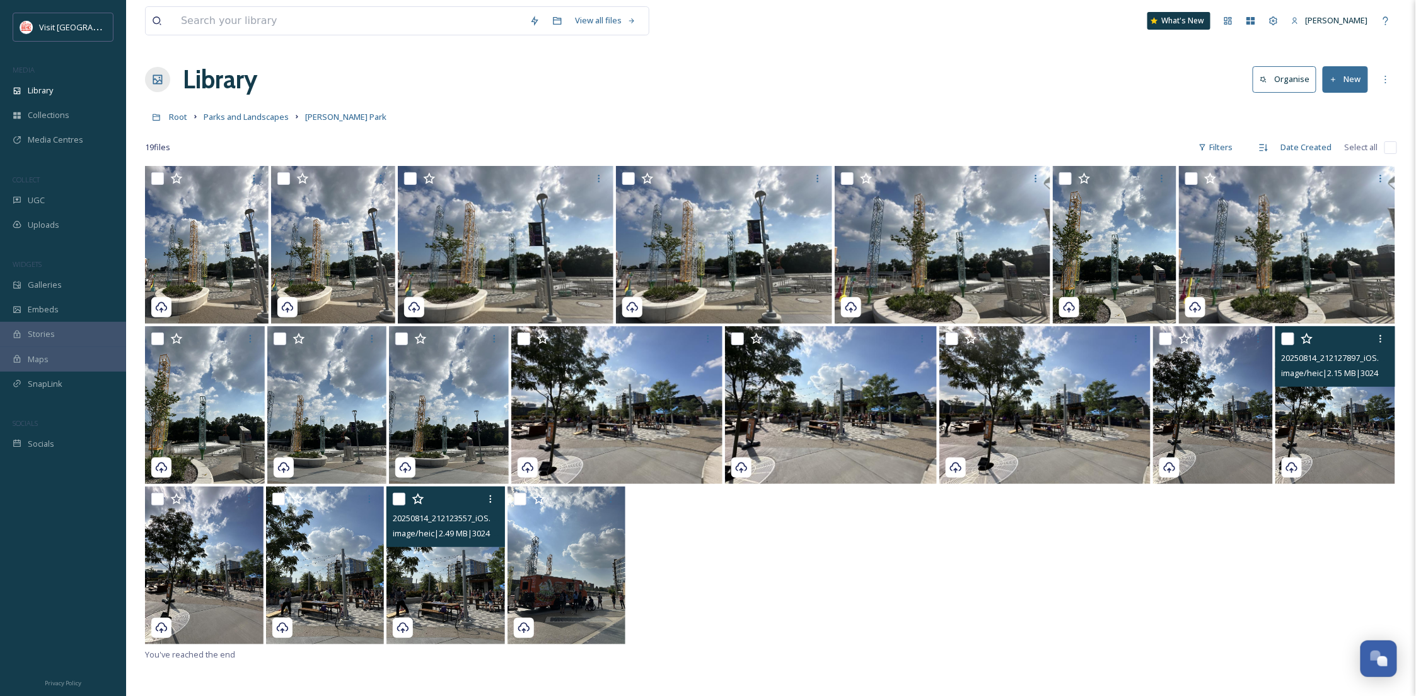
drag, startPoint x: 988, startPoint y: 549, endPoint x: 979, endPoint y: 586, distance: 38.9
click at [986, 550] on div "20250814_212123557_iOS.heic image/heic | 2.49 MB | 3024 x 4032" at bounding box center [771, 566] width 1252 height 160
